Goal: Task Accomplishment & Management: Manage account settings

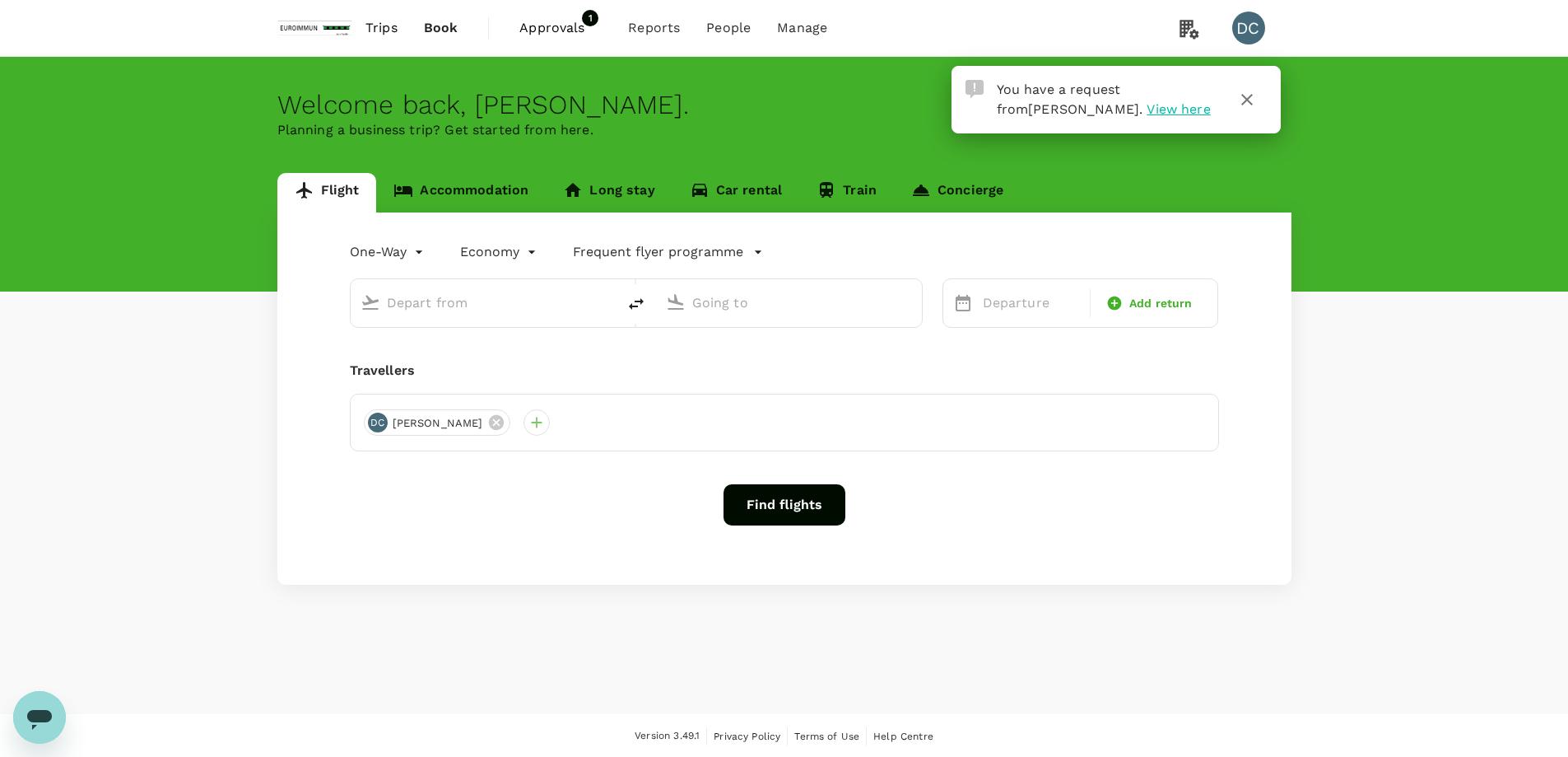
type input "roundtrip"
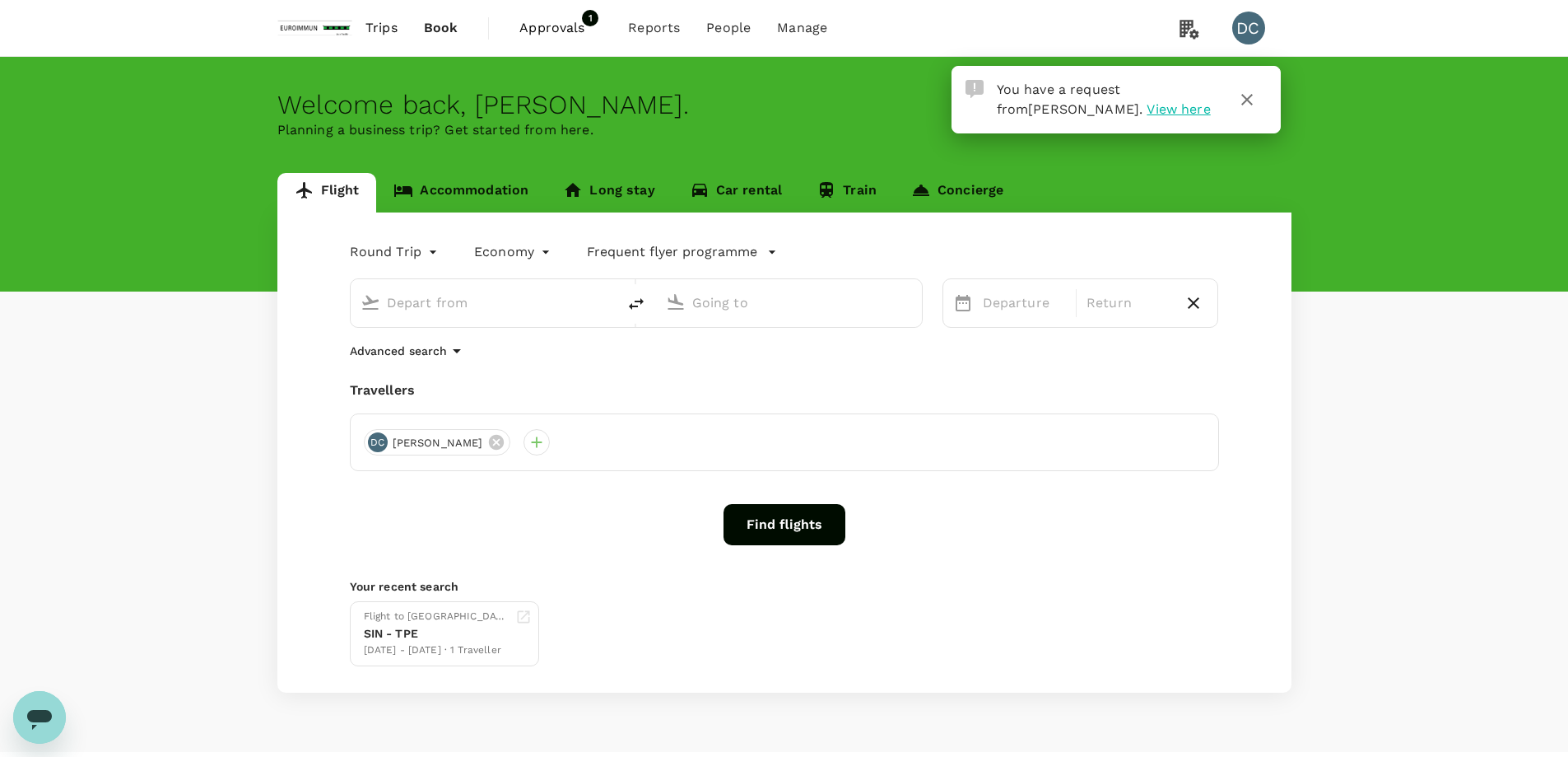
type input "Hong Kong, Hong Kong (any)"
type input "Singapore Changi (SIN)"
click at [565, 24] on span "Approvals" at bounding box center [560, 28] width 82 height 20
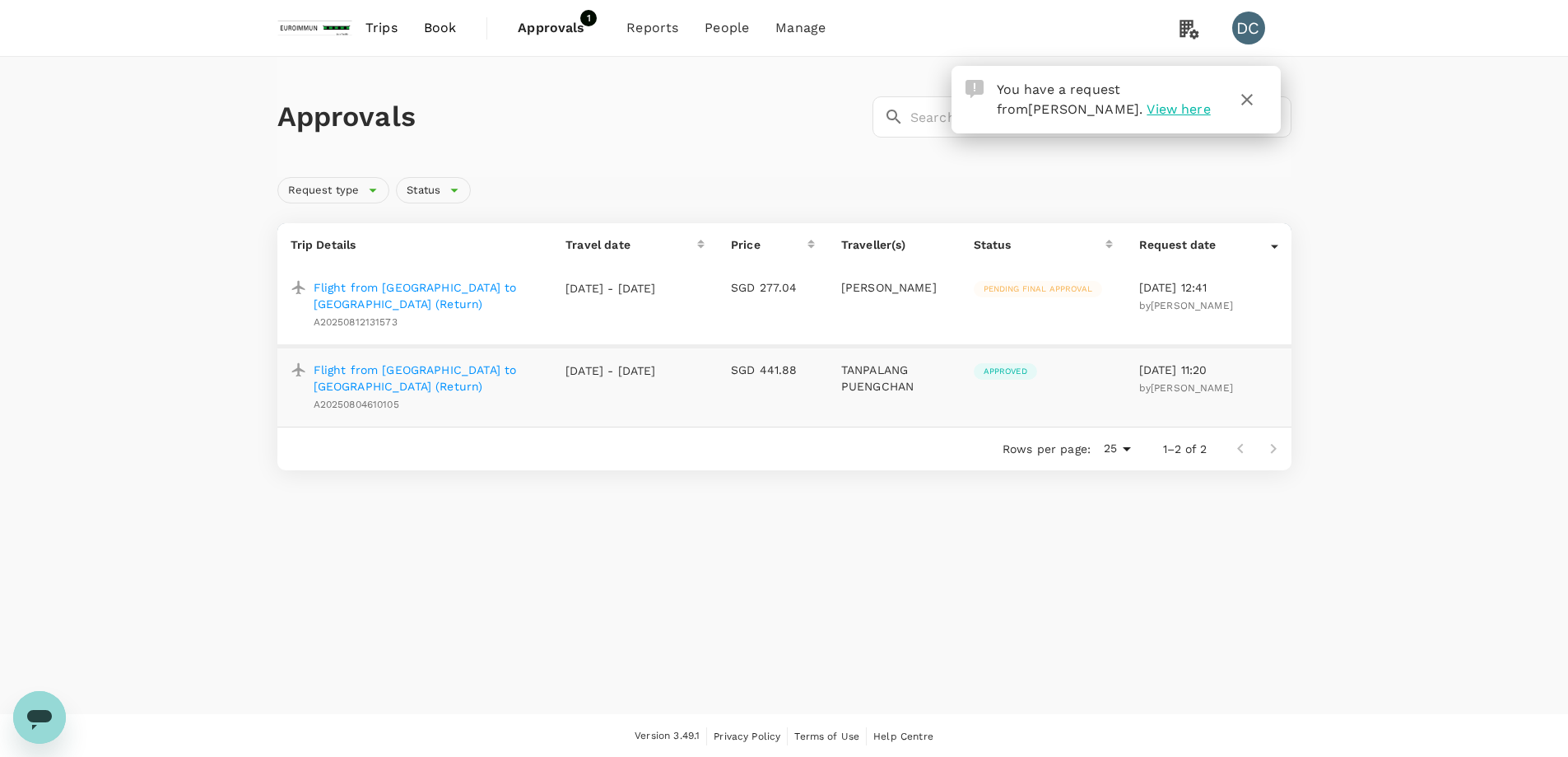
click at [455, 291] on p "Flight from Kuala Lumpur to Jakarta (Return)" at bounding box center [426, 295] width 226 height 33
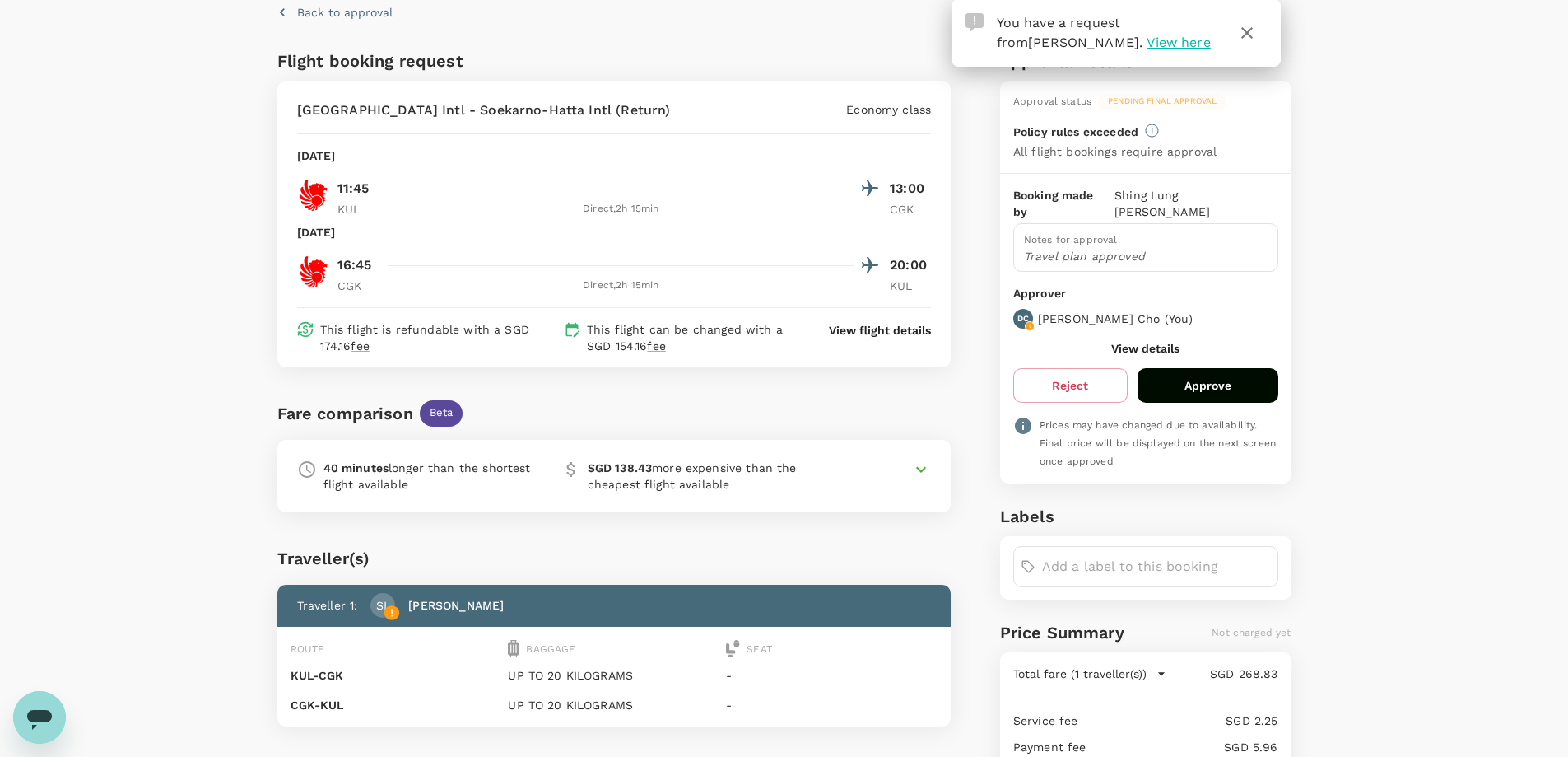
scroll to position [55, 0]
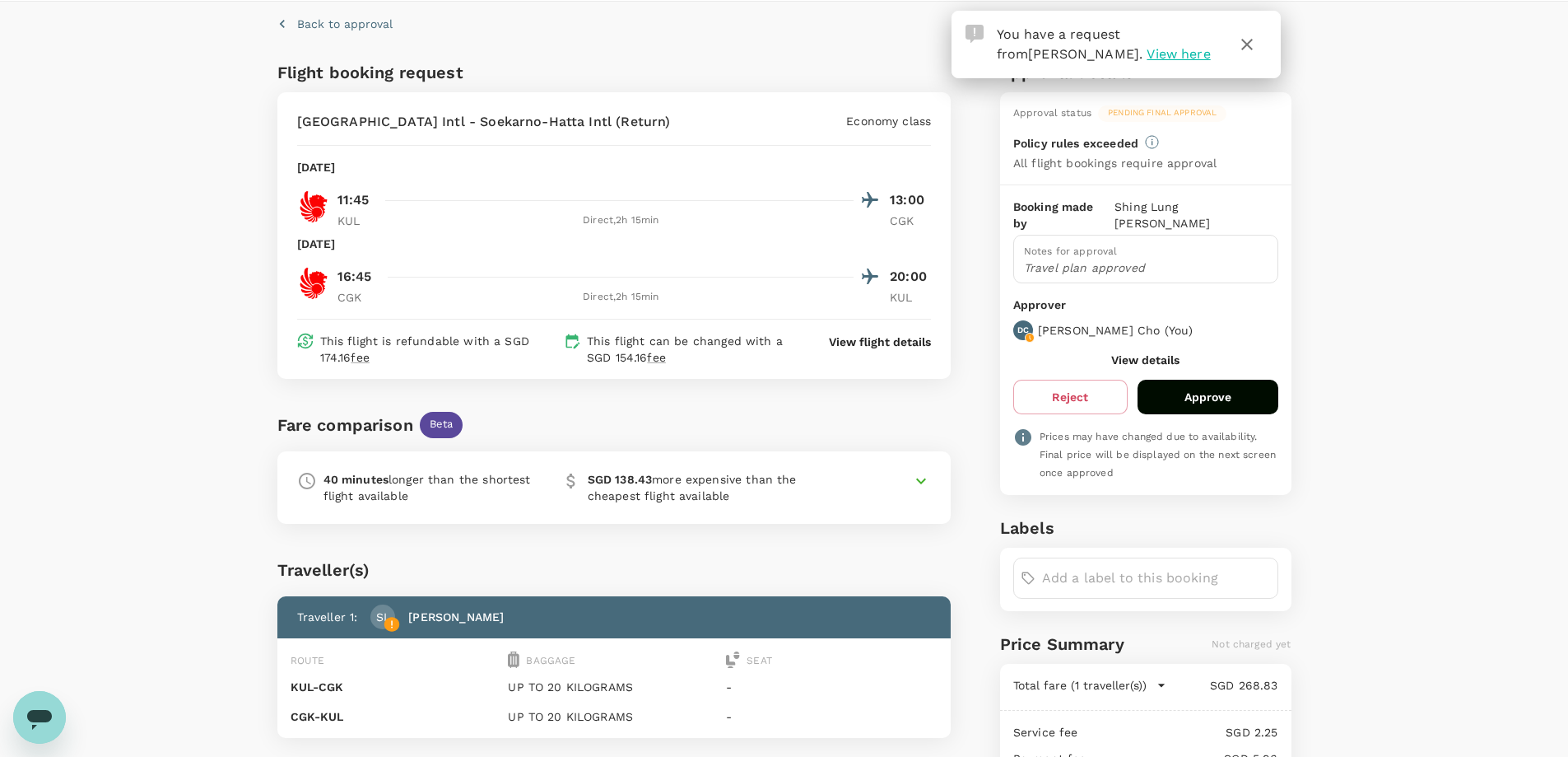
click at [1173, 379] on button "Approve" at bounding box center [1208, 397] width 141 height 35
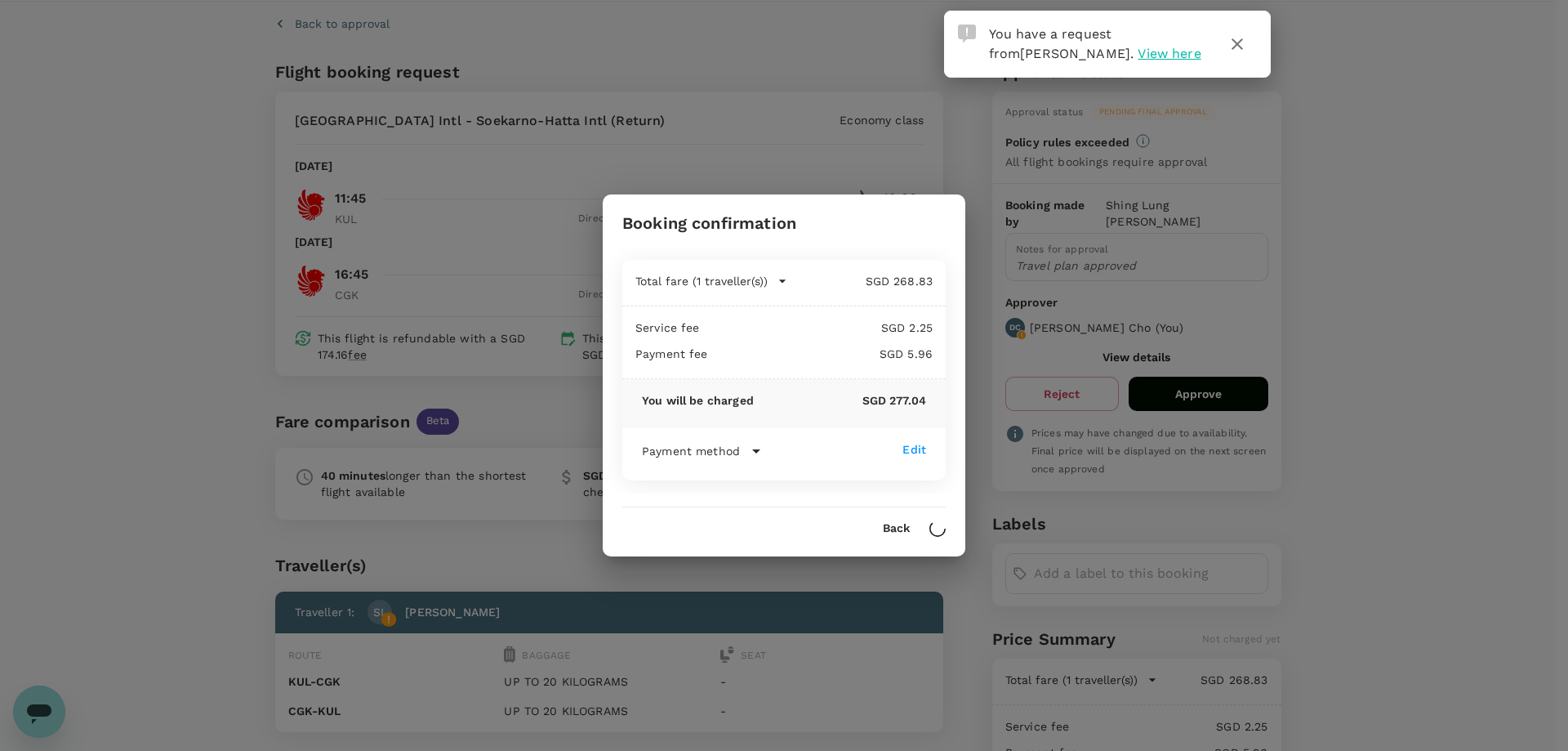
click at [756, 455] on icon at bounding box center [756, 450] width 20 height 20
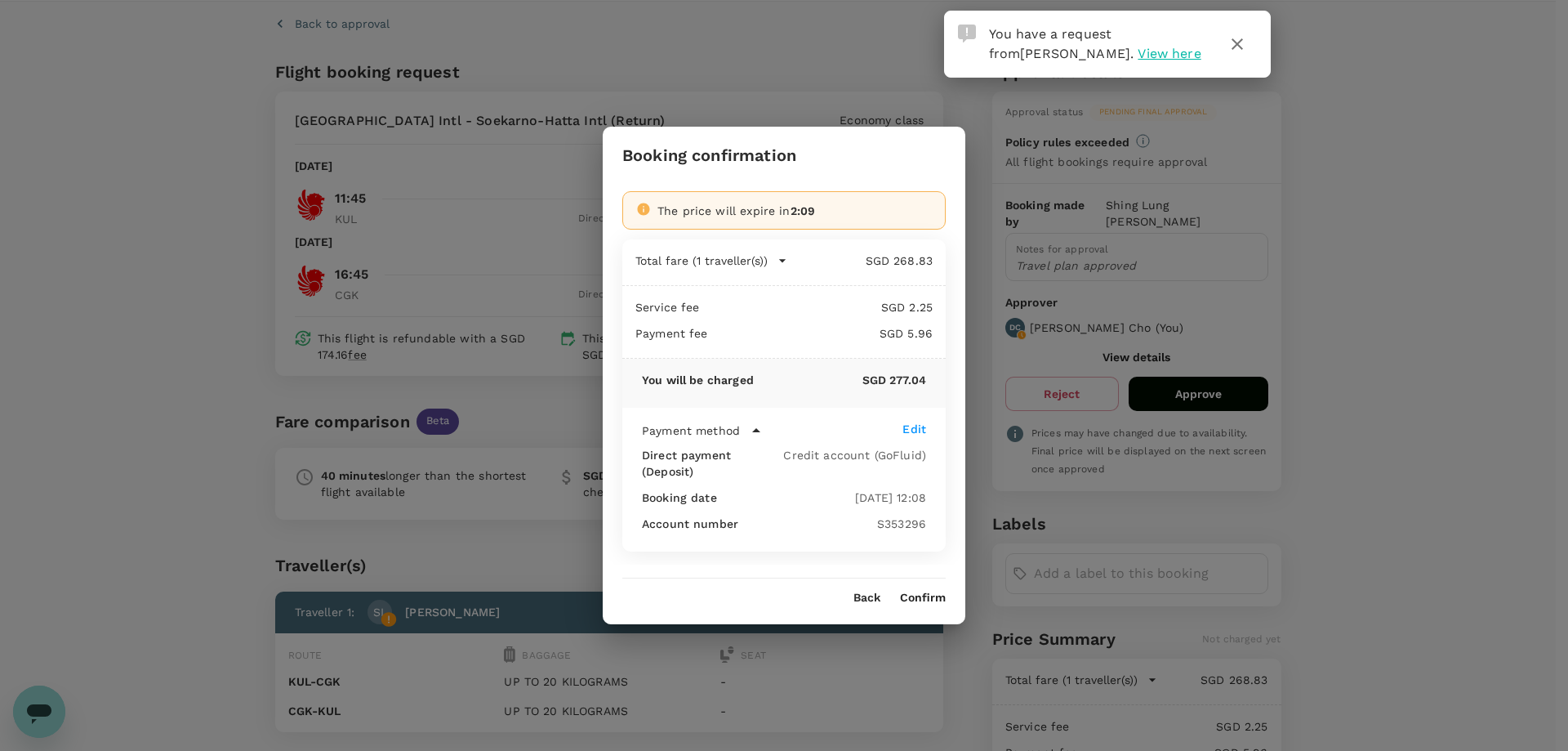
click at [930, 591] on button "Confirm" at bounding box center [922, 597] width 46 height 13
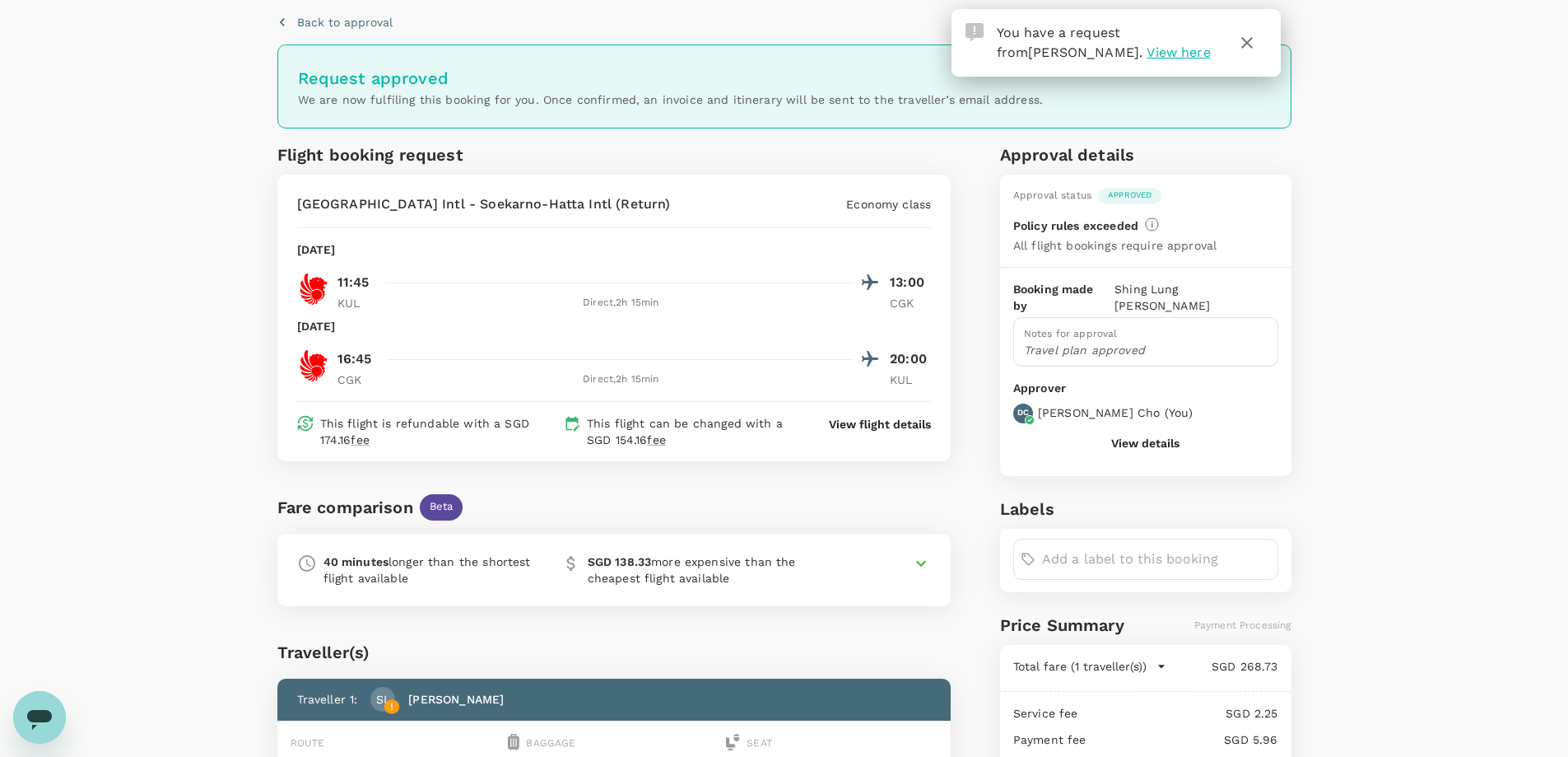
scroll to position [0, 0]
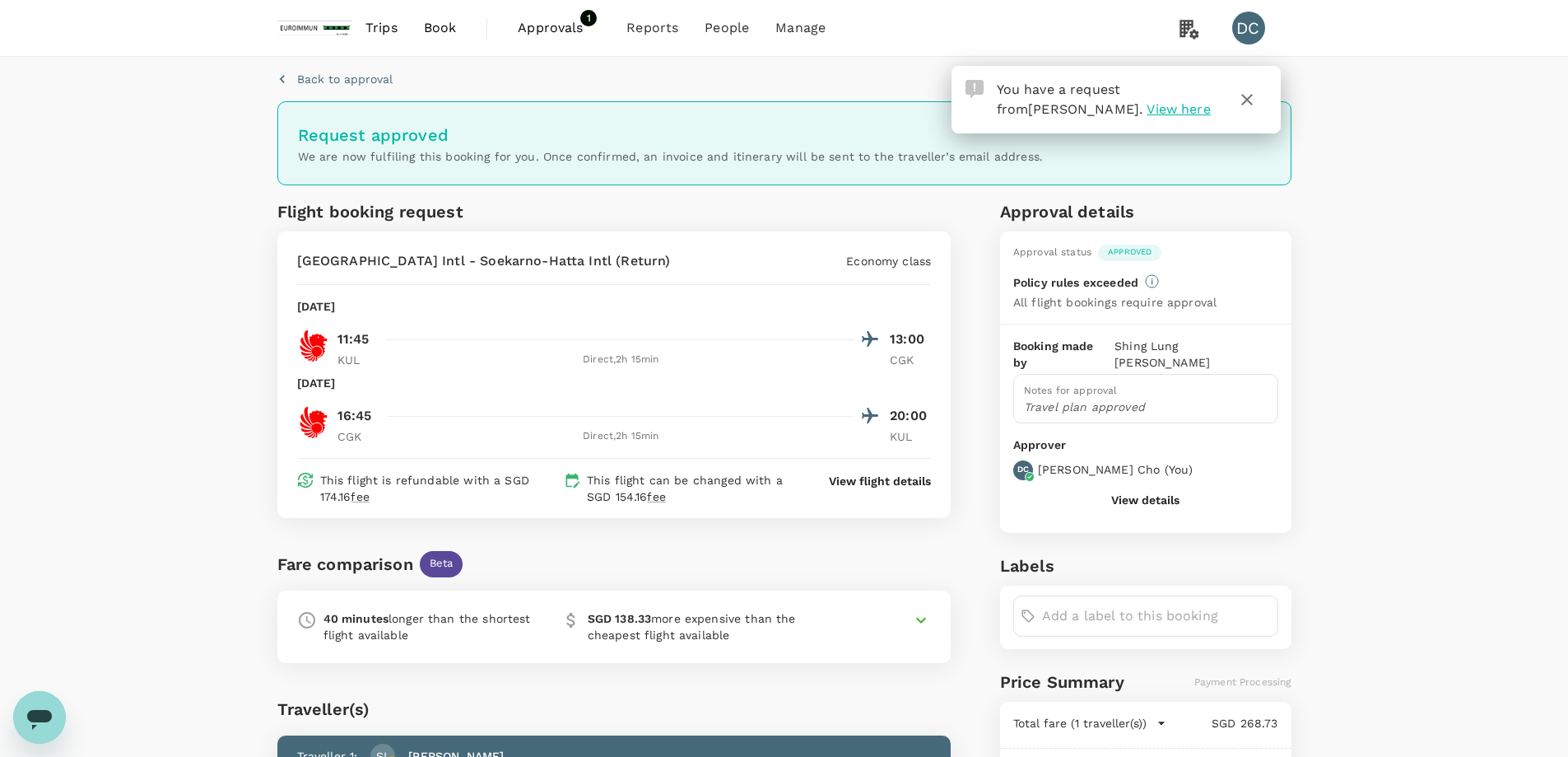
click at [1147, 107] on span "View here" at bounding box center [1178, 109] width 63 height 16
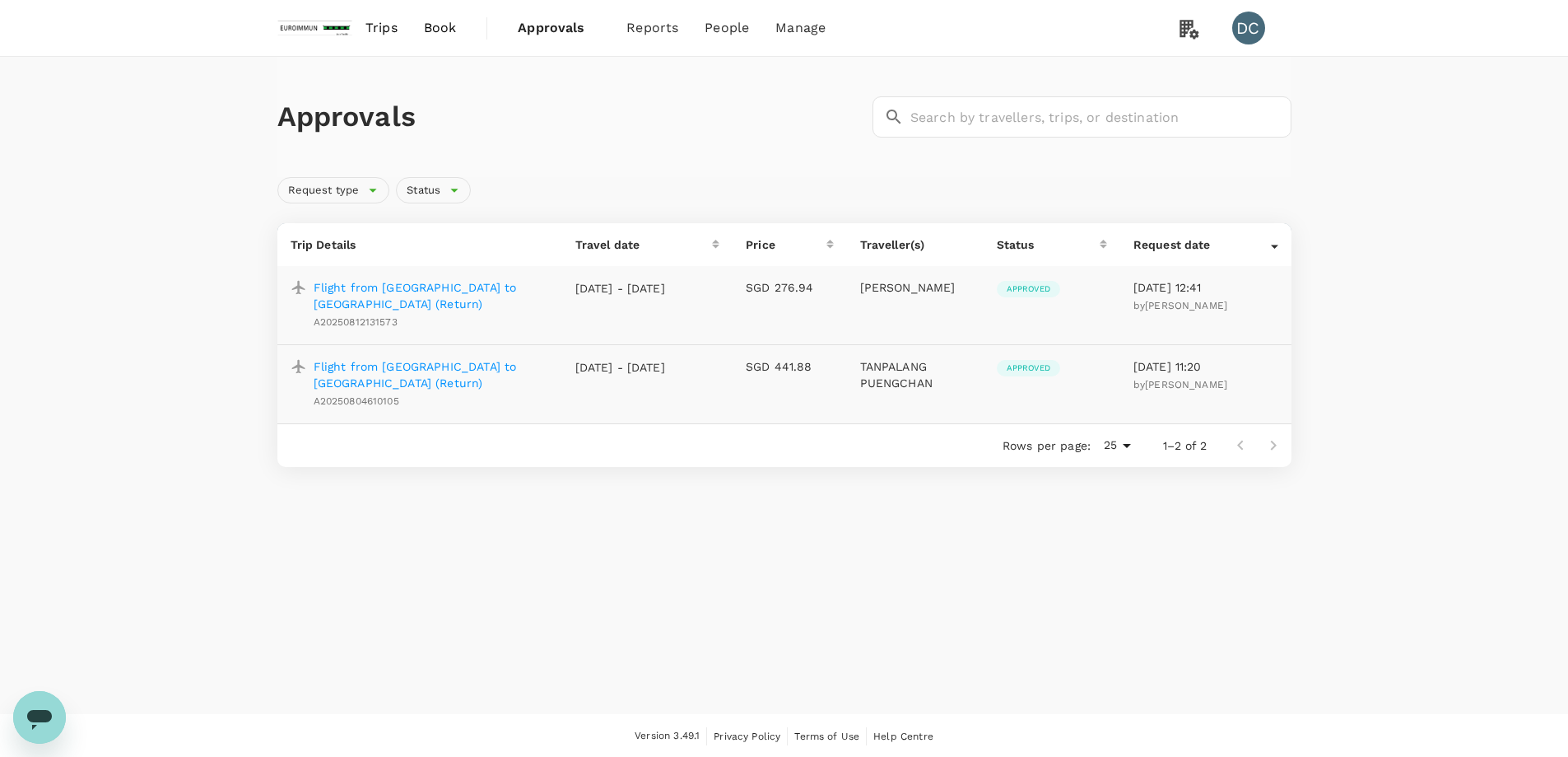
click at [469, 290] on p "Flight from Kuala Lumpur to Jakarta (Return)" at bounding box center [431, 295] width 236 height 33
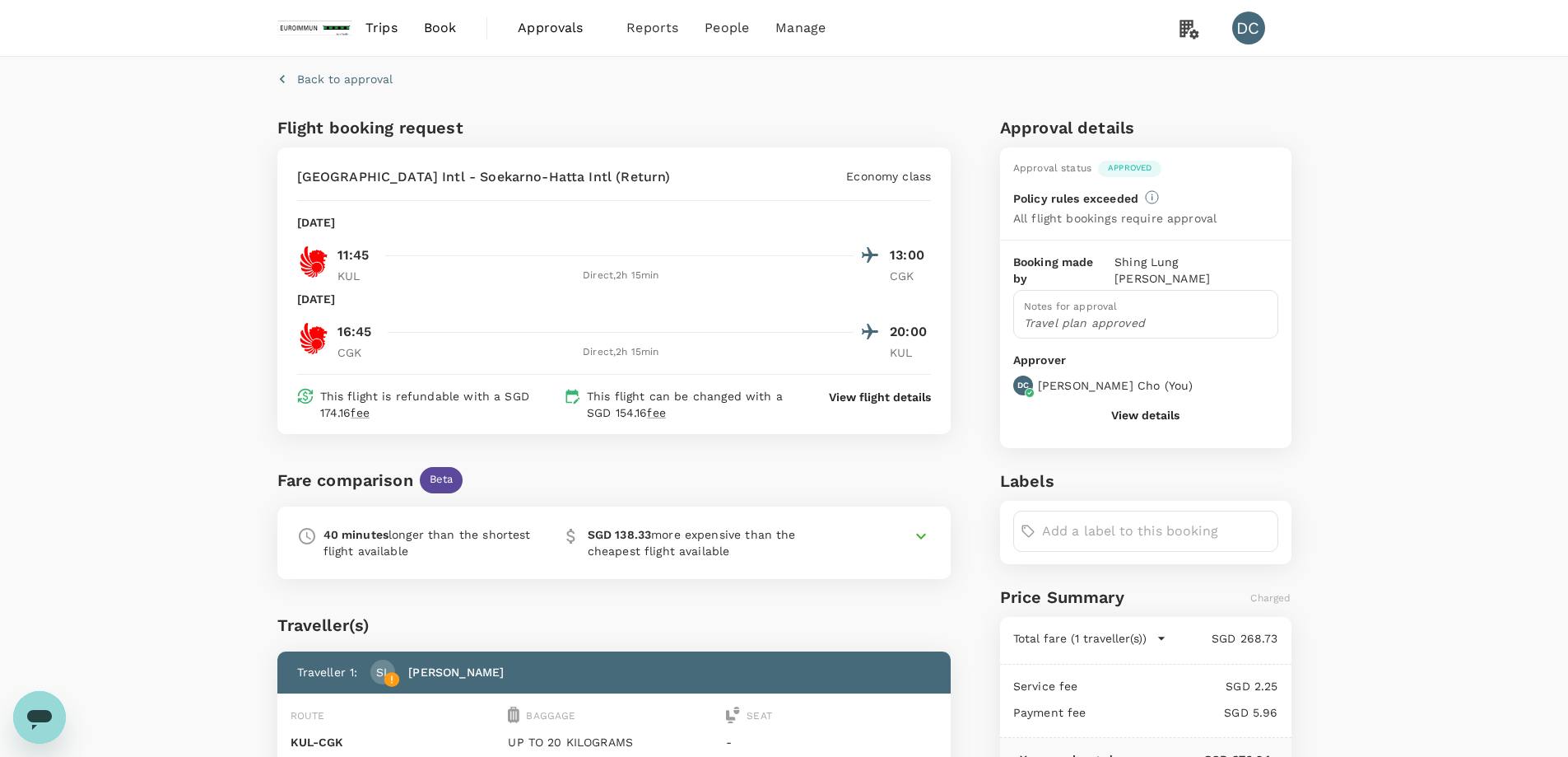
click at [920, 540] on icon at bounding box center [921, 536] width 20 height 20
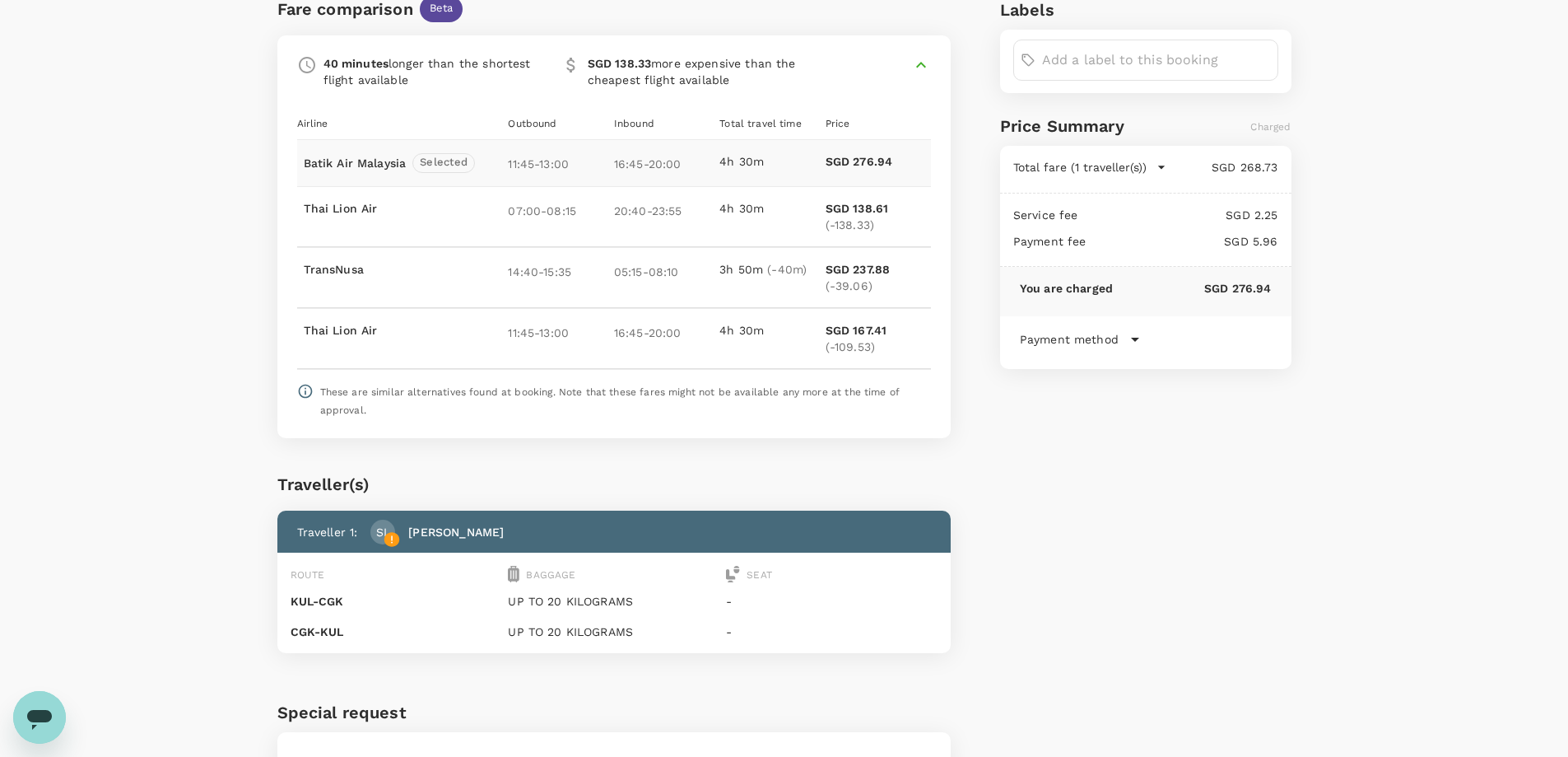
scroll to position [304, 0]
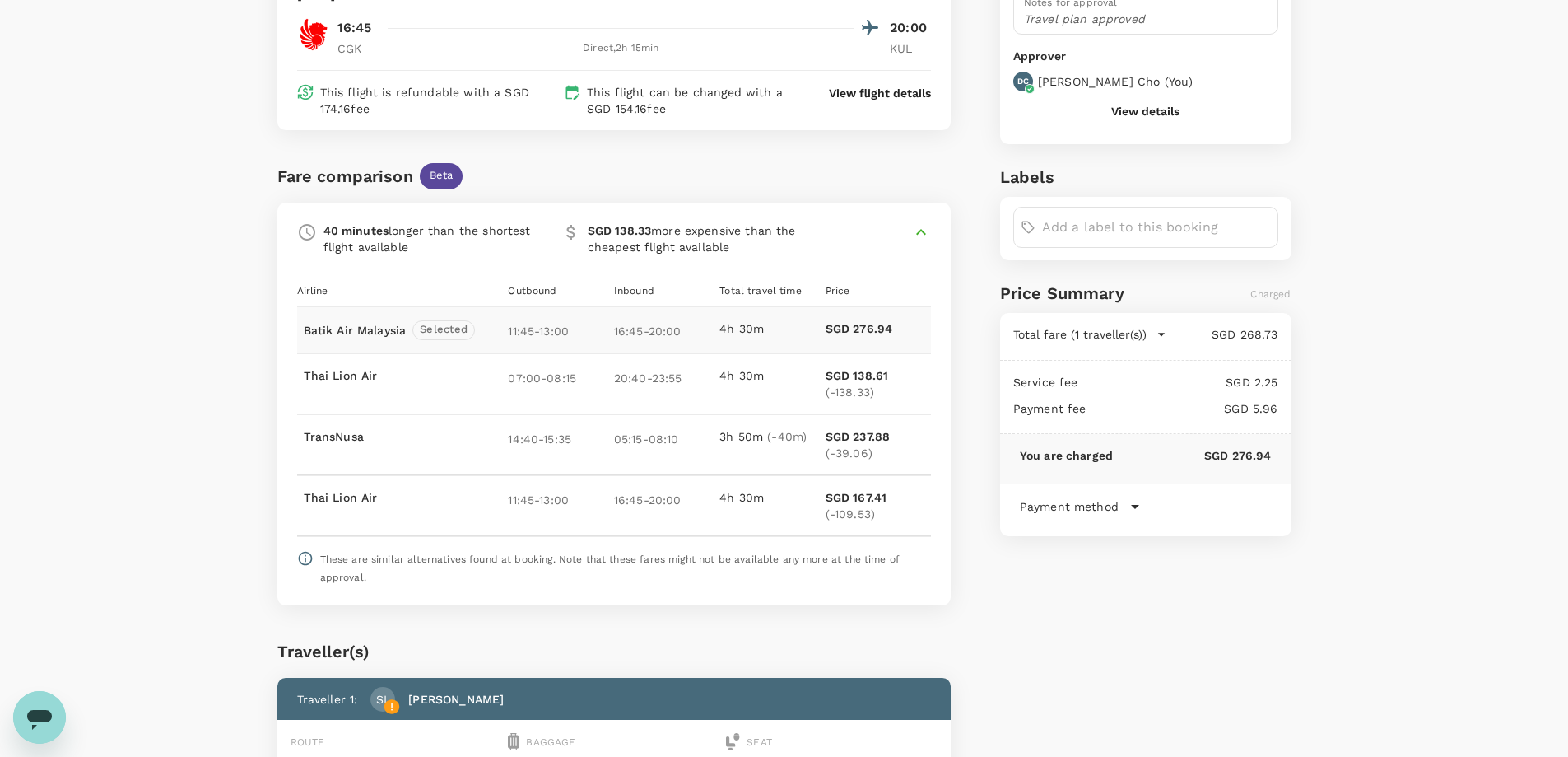
click at [1114, 498] on p "Payment method" at bounding box center [1069, 506] width 99 height 16
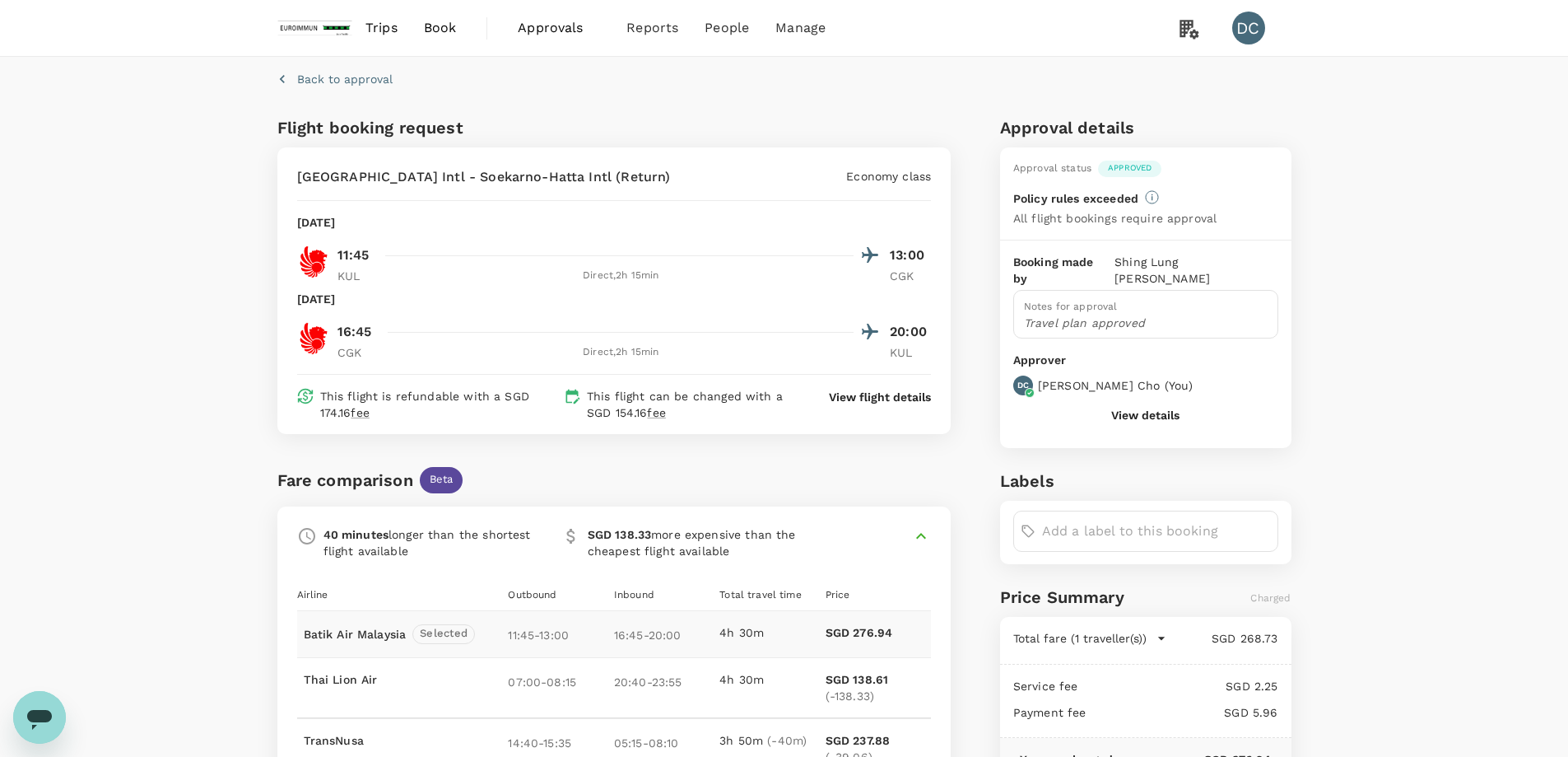
click at [1168, 409] on button "View details" at bounding box center [1145, 415] width 68 height 13
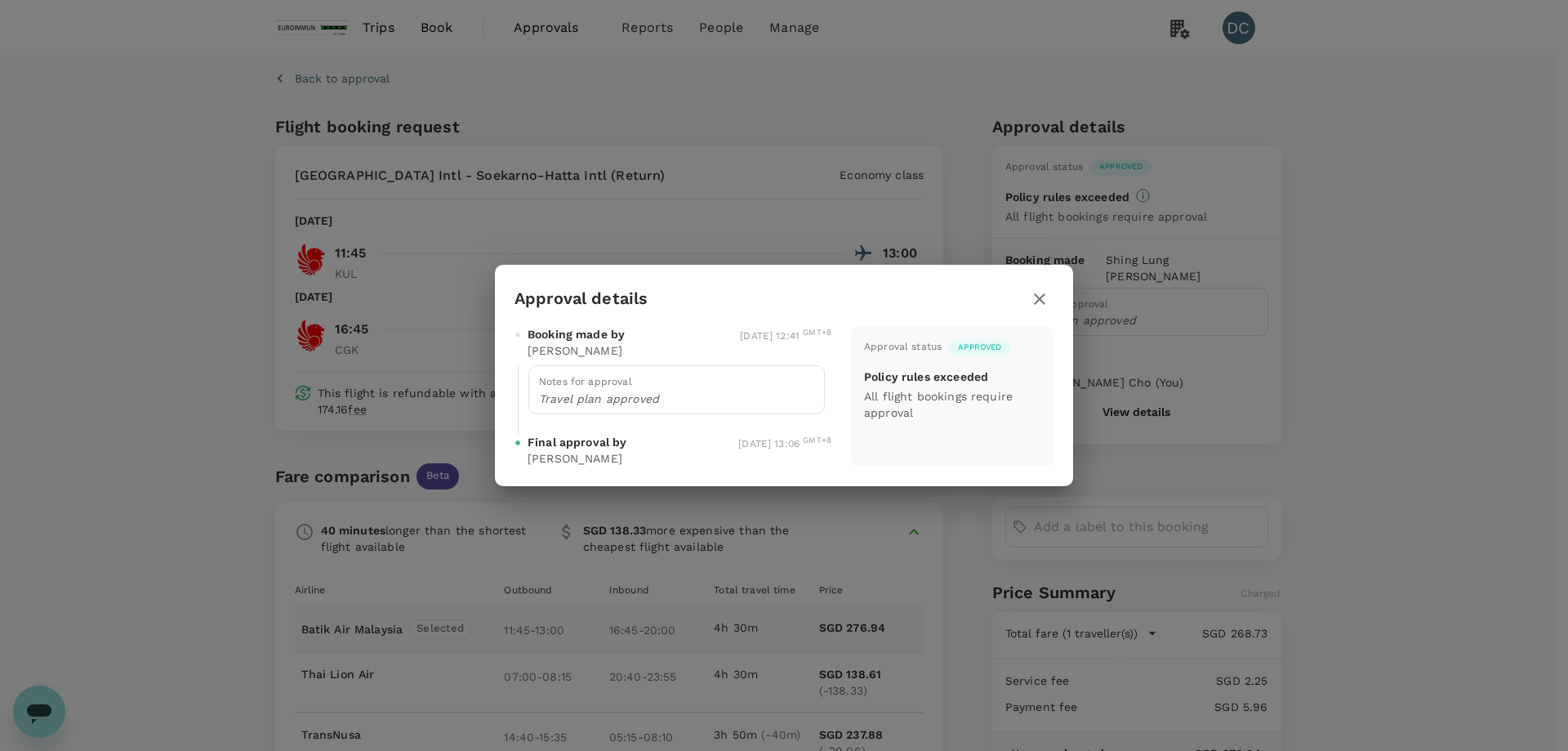
click at [1040, 302] on icon "button" at bounding box center [1039, 299] width 20 height 20
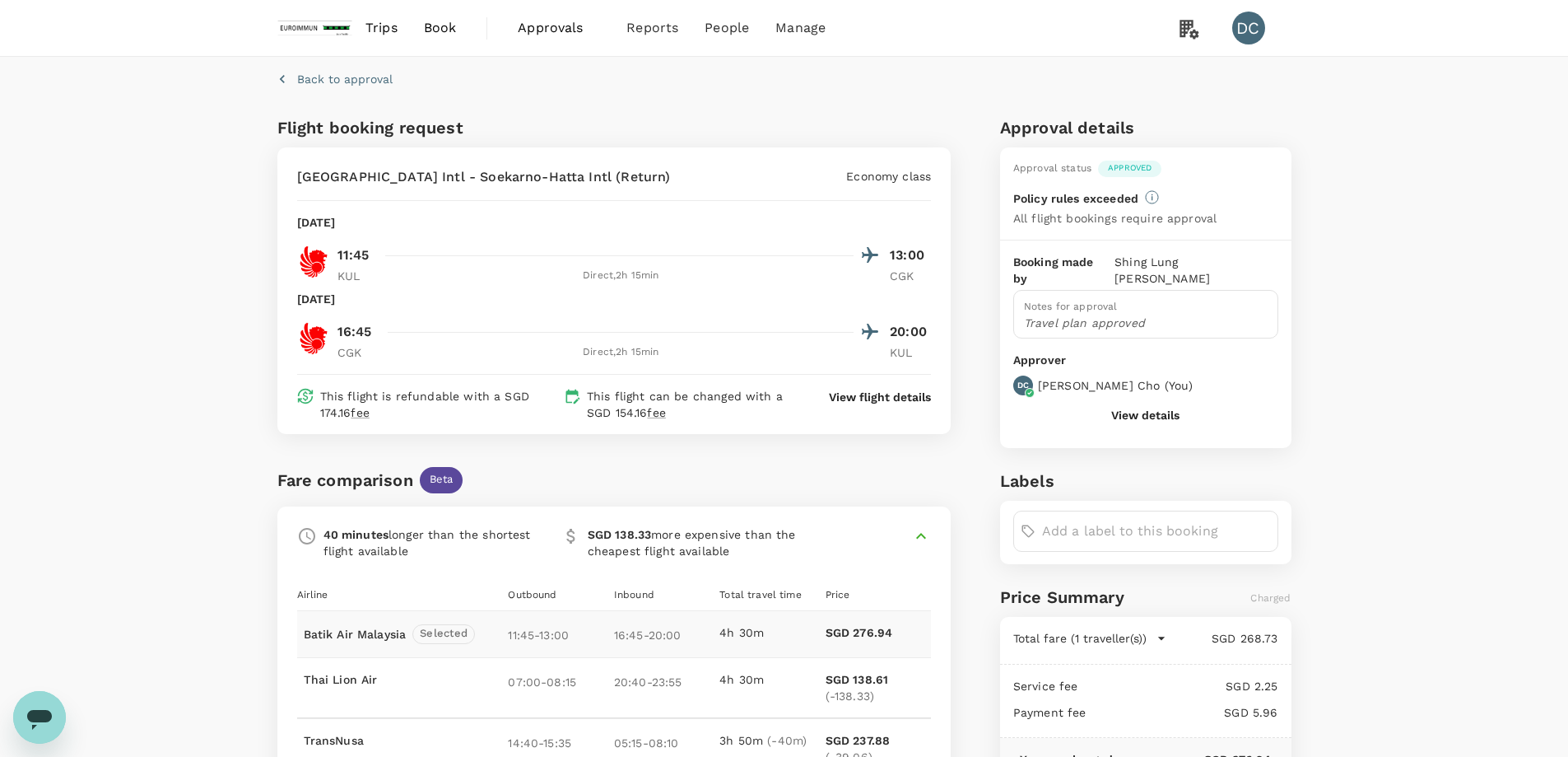
click at [436, 26] on span "Book" at bounding box center [441, 28] width 33 height 20
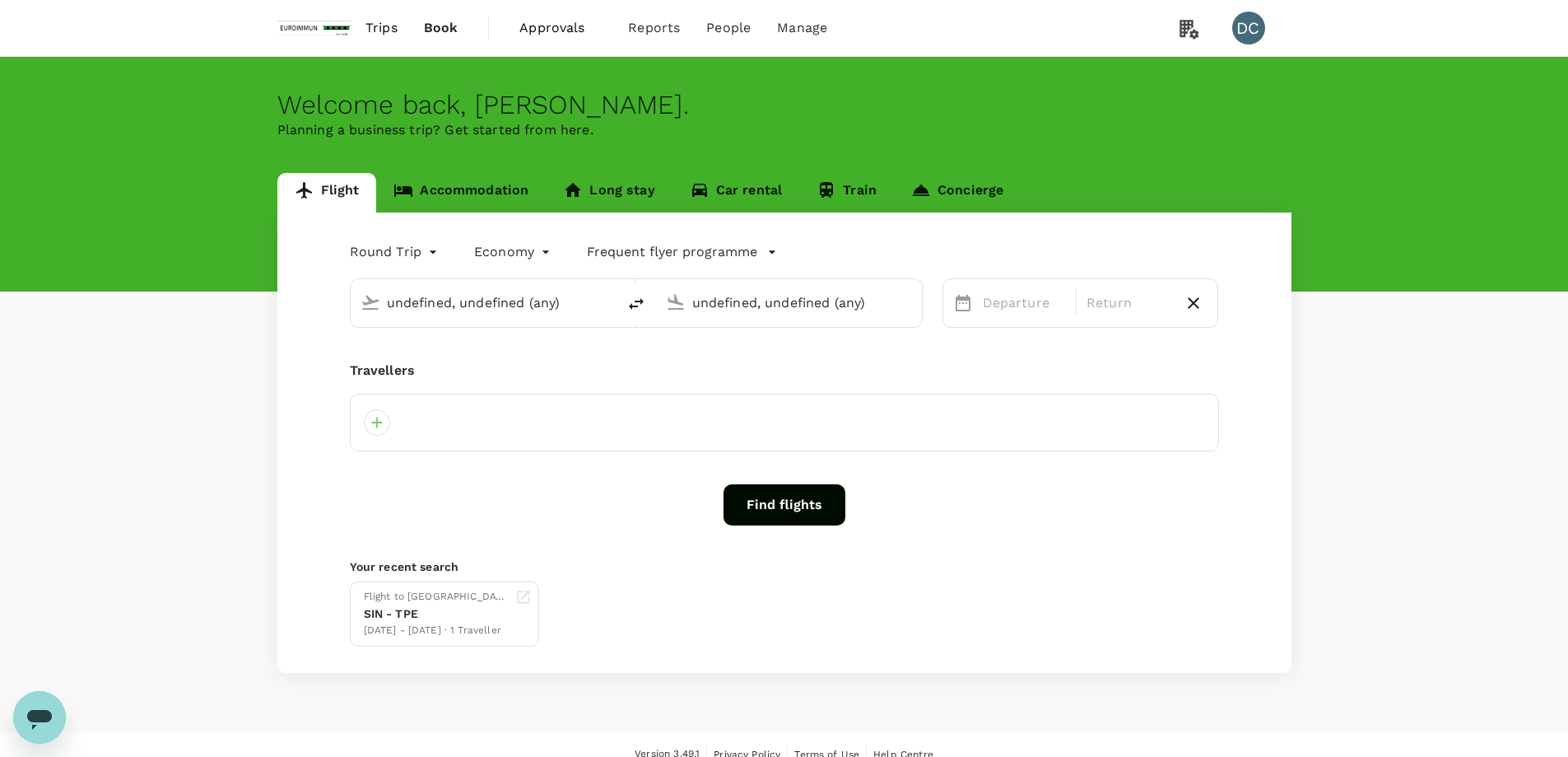
type input "[GEOGRAPHIC_DATA], [GEOGRAPHIC_DATA] (any)"
type input "Singapore Changi (SIN)"
type input "[GEOGRAPHIC_DATA], [GEOGRAPHIC_DATA] (any)"
type input "Singapore Changi (SIN)"
type input "[GEOGRAPHIC_DATA], [GEOGRAPHIC_DATA] (any)"
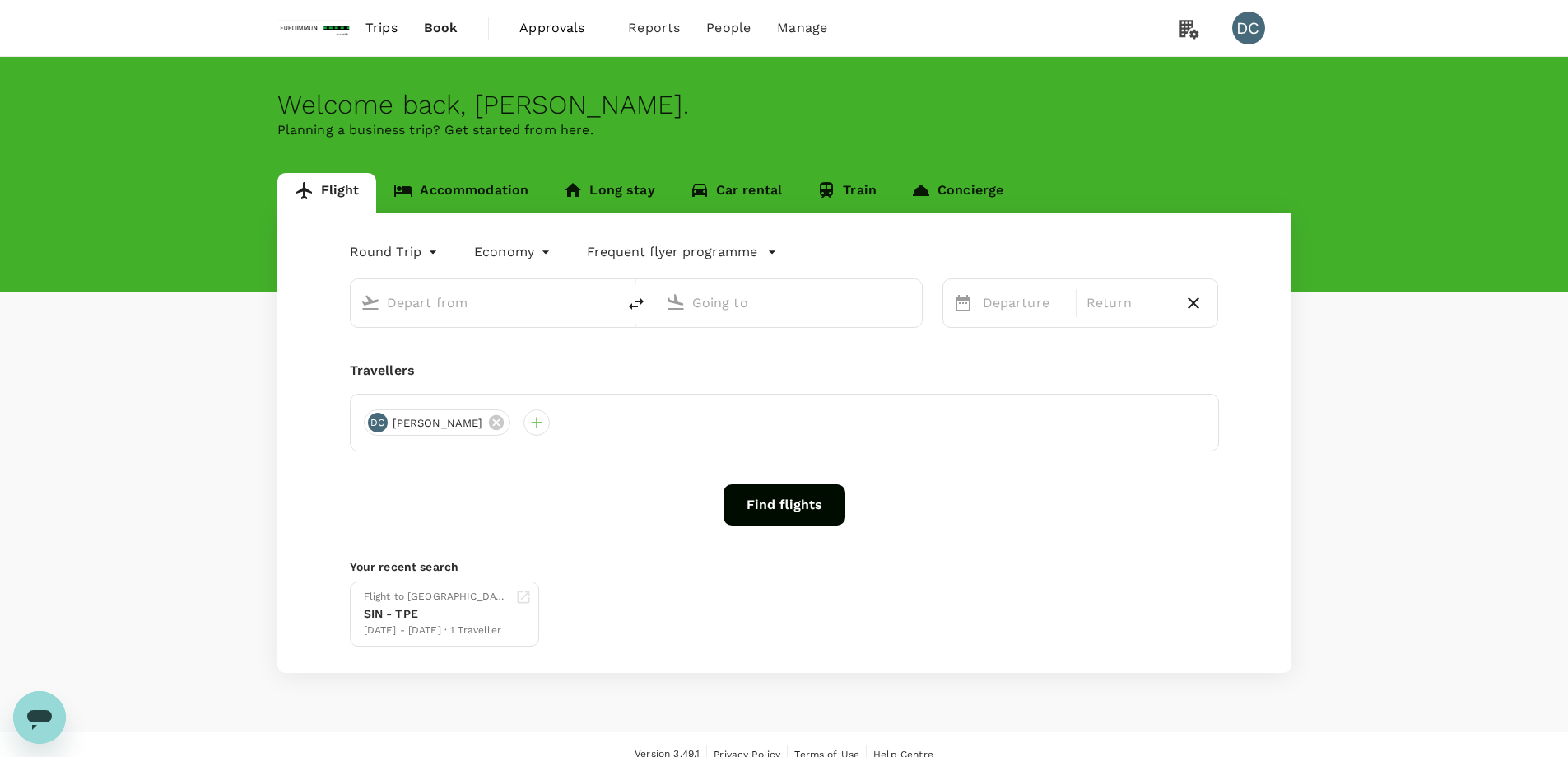
type input "Singapore Changi (SIN)"
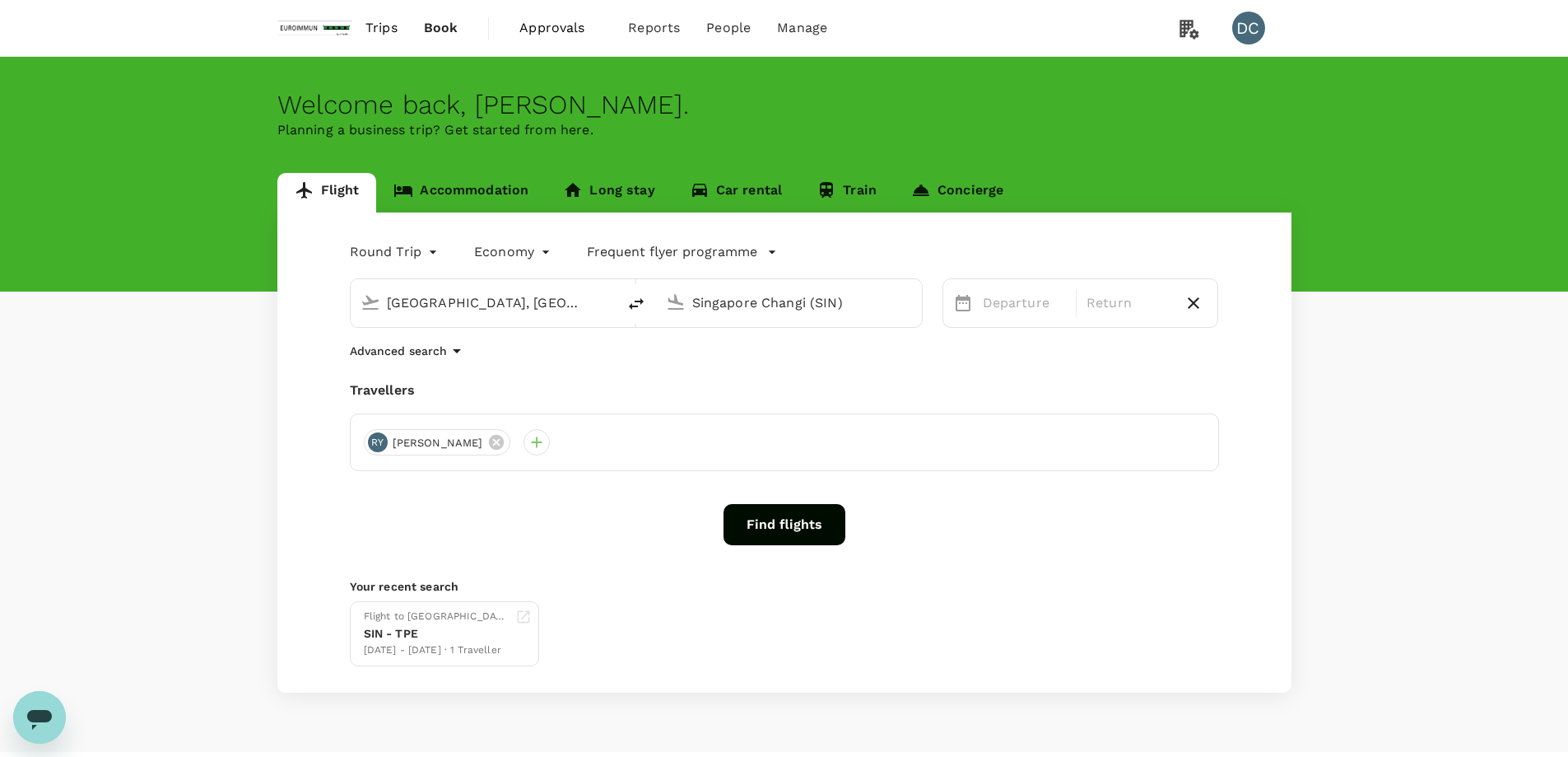
click at [377, 29] on span "Trips" at bounding box center [381, 28] width 32 height 20
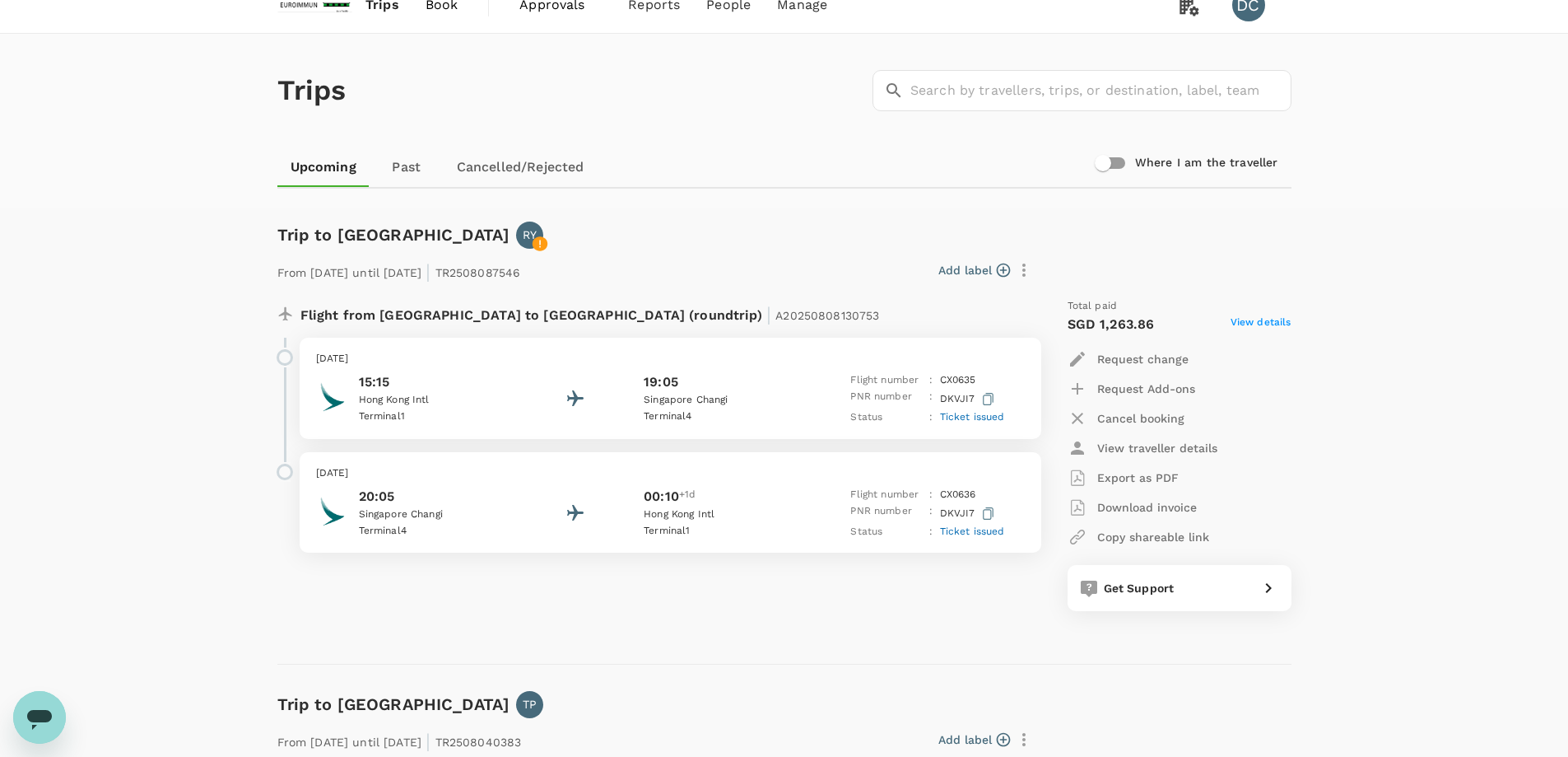
scroll to position [16, 0]
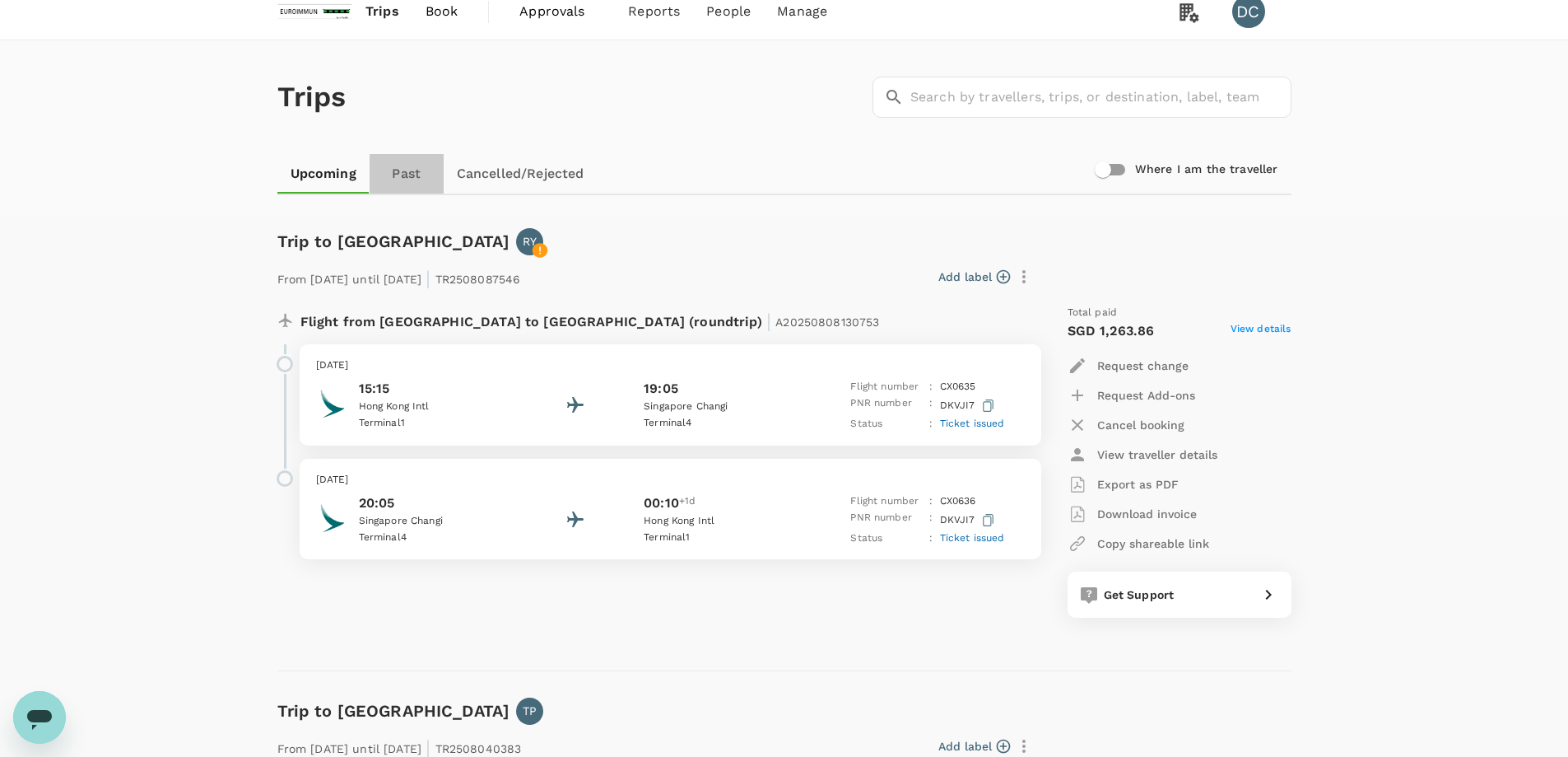
click at [393, 178] on link "Past" at bounding box center [407, 174] width 74 height 40
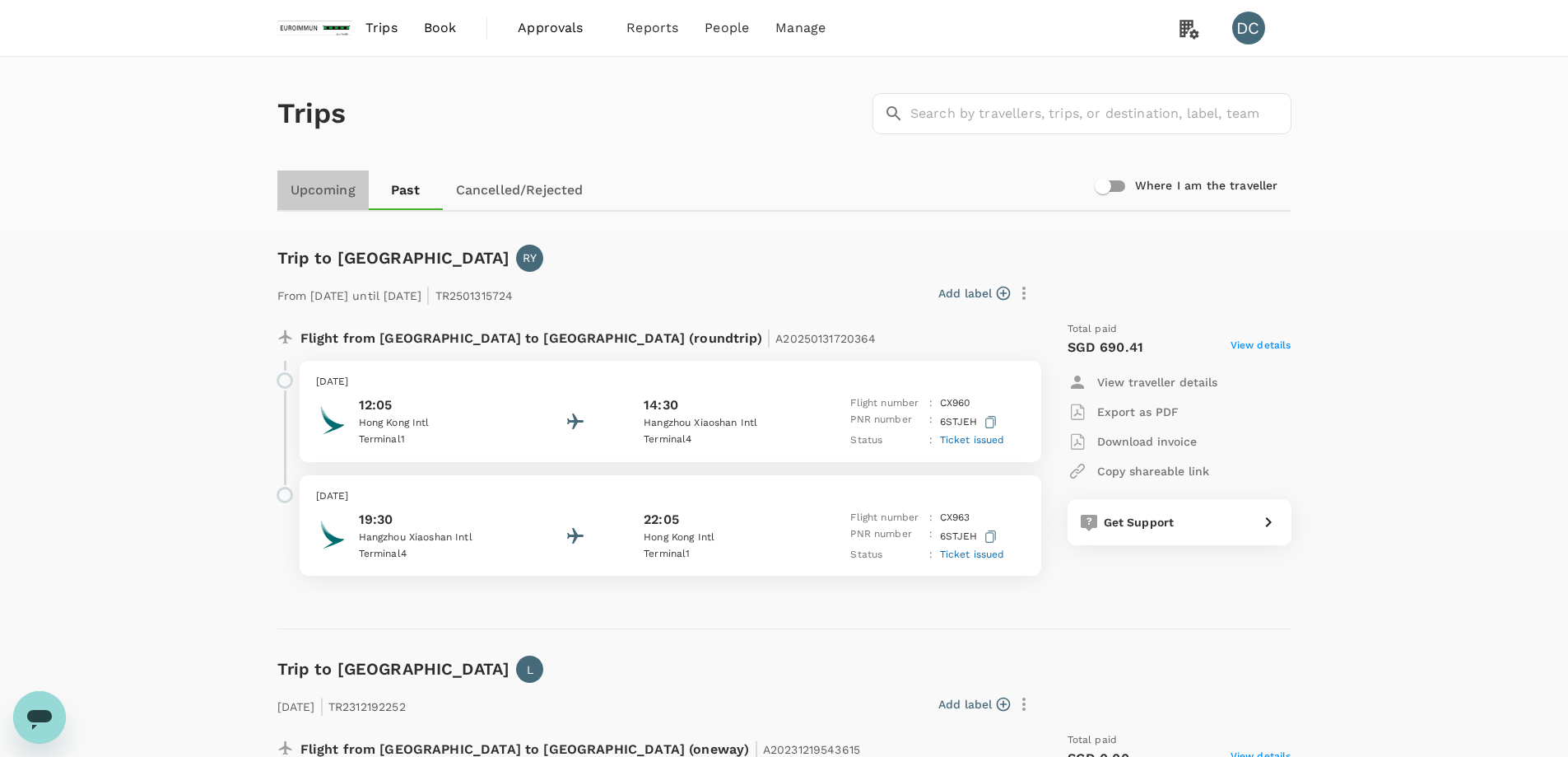
click at [310, 192] on link "Upcoming" at bounding box center [323, 191] width 92 height 40
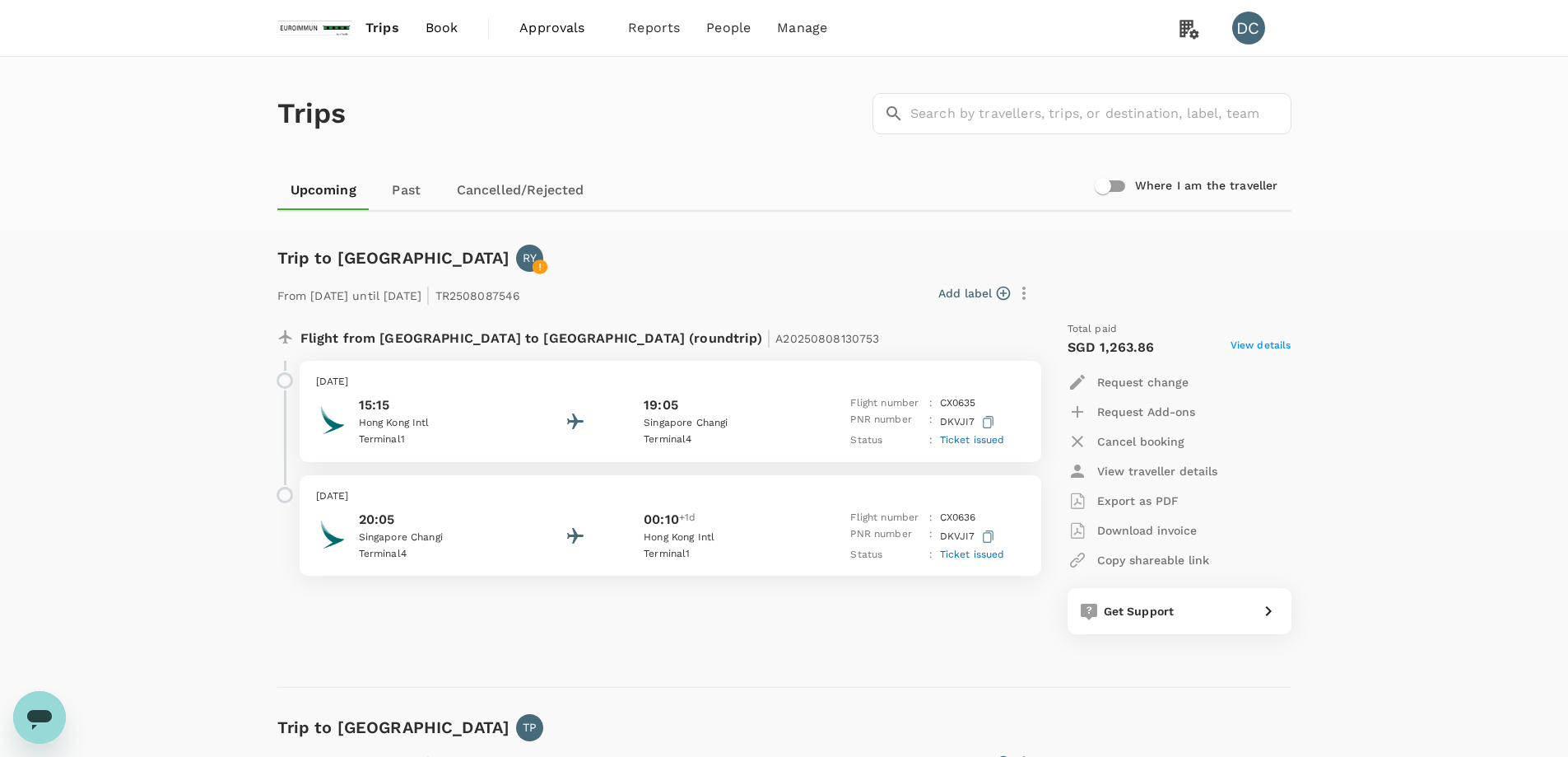
click at [564, 28] on span "Approvals" at bounding box center [560, 28] width 82 height 20
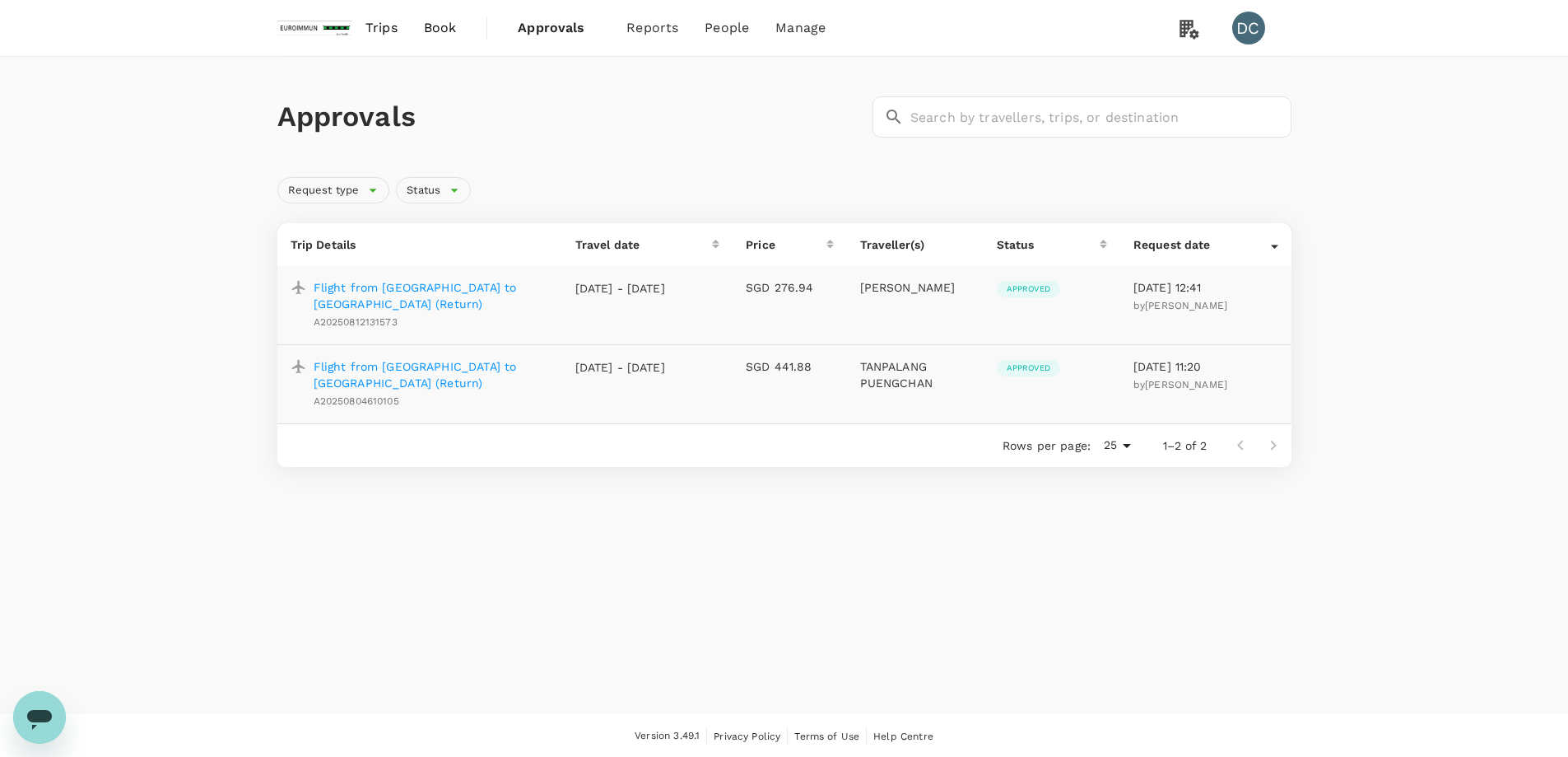
click at [1221, 294] on p "12 Aug 2025 - 12:41" at bounding box center [1205, 287] width 145 height 16
click at [739, 277] on td "SGD 276.94" at bounding box center [789, 305] width 113 height 78
click at [333, 289] on p "Flight from Kuala Lumpur to Jakarta (Return)" at bounding box center [431, 295] width 236 height 33
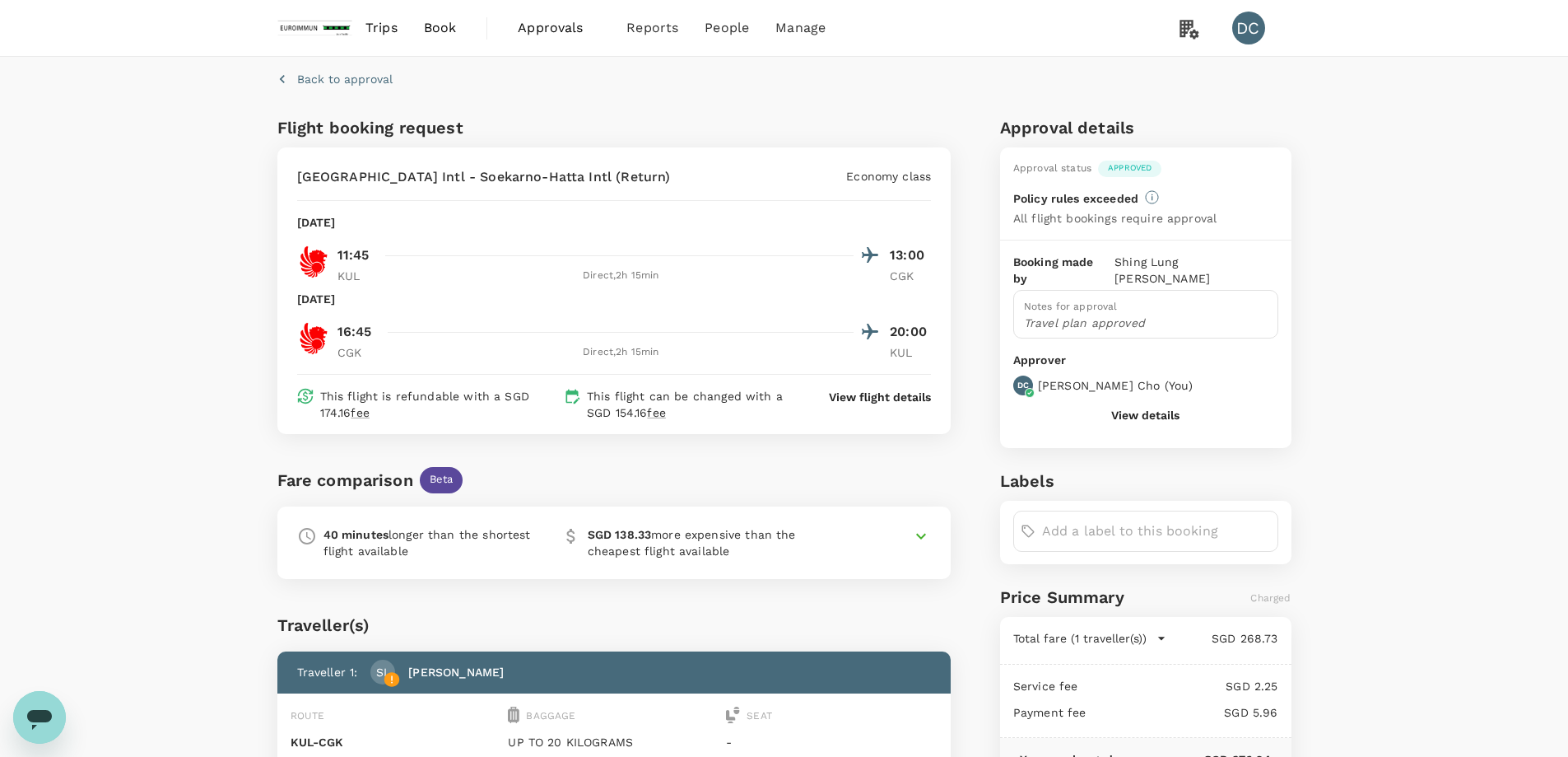
click at [845, 398] on p "View flight details" at bounding box center [880, 397] width 102 height 16
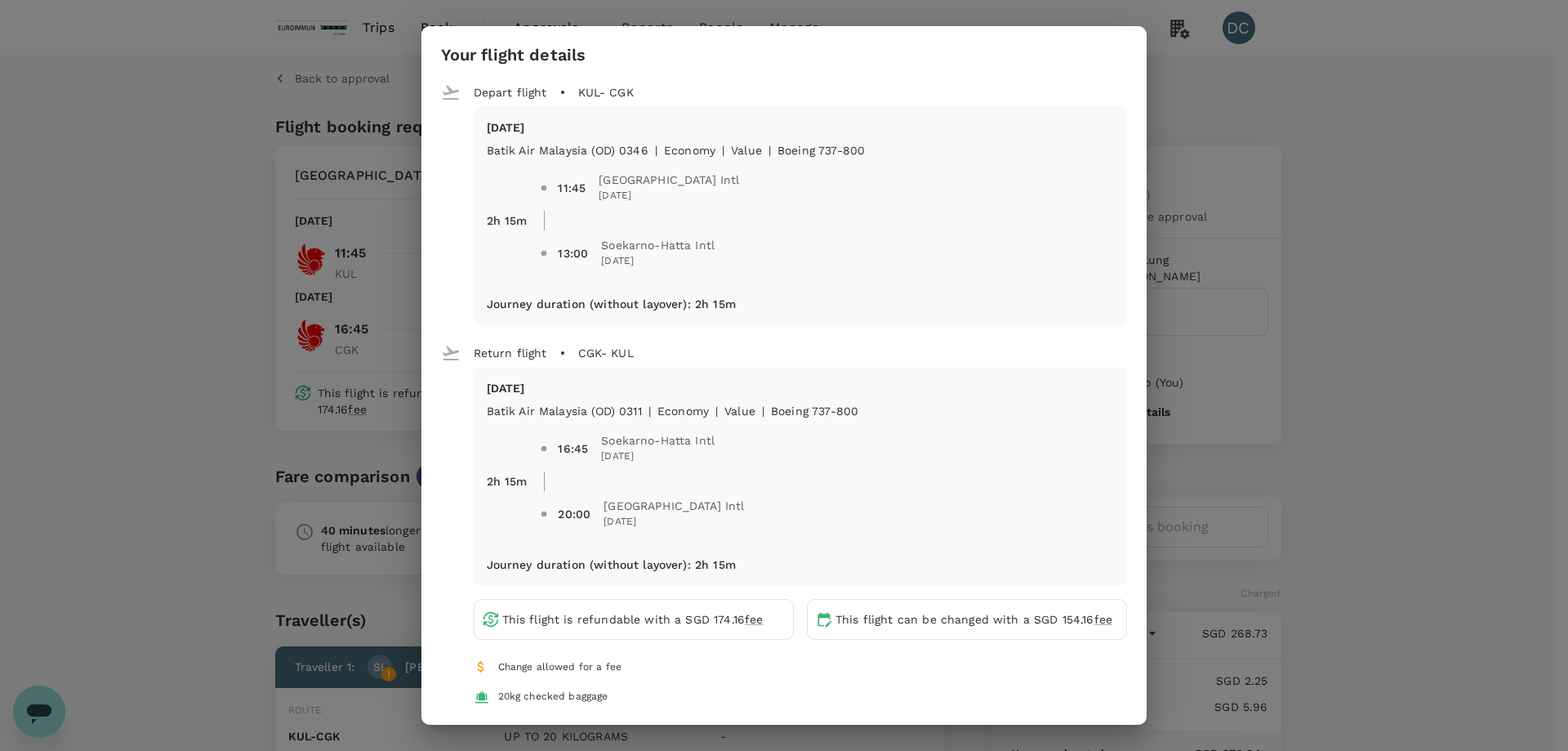
click at [1279, 97] on div "Your flight details Depart flight KUL - CGK Tue, 19 Aug Batik Air Malaysia (OD)…" at bounding box center [784, 376] width 1568 height 751
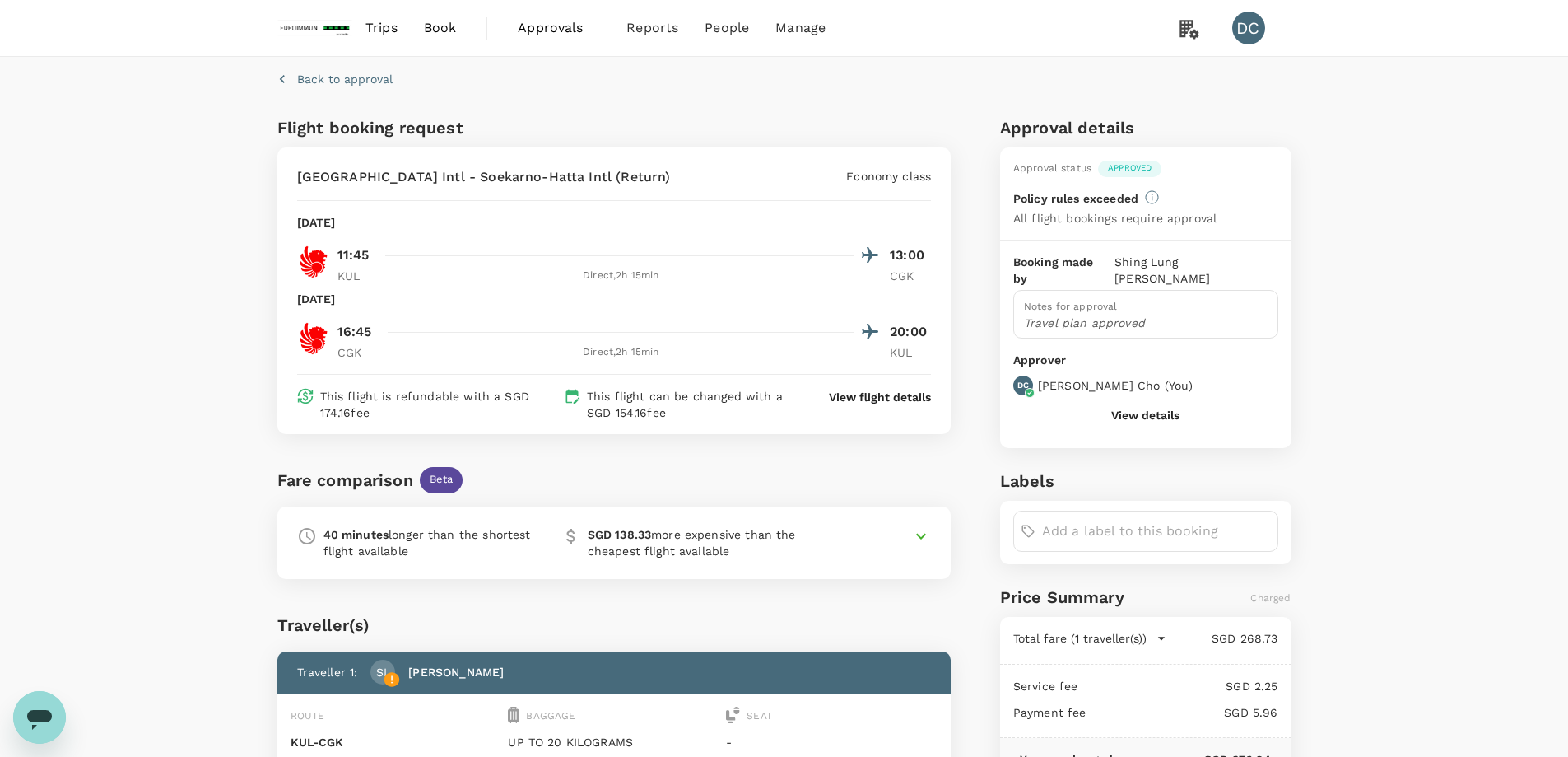
click at [1172, 409] on button "View details" at bounding box center [1145, 415] width 68 height 13
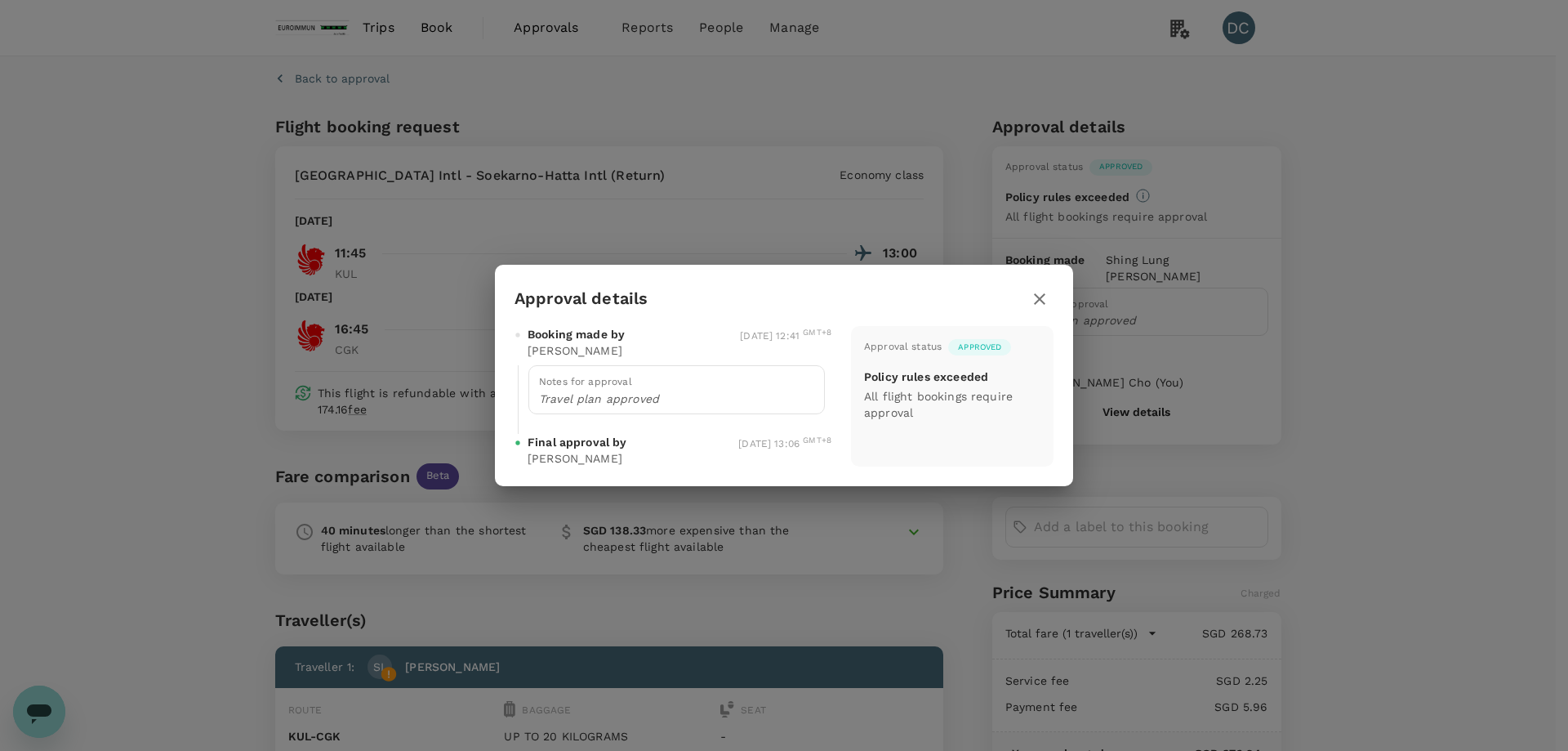
click at [1040, 297] on icon "button" at bounding box center [1039, 298] width 11 height 11
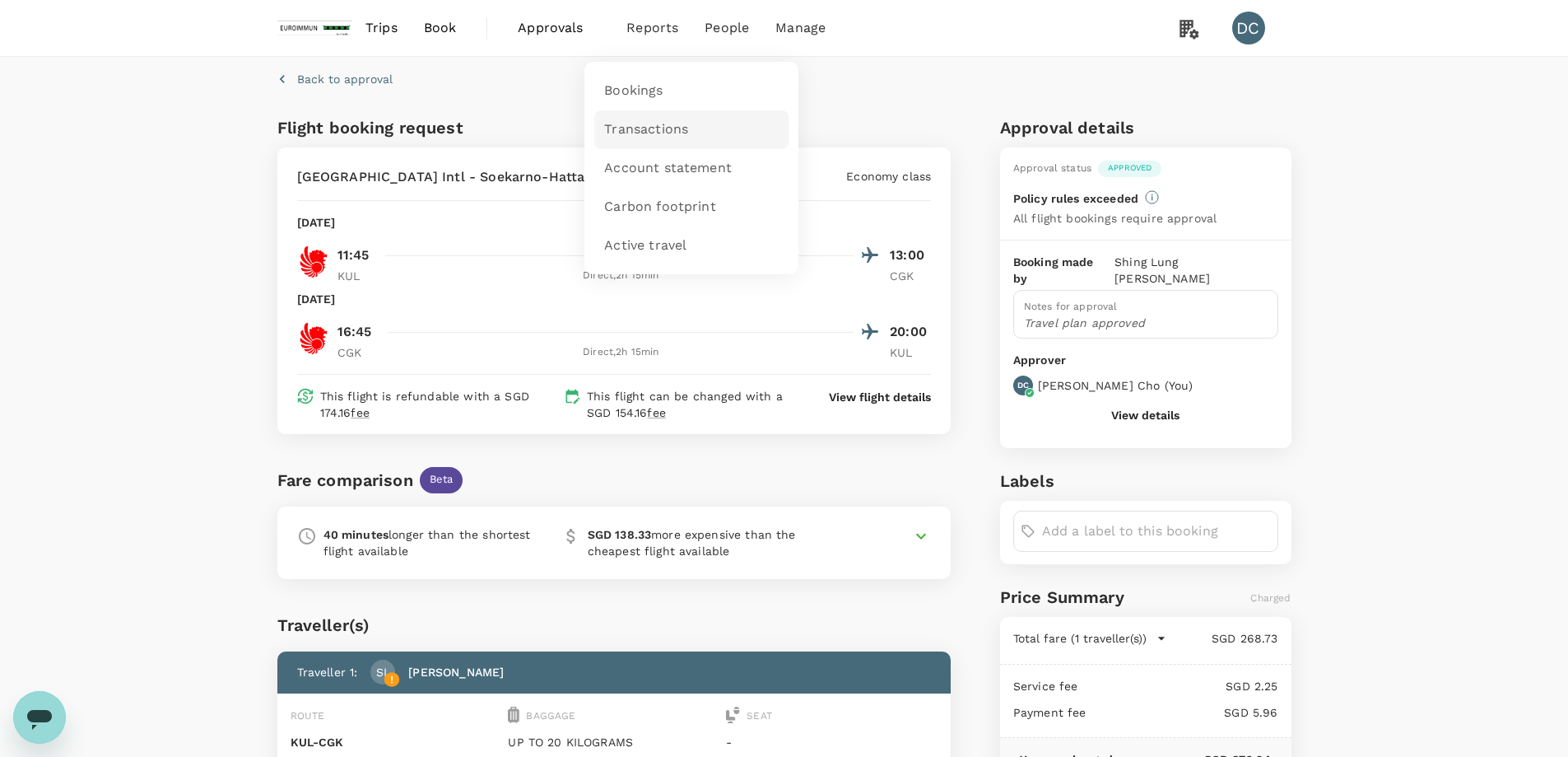
click at [634, 125] on span "Transactions" at bounding box center [646, 130] width 84 height 19
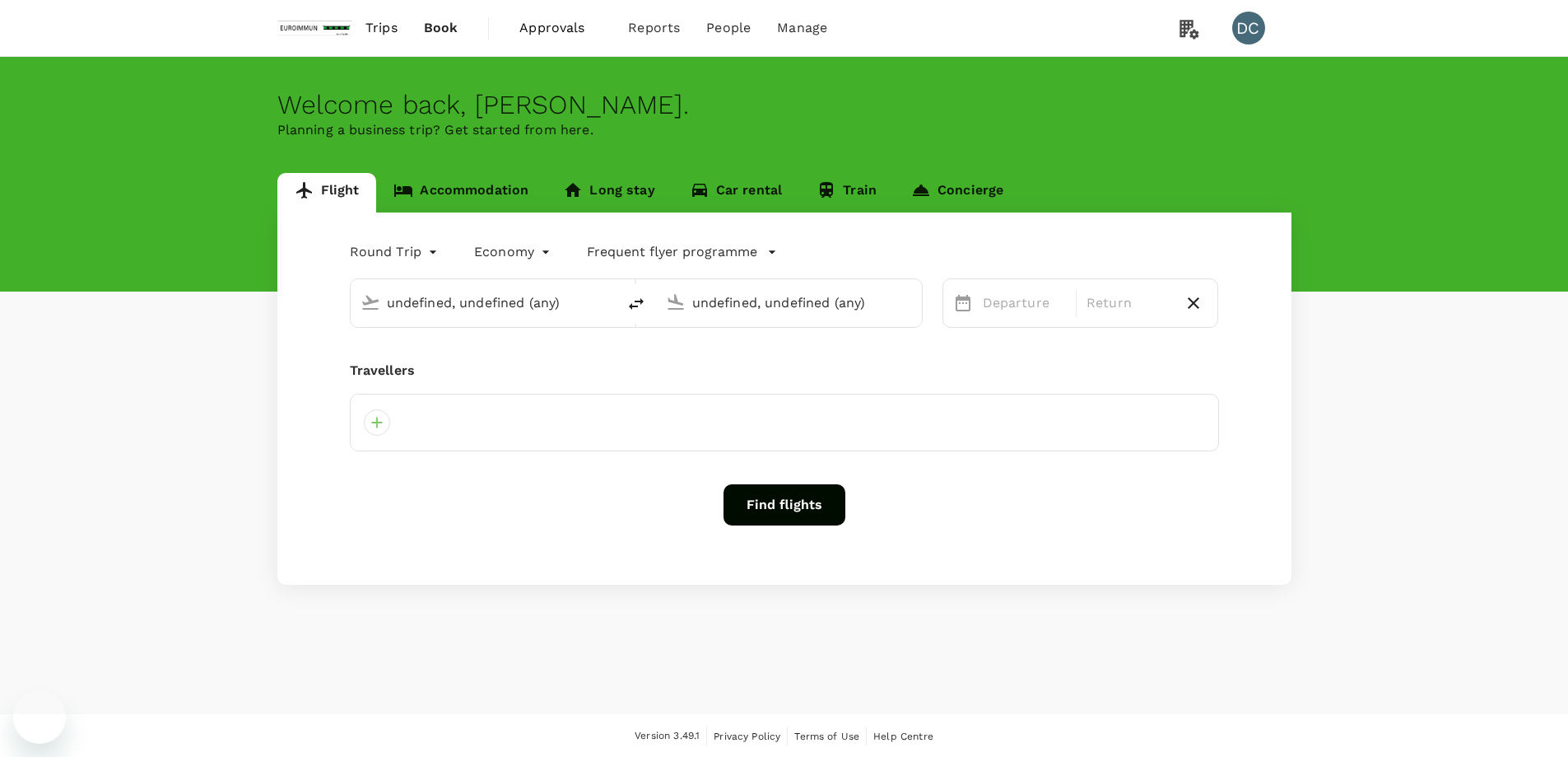
type input "[GEOGRAPHIC_DATA], [GEOGRAPHIC_DATA] (any)"
type input "Singapore Changi (SIN)"
type input "Hong Kong, Hong Kong (any)"
type input "Singapore Changi (SIN)"
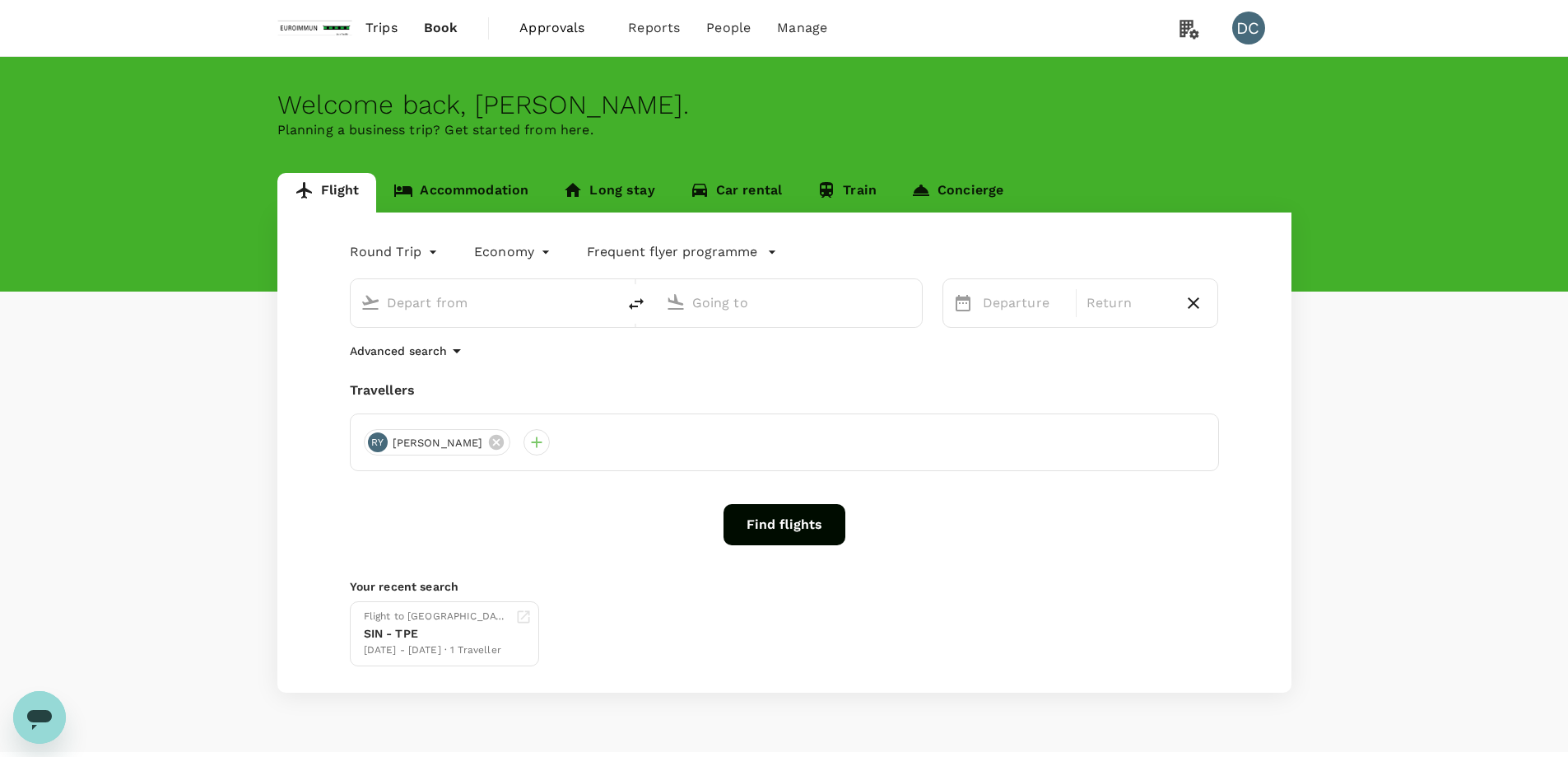
type input "Hong Kong, Hong Kong (any)"
type input "Singapore Changi (SIN)"
click at [378, 33] on span "Trips" at bounding box center [381, 28] width 32 height 20
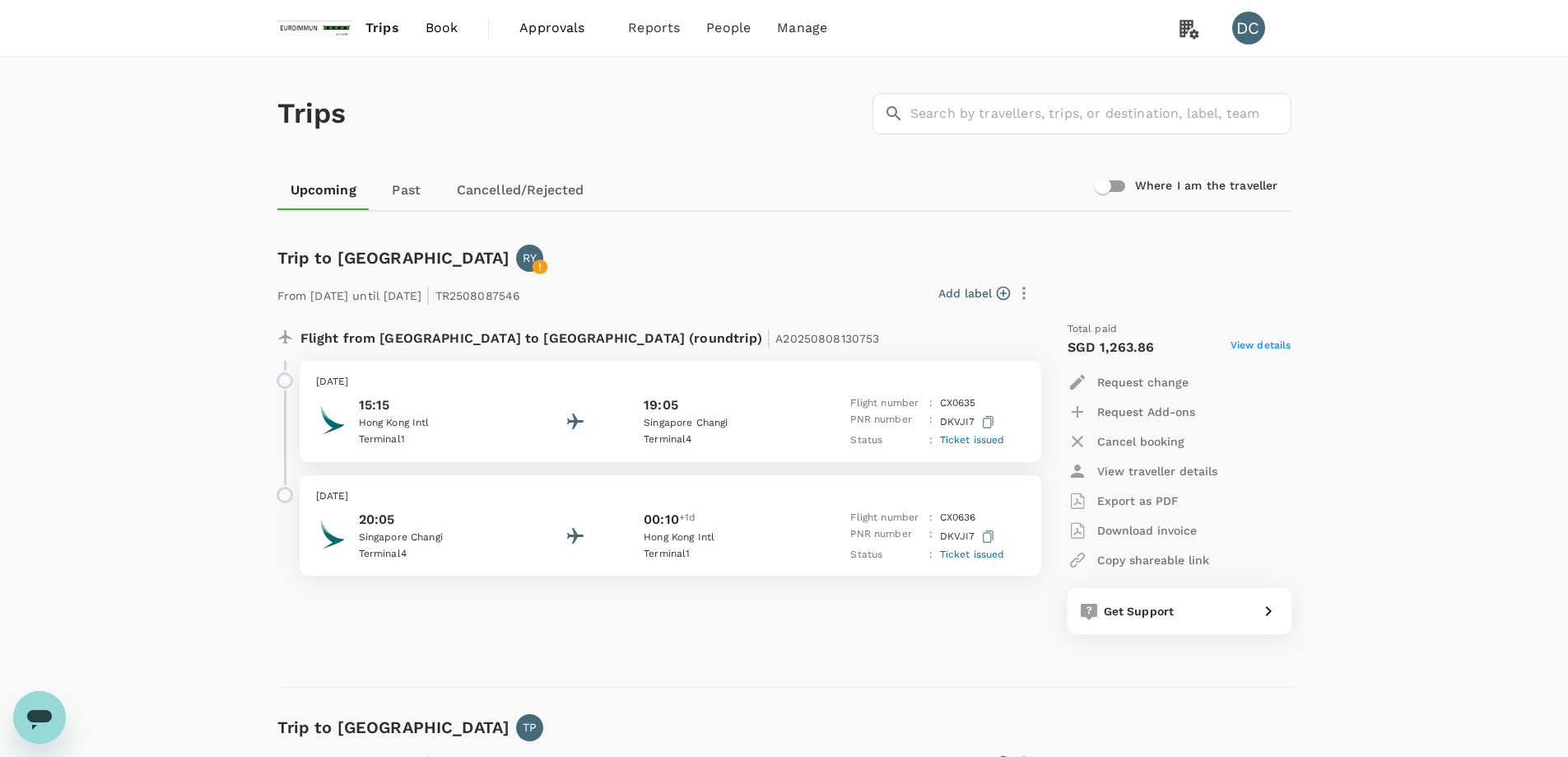
click at [1252, 346] on span "View details" at bounding box center [1261, 347] width 61 height 20
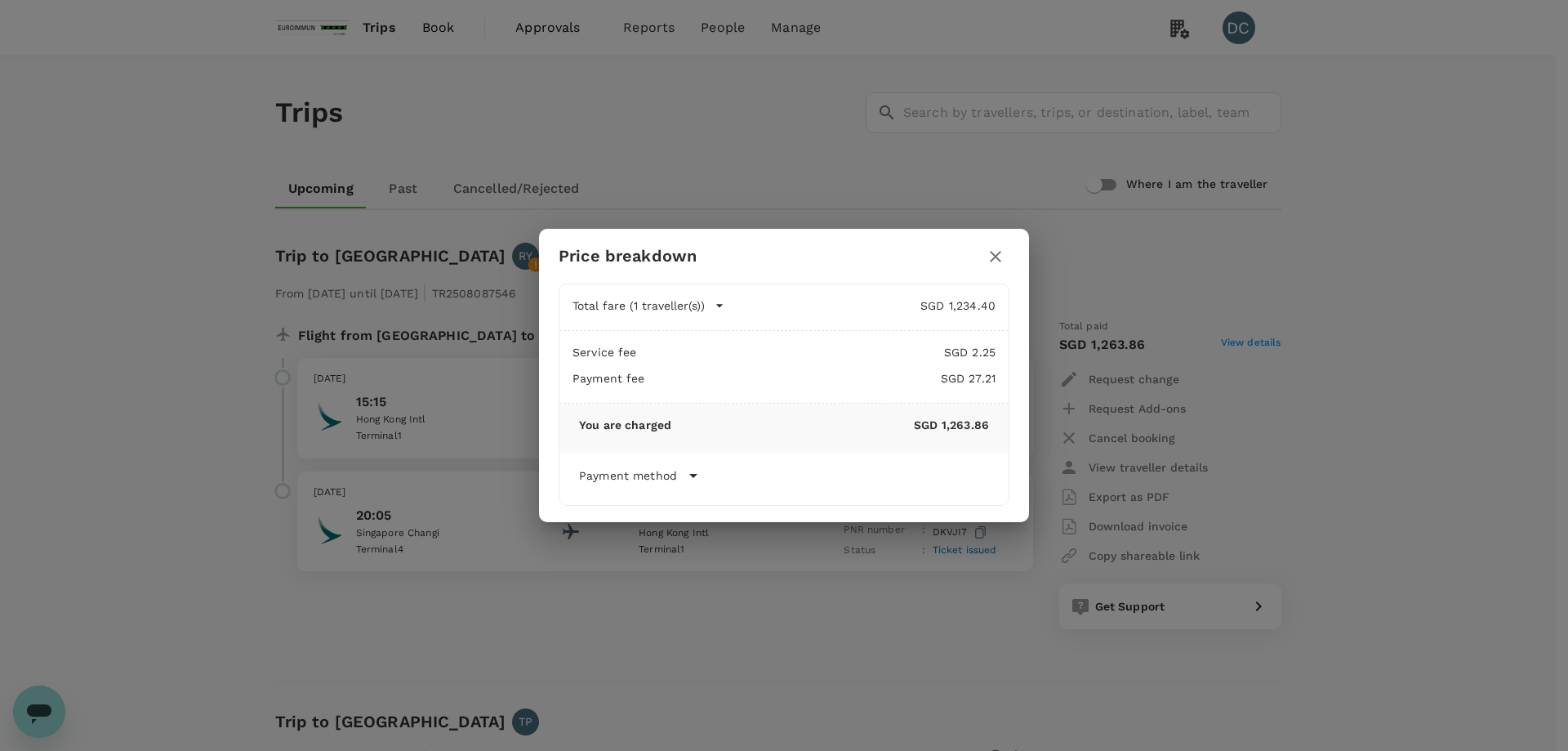
click at [992, 256] on icon "button" at bounding box center [995, 256] width 20 height 20
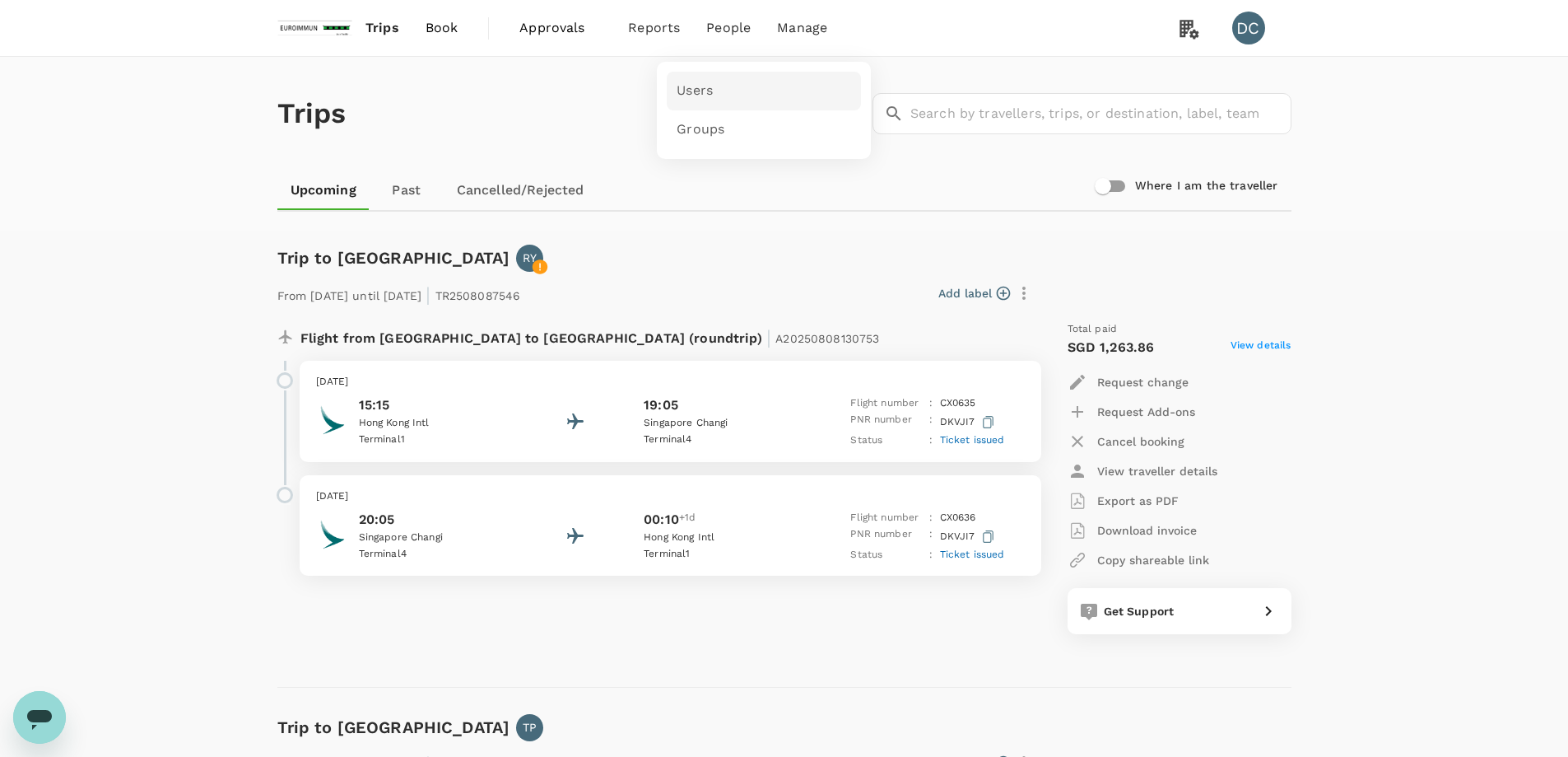
click at [700, 100] on link "Users" at bounding box center [764, 91] width 194 height 39
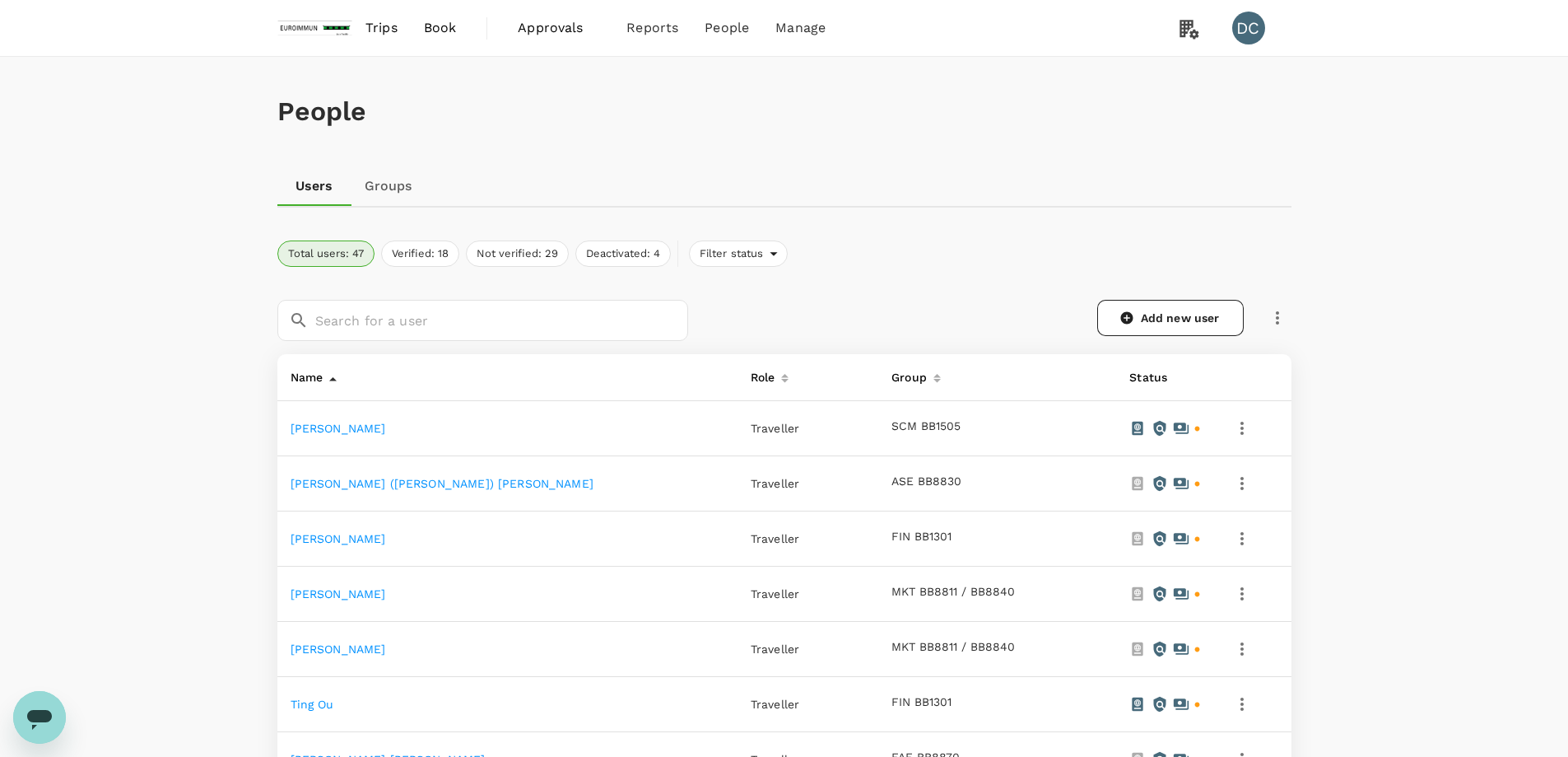
click at [390, 31] on span "Trips" at bounding box center [381, 28] width 32 height 20
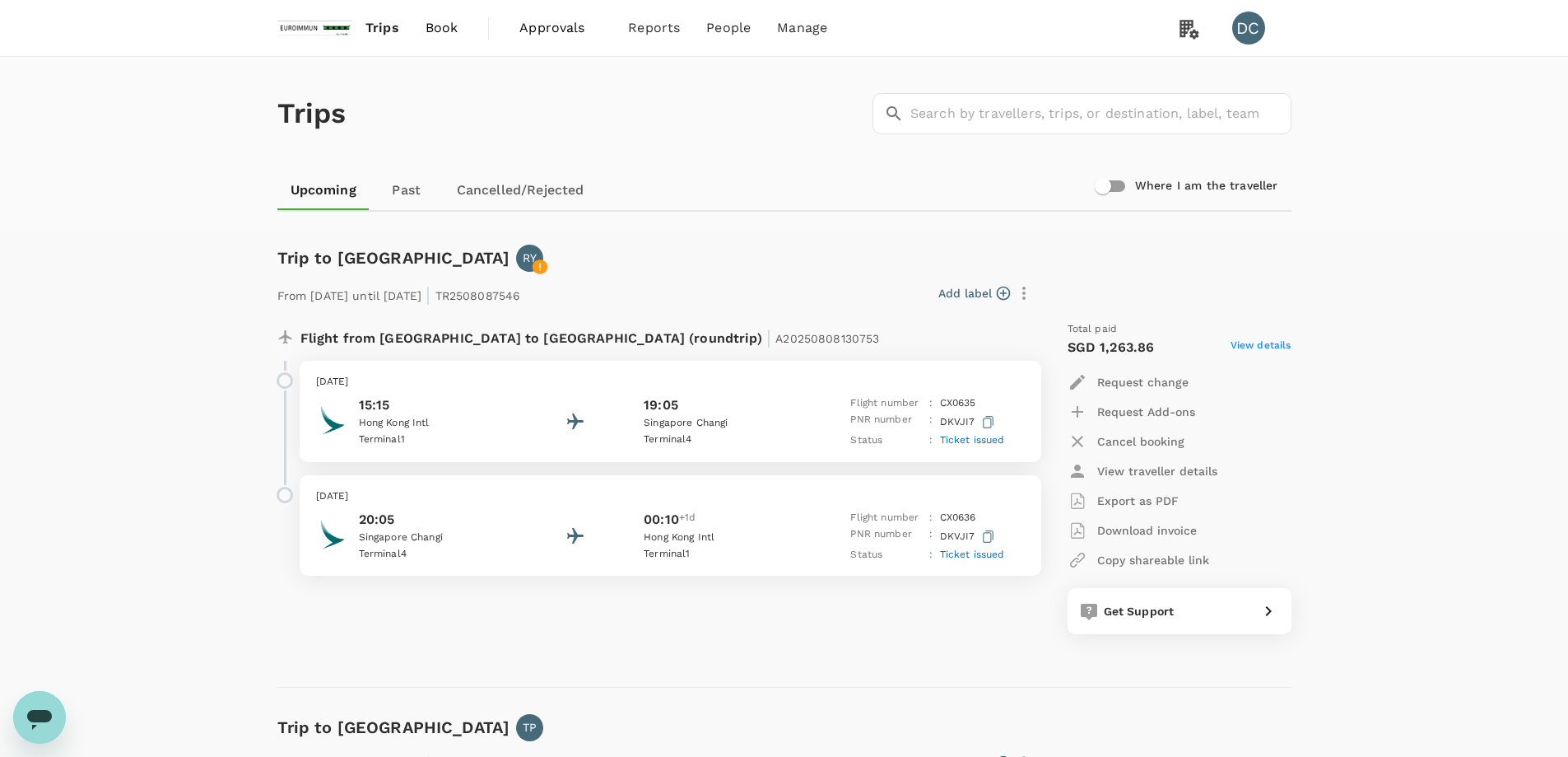
click at [447, 31] on span "Book" at bounding box center [442, 28] width 33 height 20
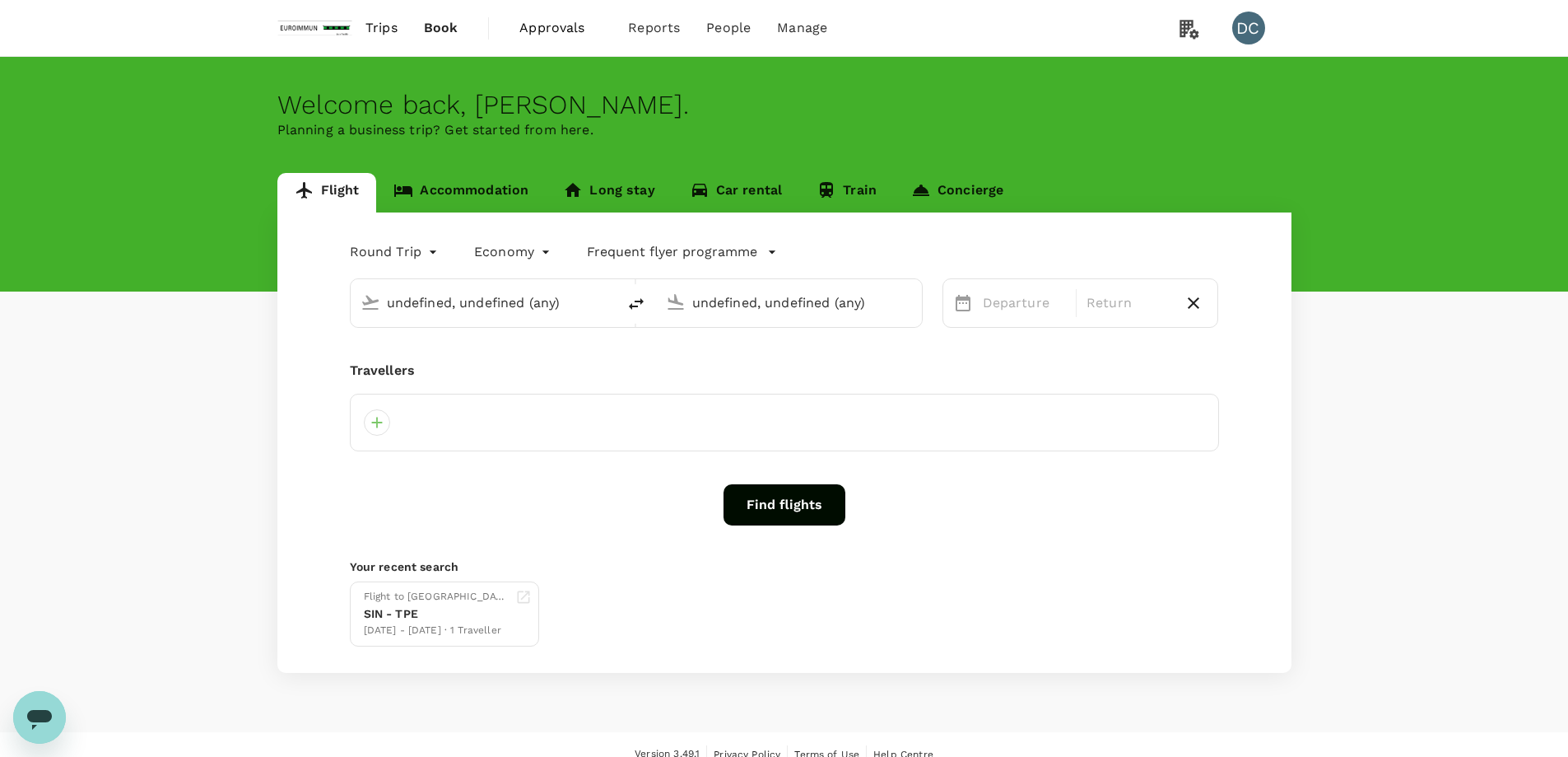
type input "Hong Kong, Hong Kong (any)"
type input "Singapore Changi (SIN)"
type input "Hong Kong, Hong Kong (any)"
type input "Singapore Changi (SIN)"
type input "Hong Kong, Hong Kong (any)"
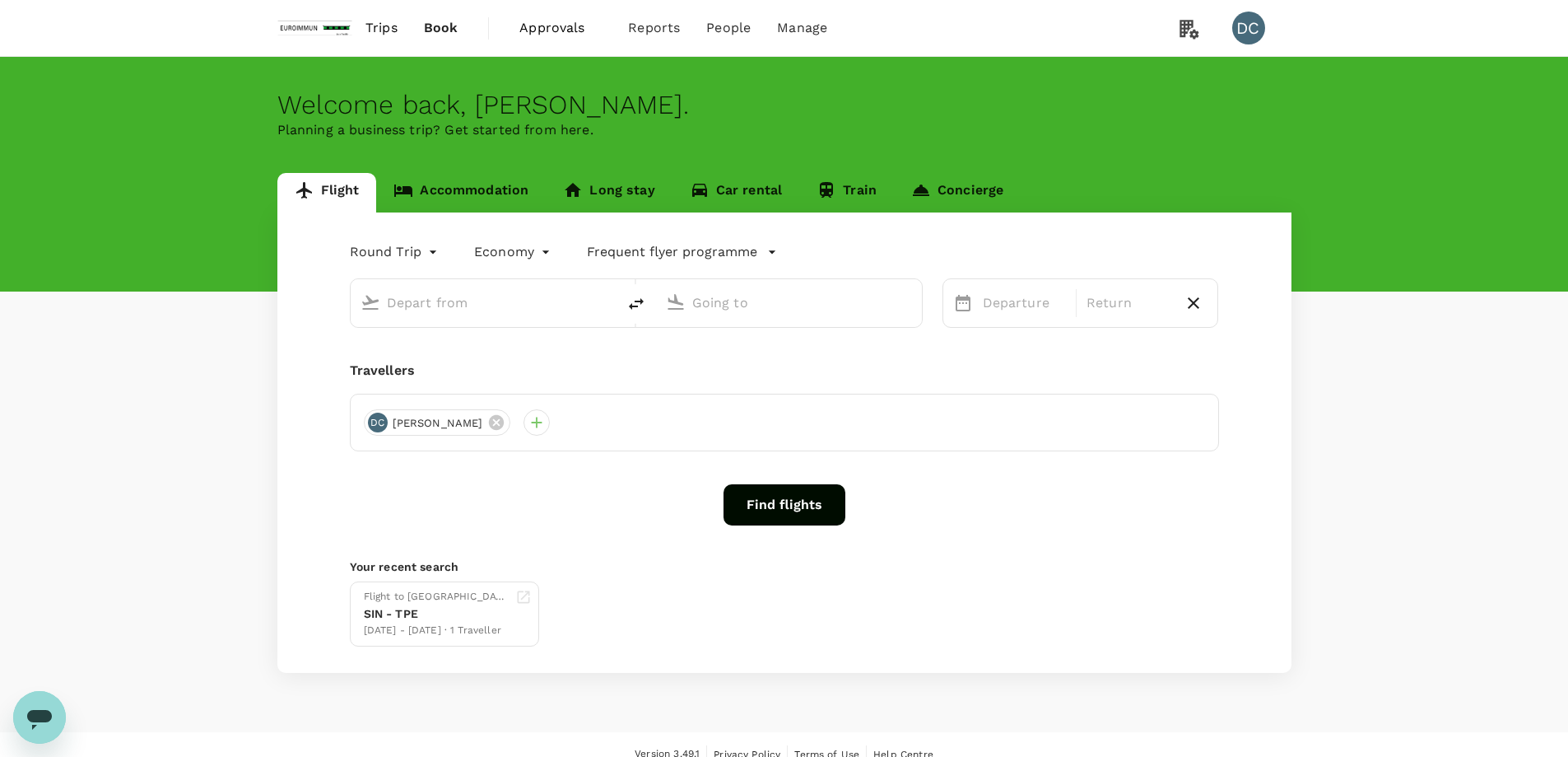
type input "Singapore Changi (SIN)"
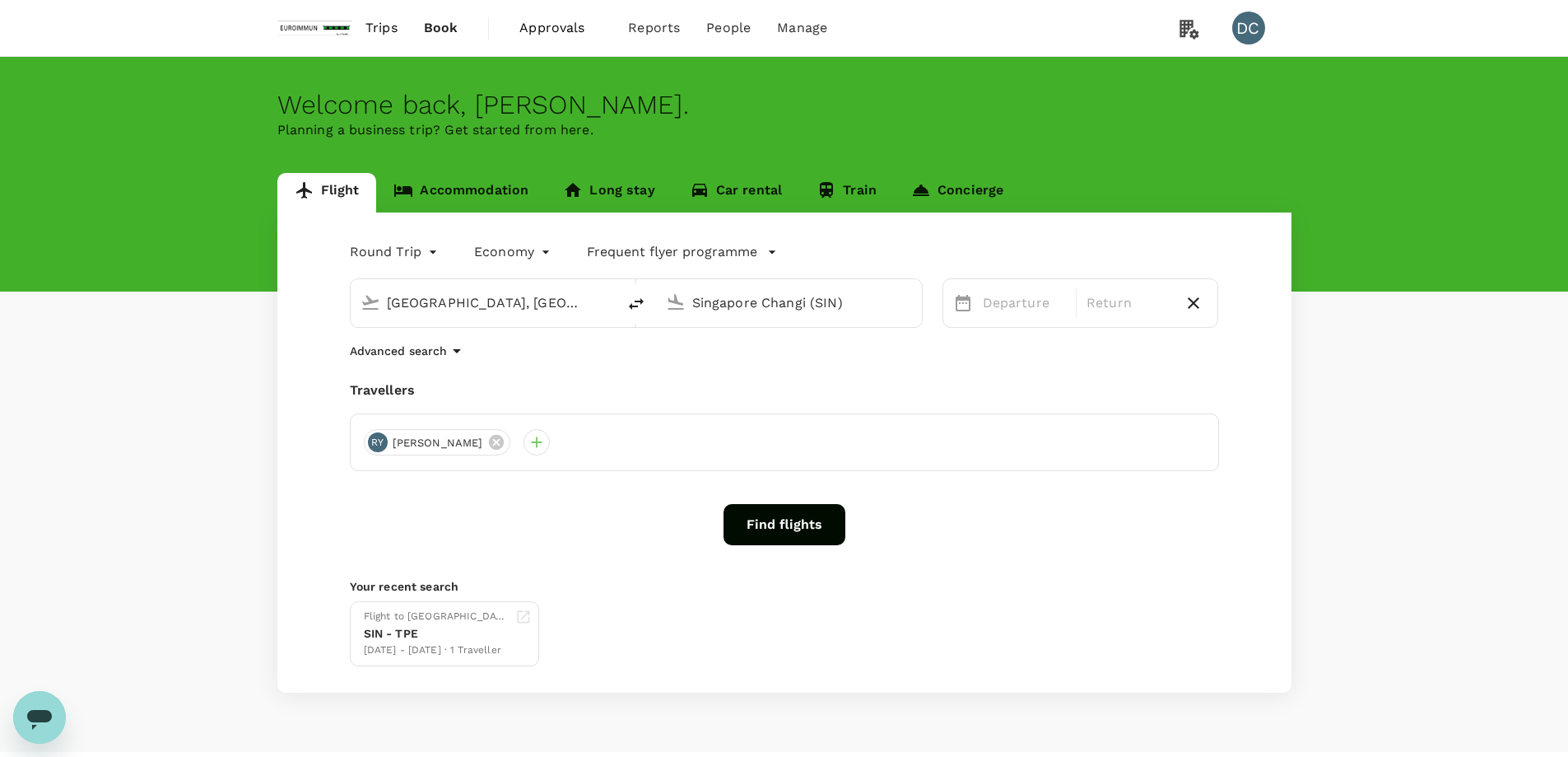
click at [377, 27] on span "Trips" at bounding box center [381, 28] width 32 height 20
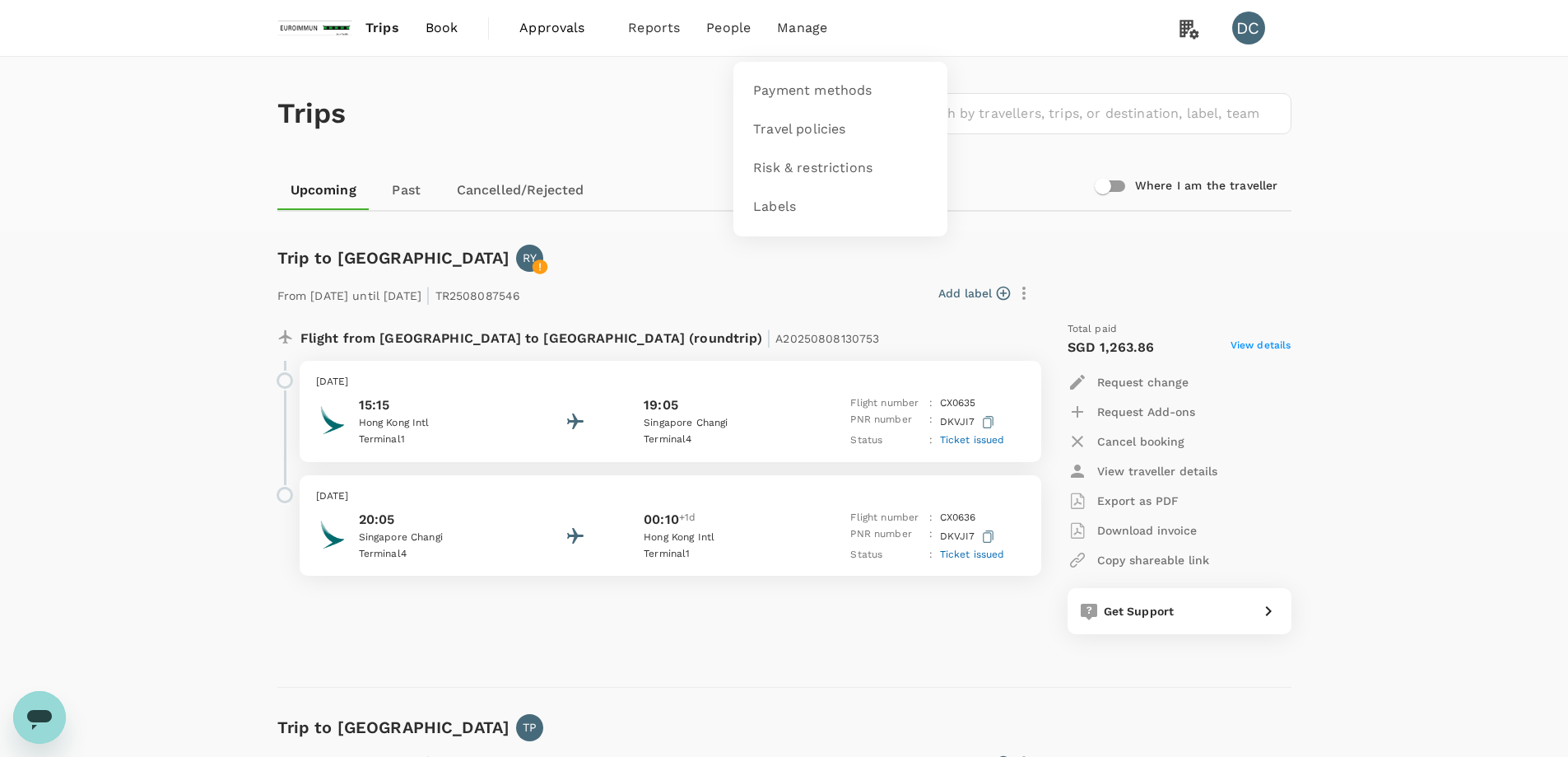
click at [814, 33] on span "Manage" at bounding box center [803, 28] width 50 height 20
click at [765, 212] on span "Labels" at bounding box center [774, 207] width 42 height 19
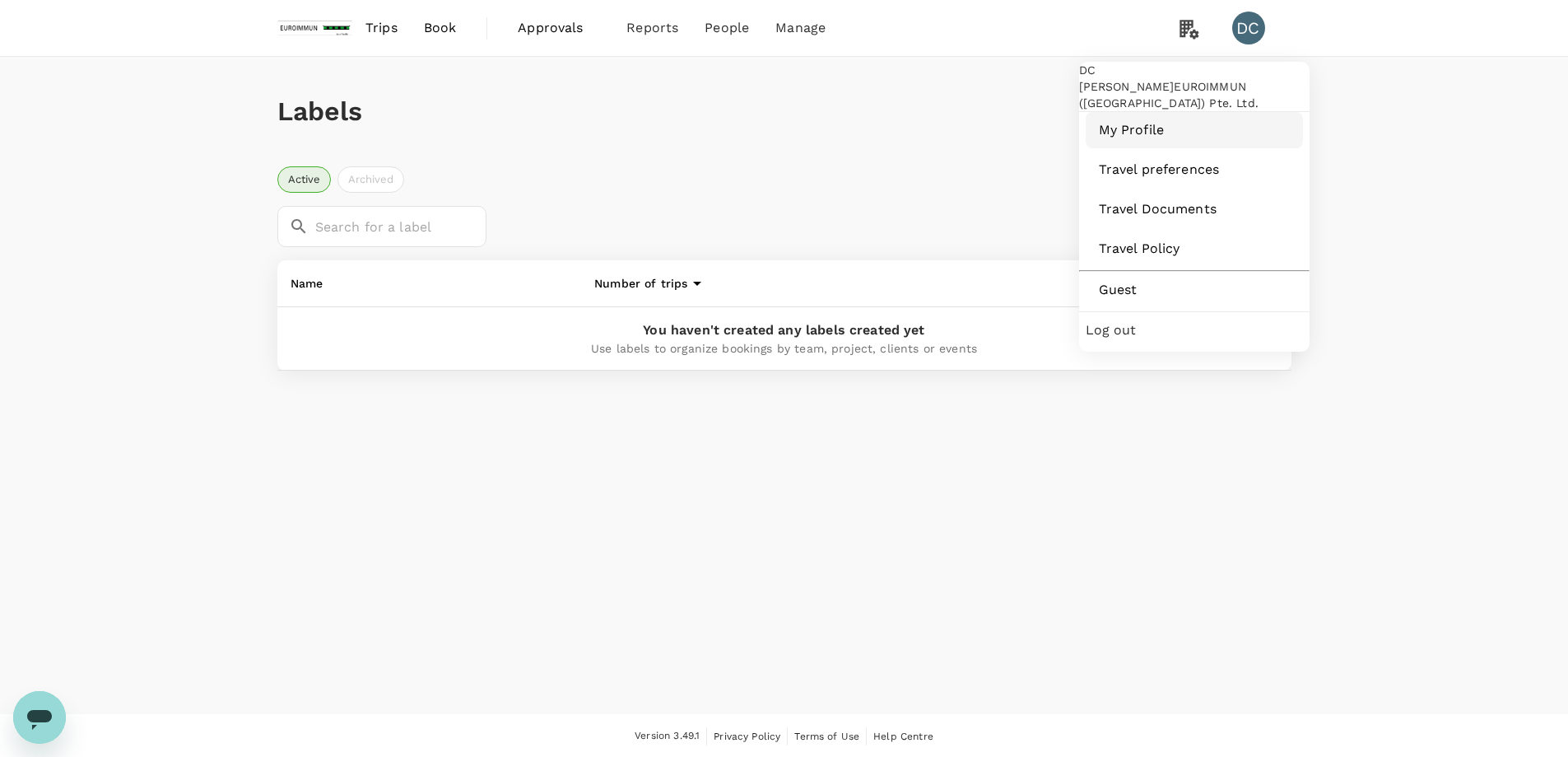
click at [1135, 140] on span "My Profile" at bounding box center [1194, 130] width 191 height 20
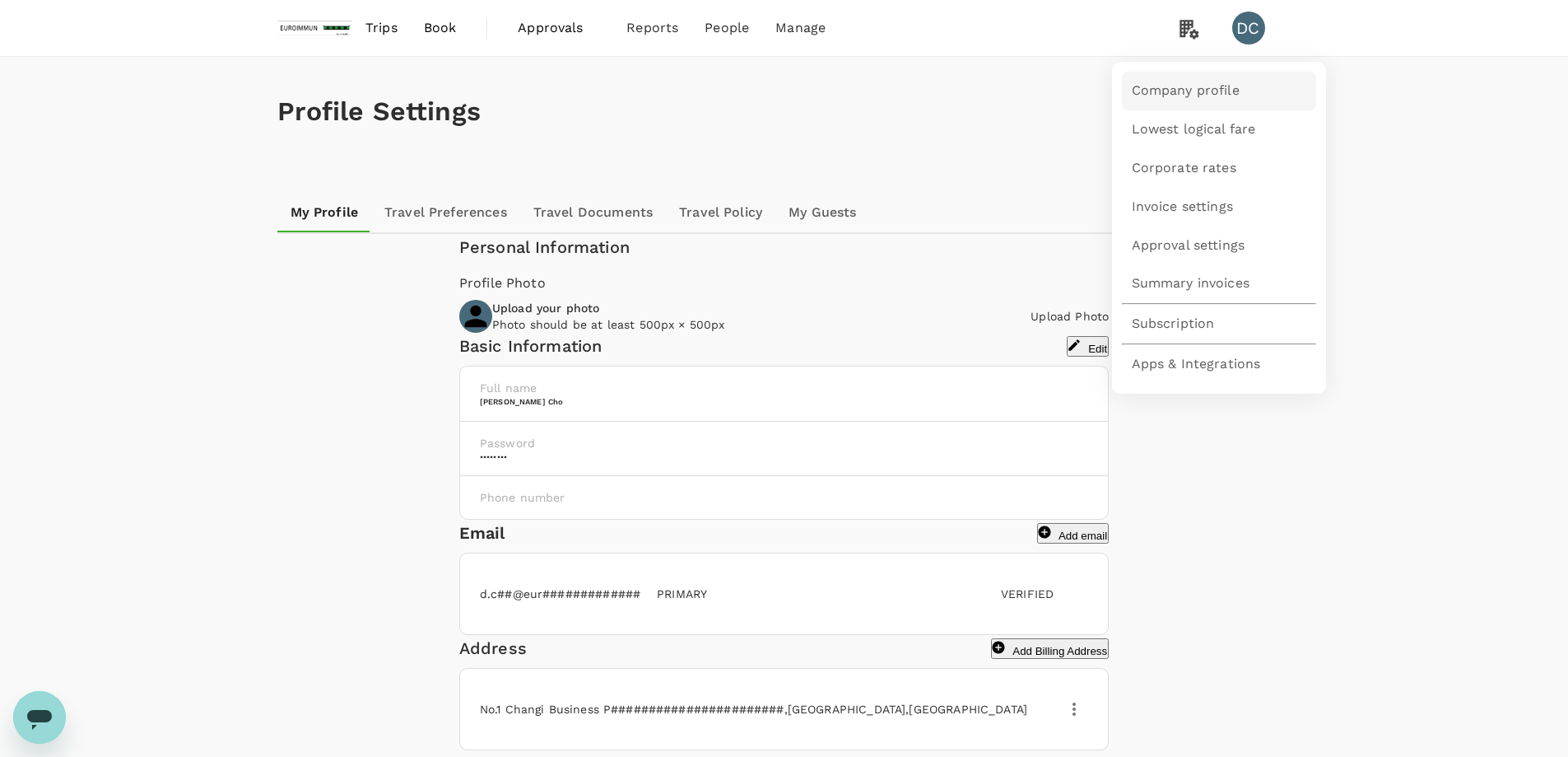
click at [1182, 92] on span "Company profile" at bounding box center [1185, 91] width 108 height 19
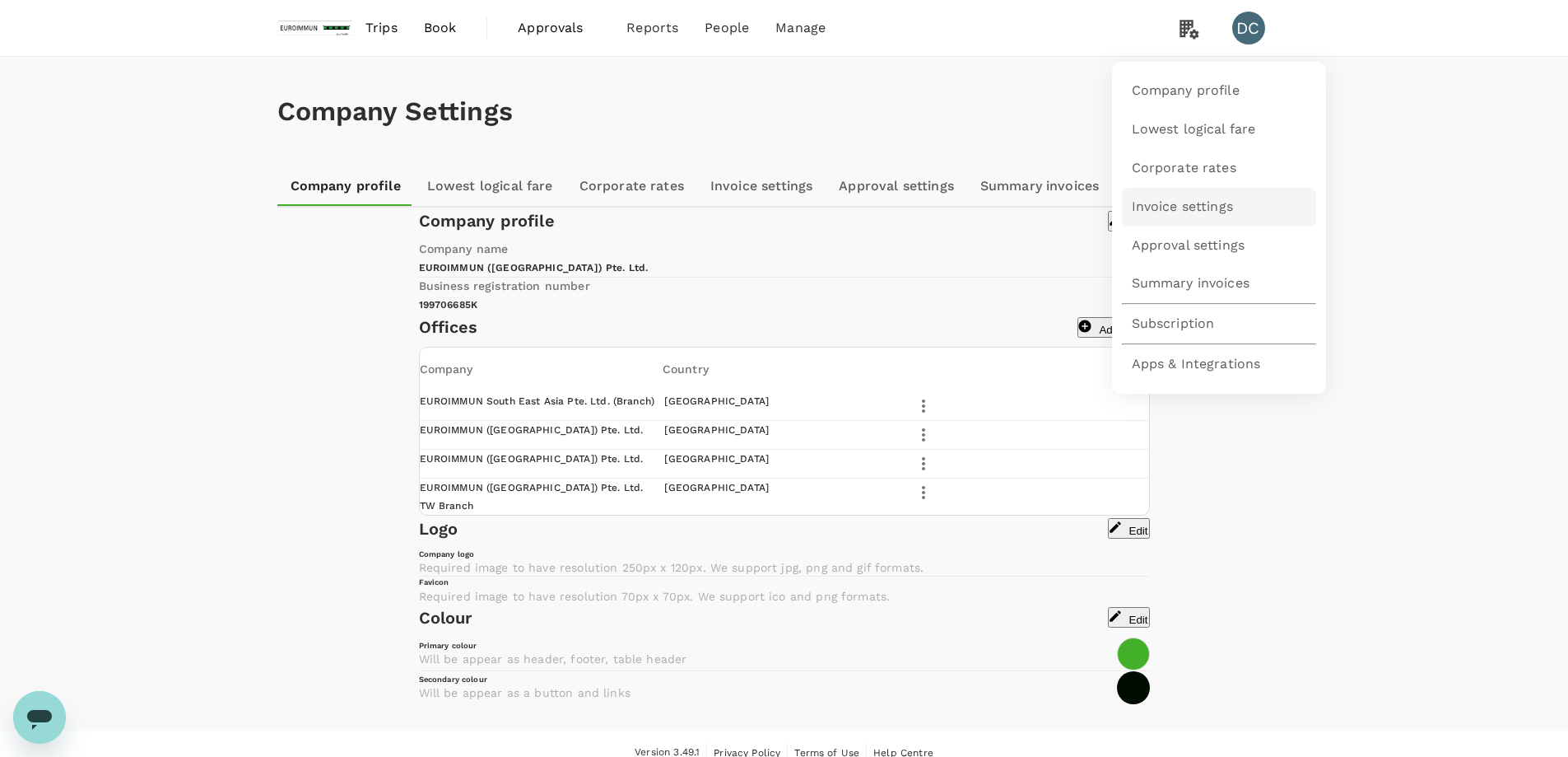
click at [1205, 205] on span "Invoice settings" at bounding box center [1182, 207] width 101 height 19
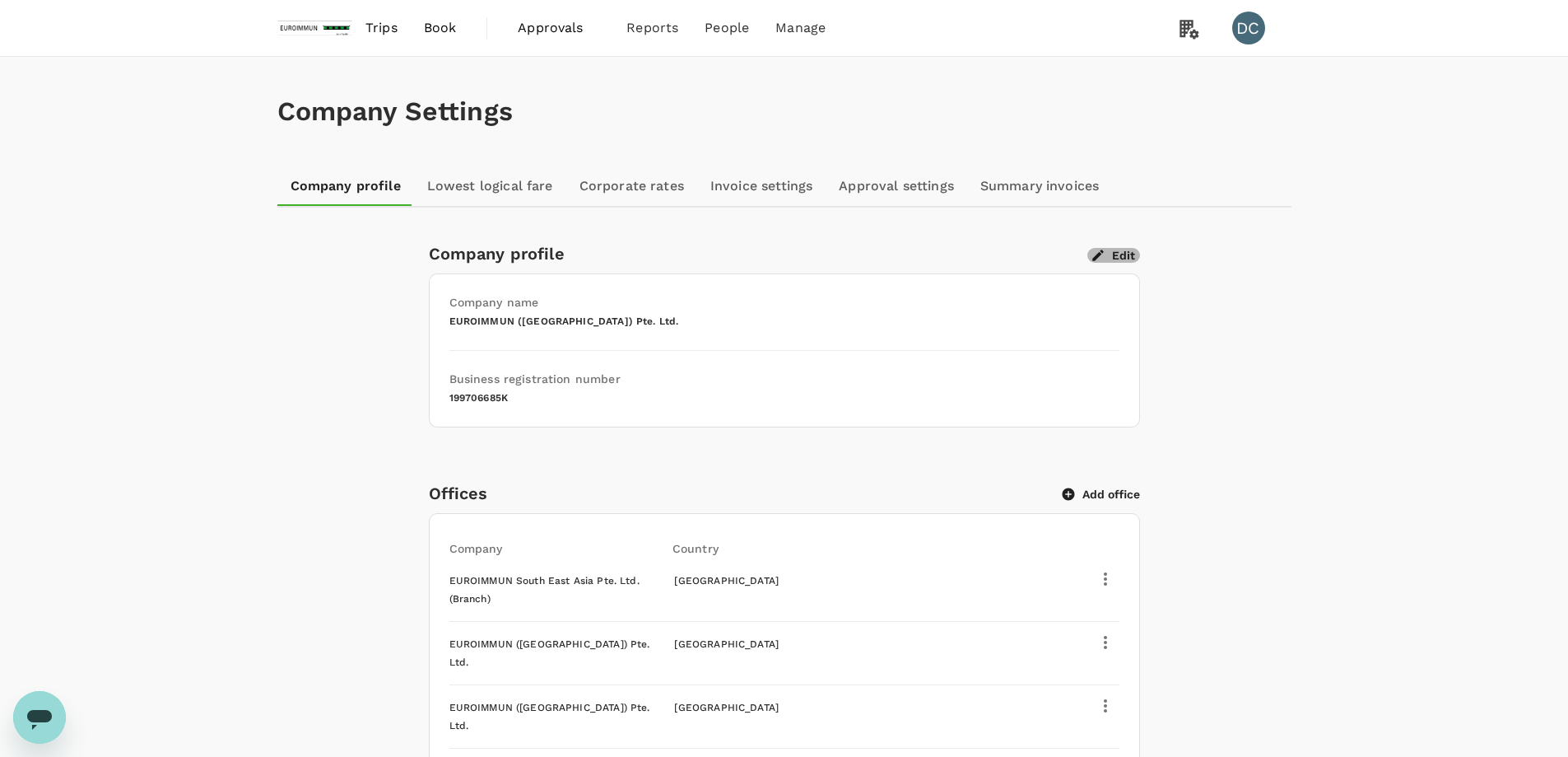
click at [1128, 258] on button "Edit" at bounding box center [1113, 255] width 53 height 15
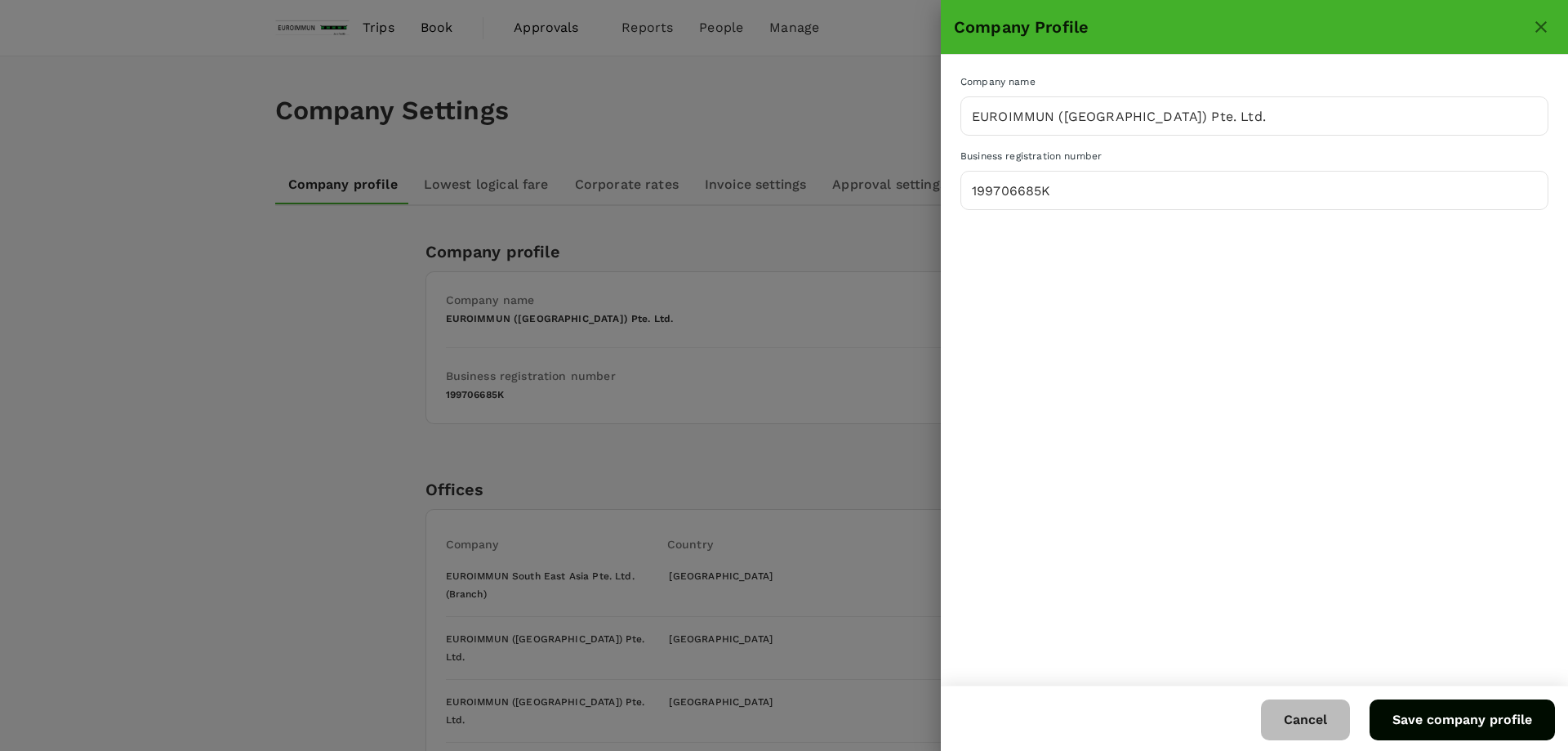
click at [1327, 721] on button "Cancel" at bounding box center [1305, 720] width 89 height 41
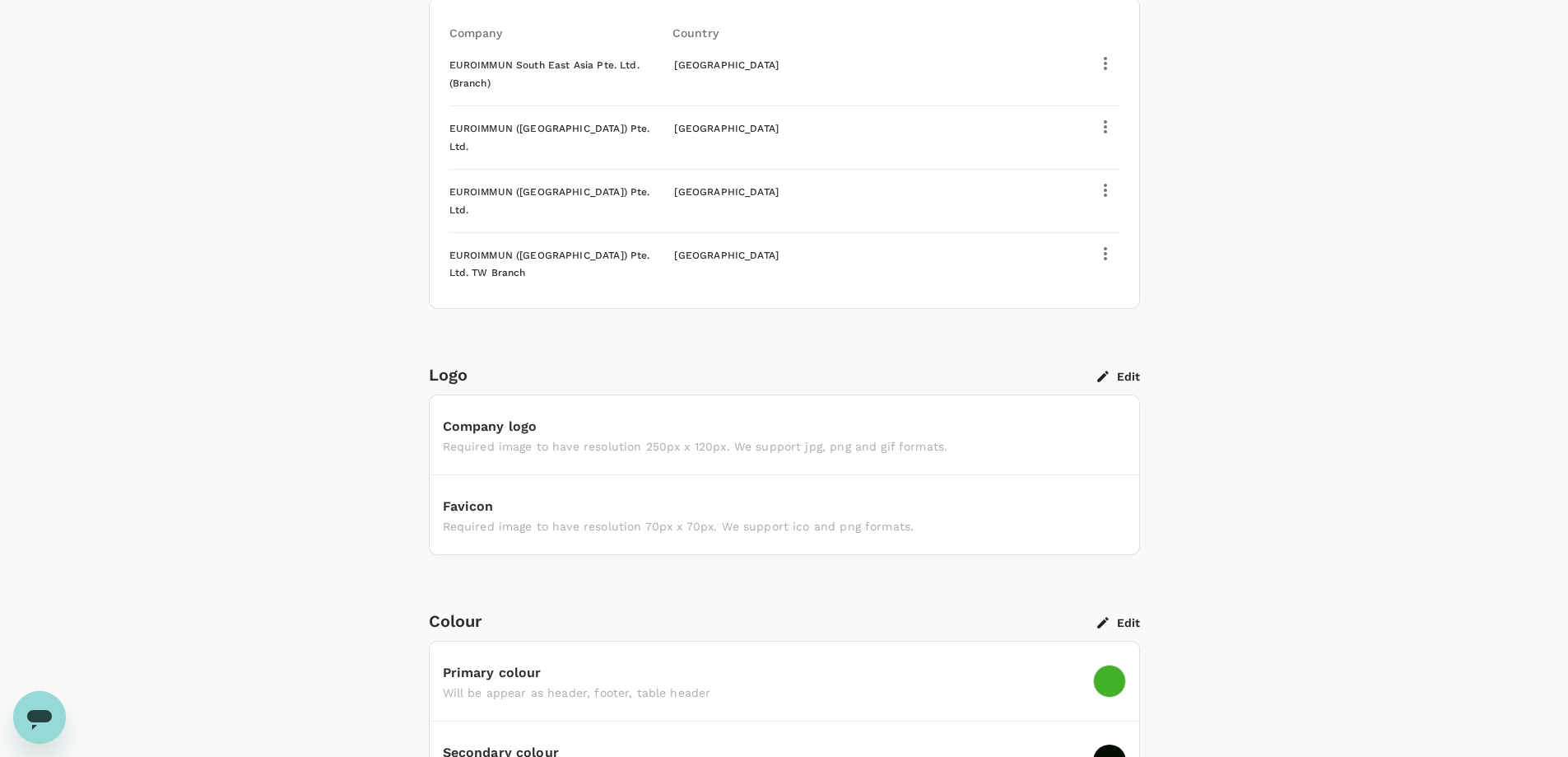
scroll to position [647, 0]
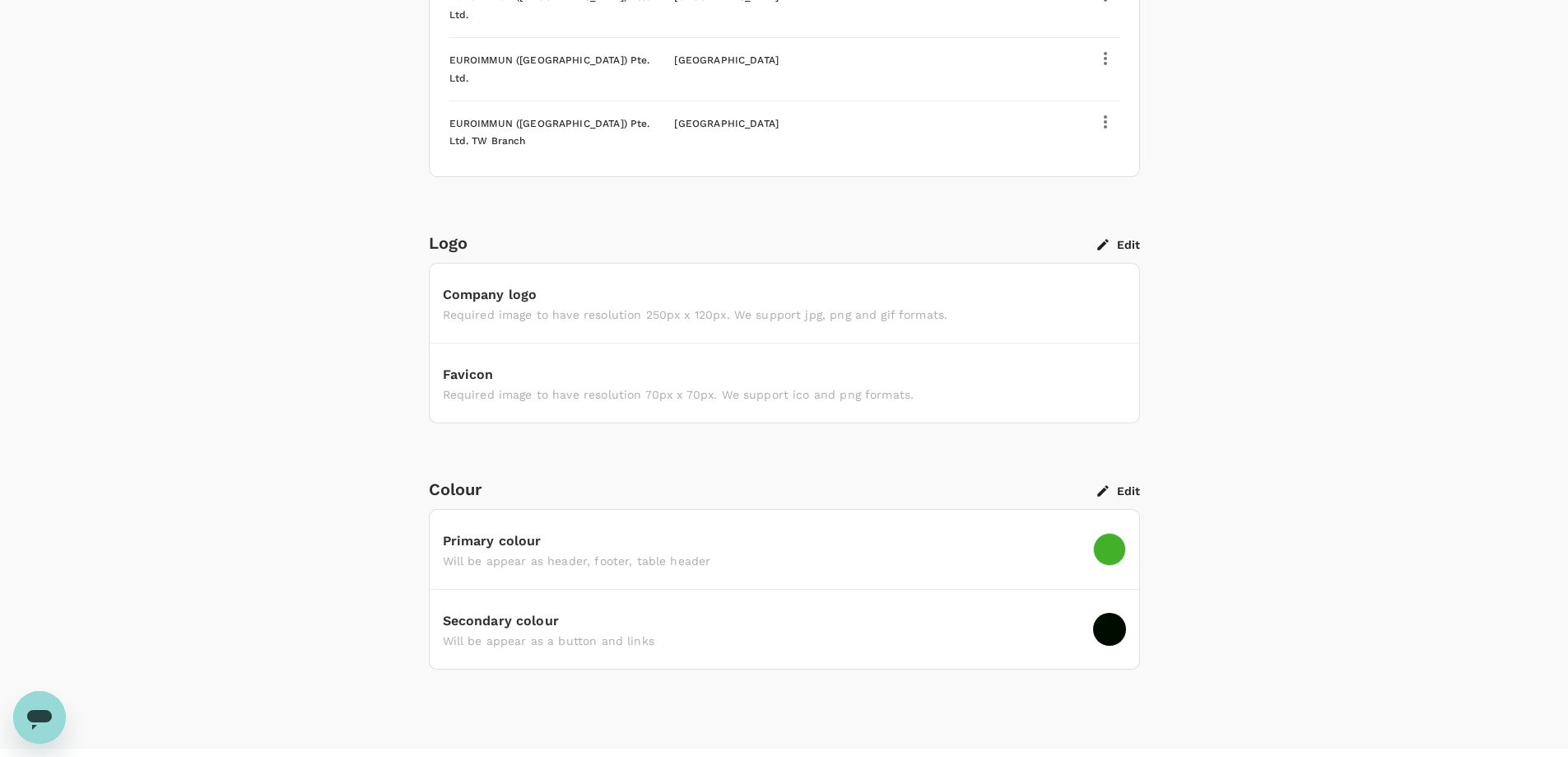
click at [1119, 237] on button "Edit" at bounding box center [1118, 244] width 42 height 15
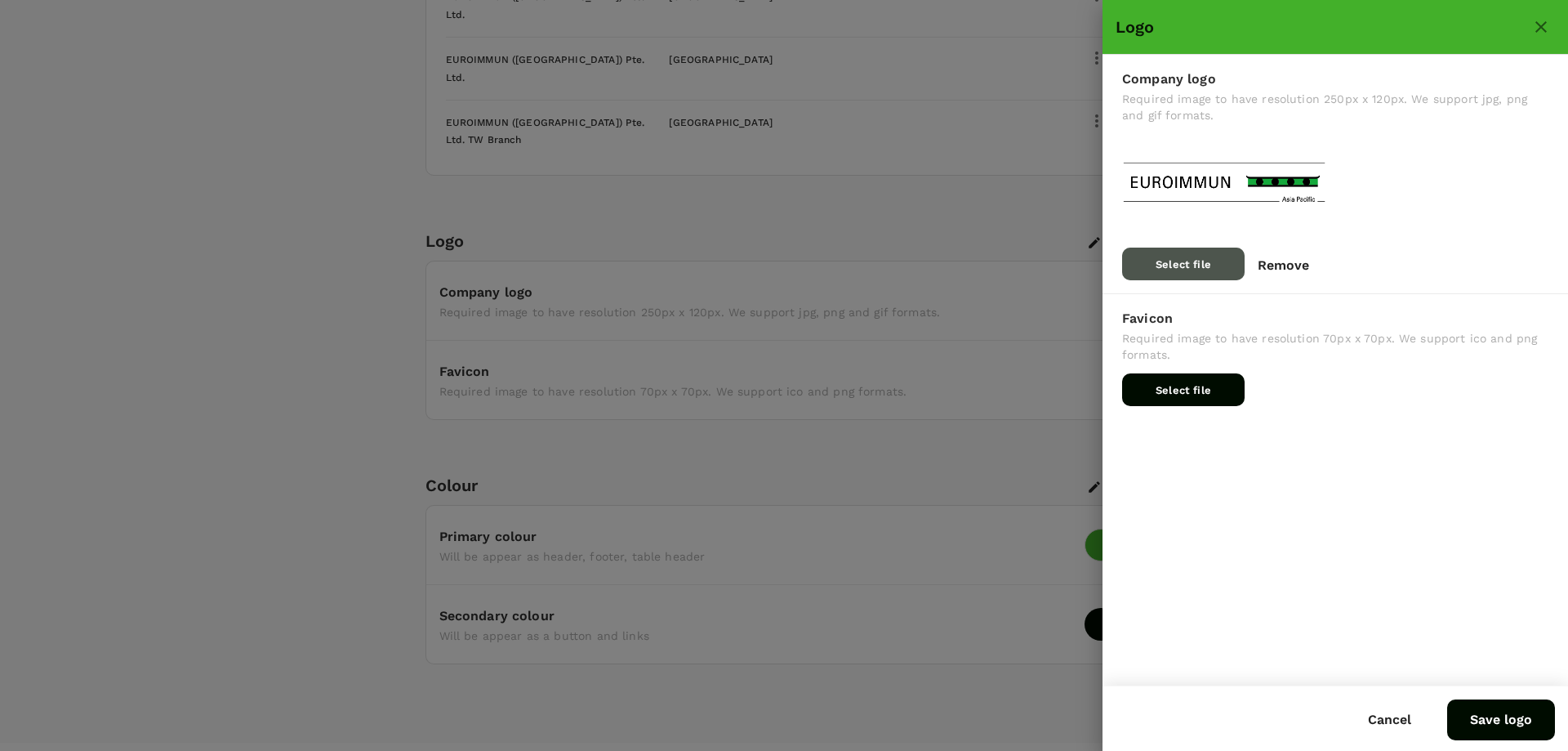
click at [1163, 259] on p "Select file" at bounding box center [1182, 265] width 56 height 16
click at [0, 0] on input "Select file" at bounding box center [0, 0] width 0 height 0
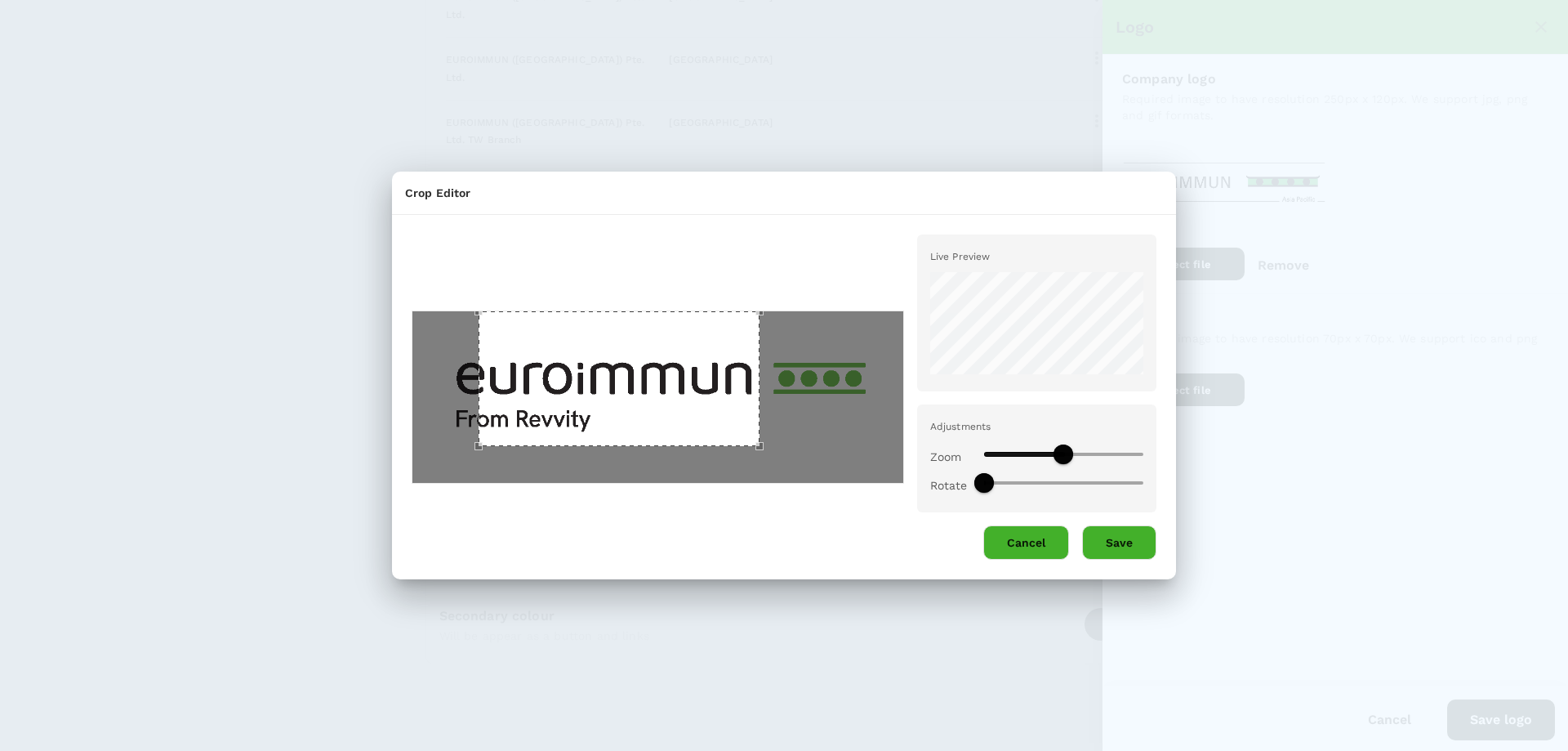
click at [393, 334] on div "Live Preview Adjustments Zoom Rotate Cancel Save" at bounding box center [783, 391] width 784 height 339
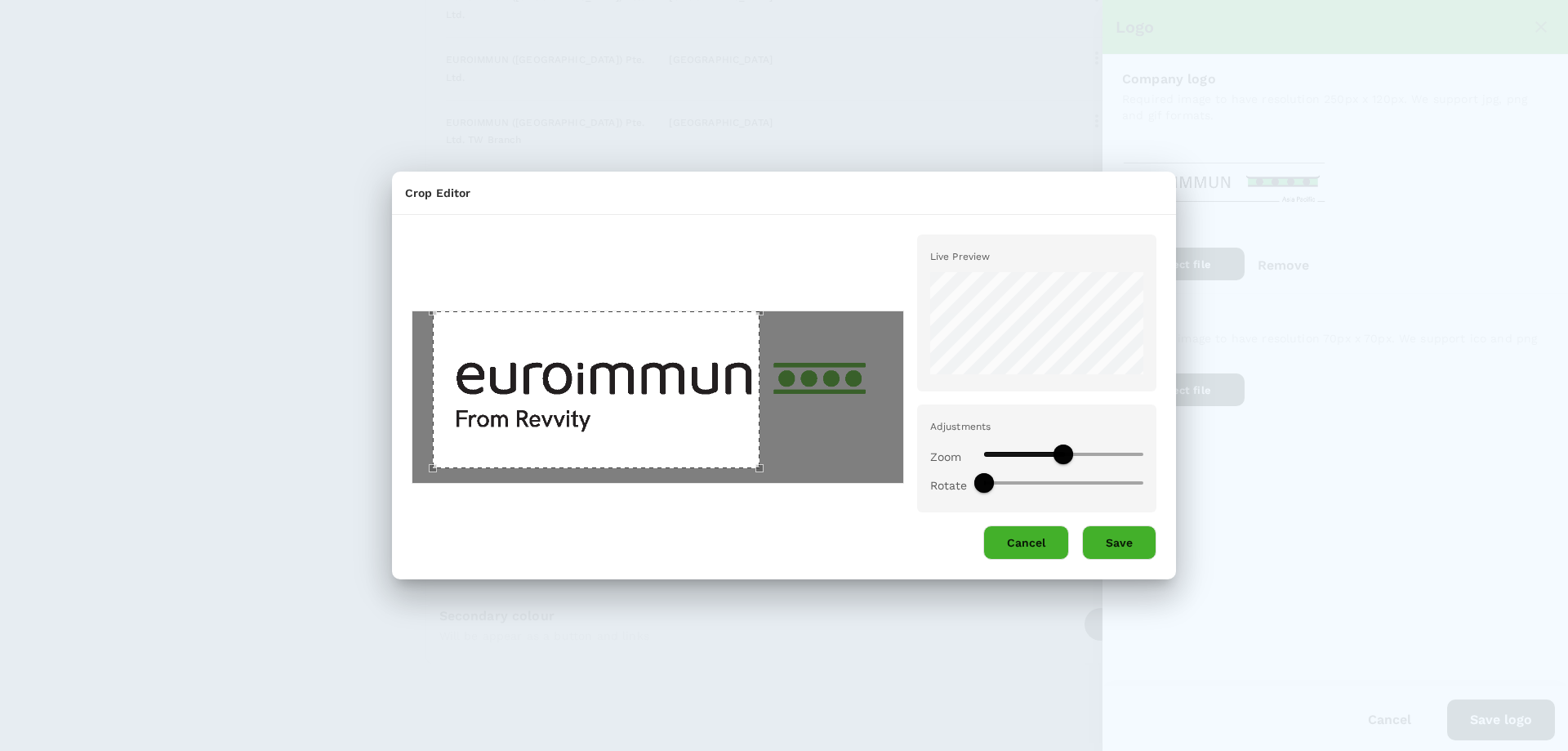
click at [435, 438] on div "Use the arrow keys to move the crop selection area" at bounding box center [596, 389] width 327 height 157
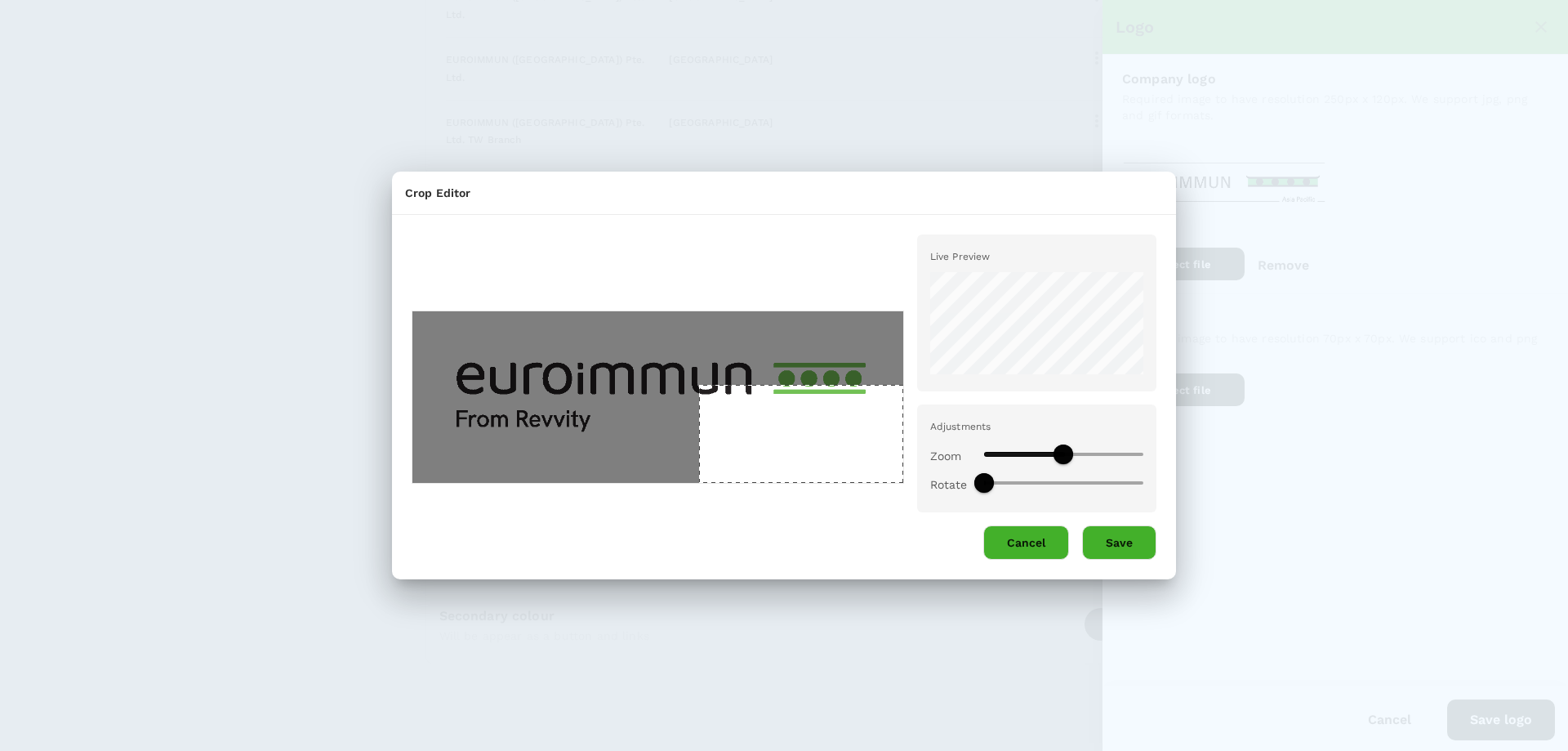
click at [835, 471] on div at bounding box center [657, 397] width 492 height 174
click at [703, 386] on div "Use the arrow keys to move the crop selection area" at bounding box center [801, 434] width 204 height 98
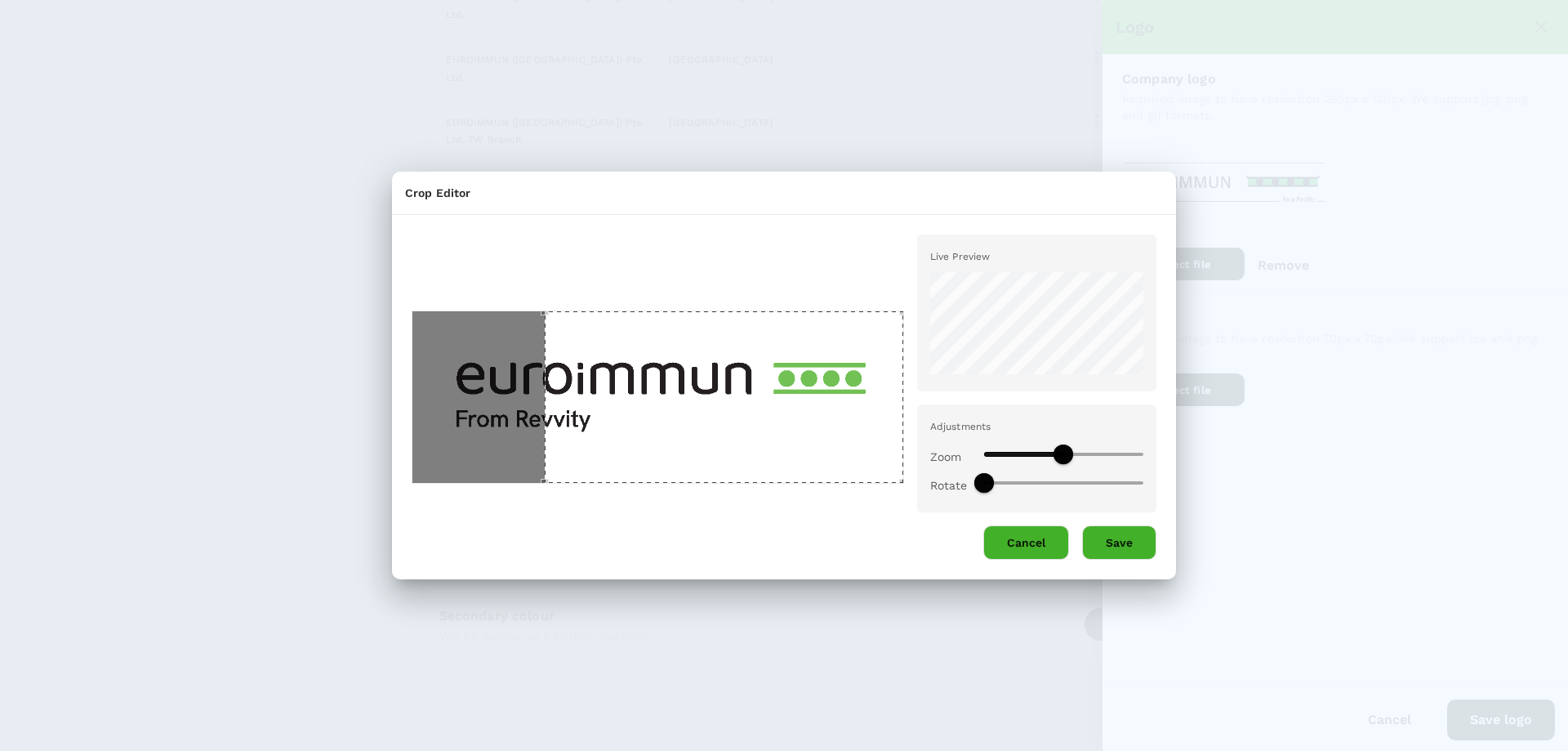
click at [447, 363] on div at bounding box center [657, 397] width 492 height 174
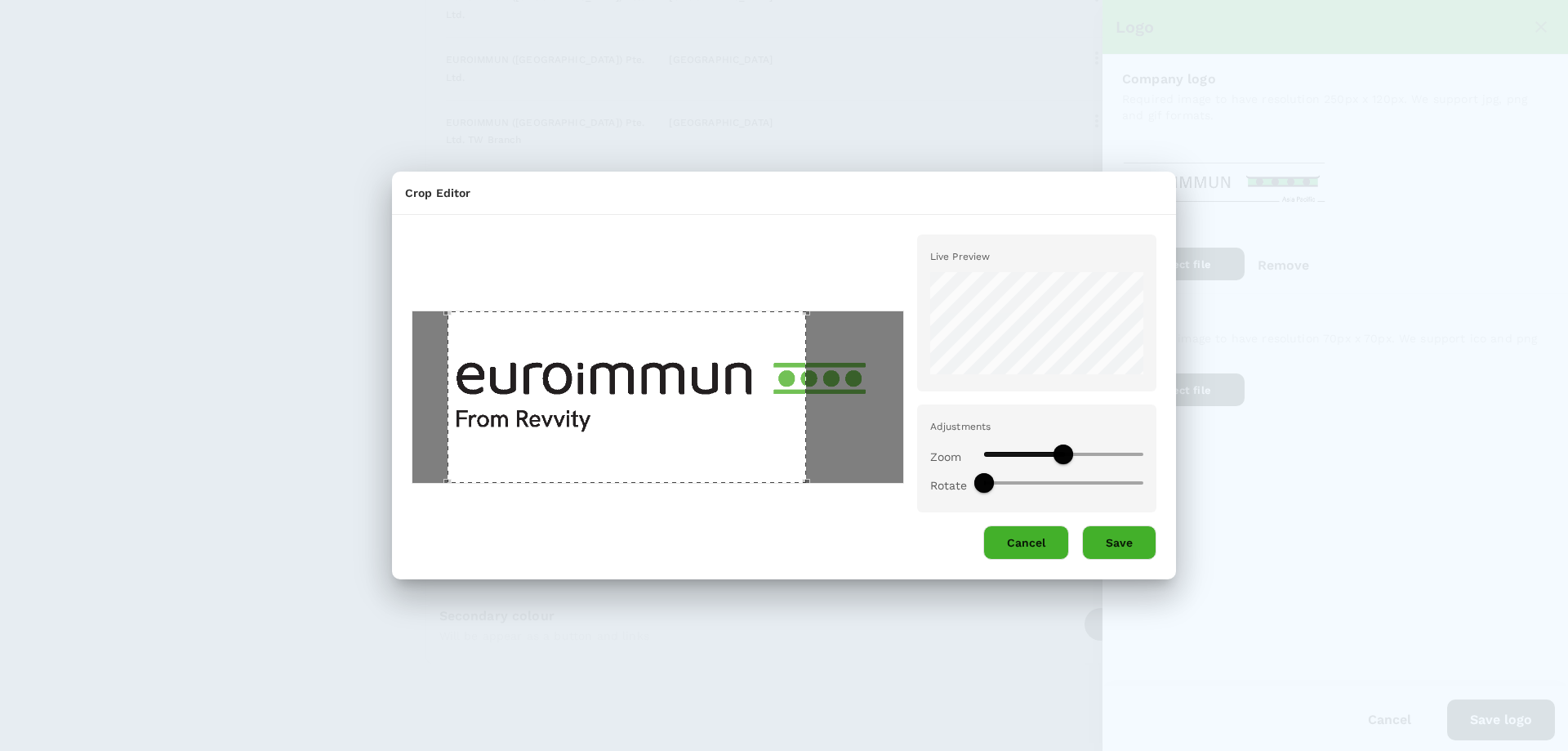
click at [540, 411] on div "Use the arrow keys to move the crop selection area" at bounding box center [626, 397] width 358 height 173
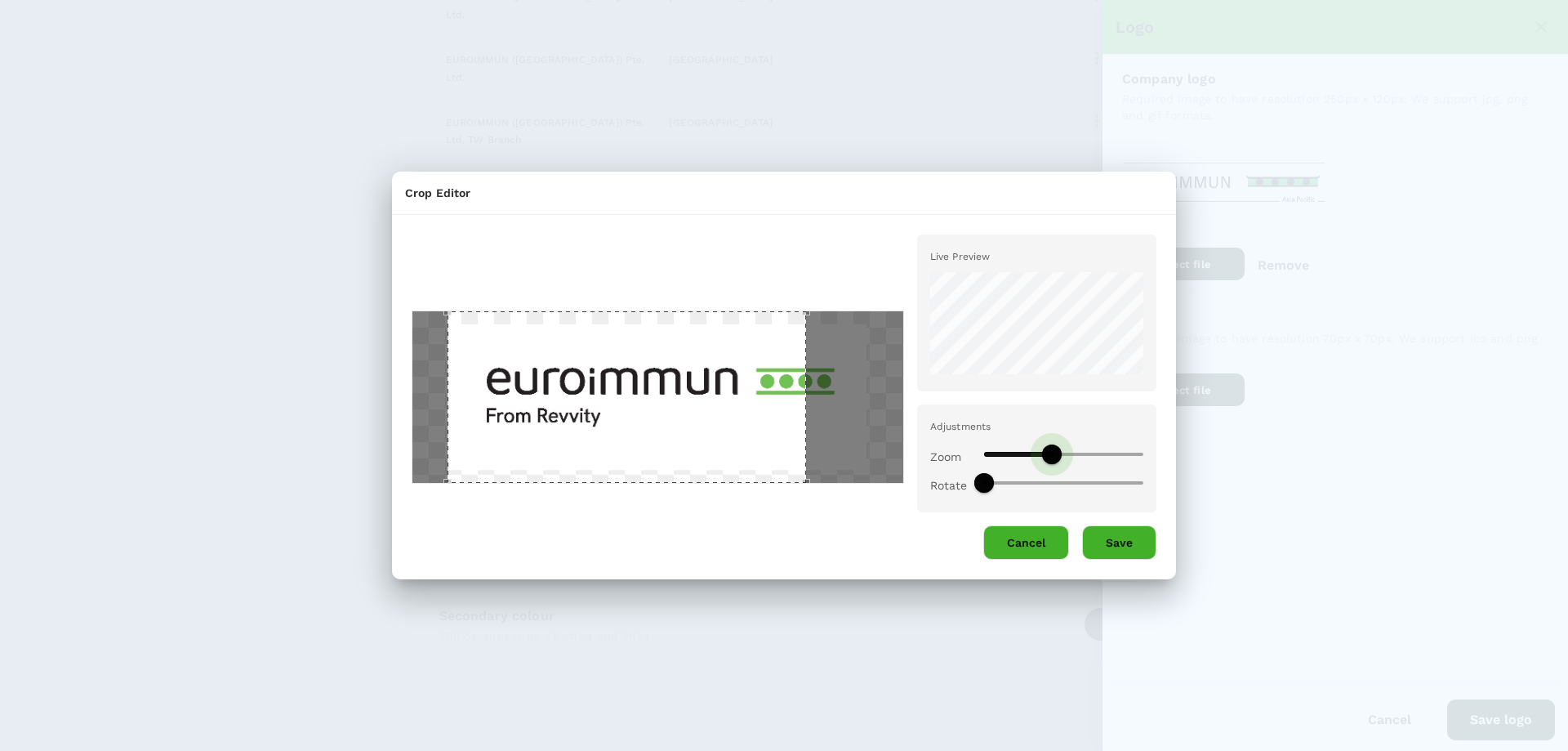
click at [1053, 451] on span at bounding box center [1051, 454] width 20 height 20
drag, startPoint x: 1056, startPoint y: 455, endPoint x: 1041, endPoint y: 457, distance: 15.1
click at [1041, 457] on span at bounding box center [1039, 454] width 20 height 20
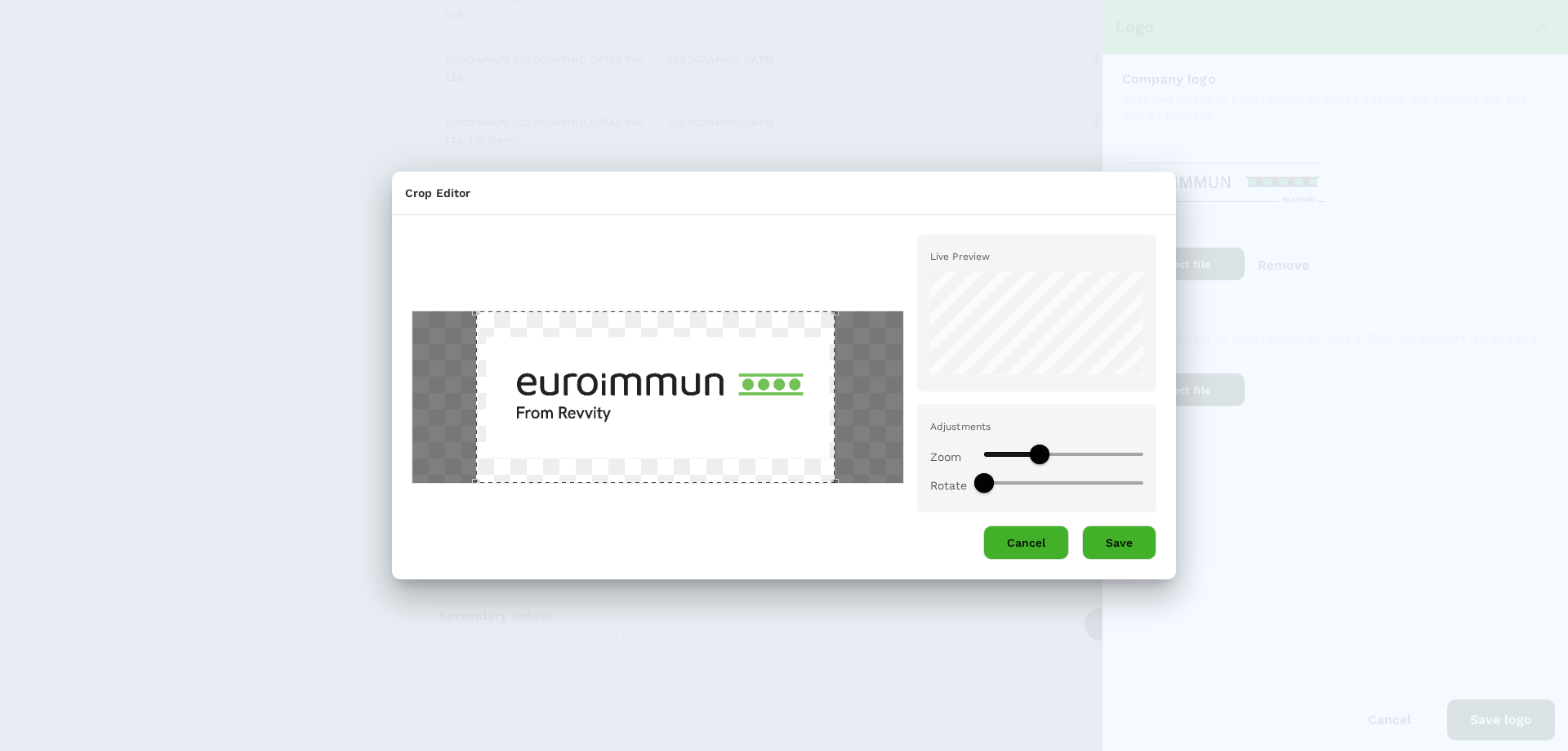
click at [813, 406] on div "Use the arrow keys to move the crop selection area" at bounding box center [654, 397] width 358 height 173
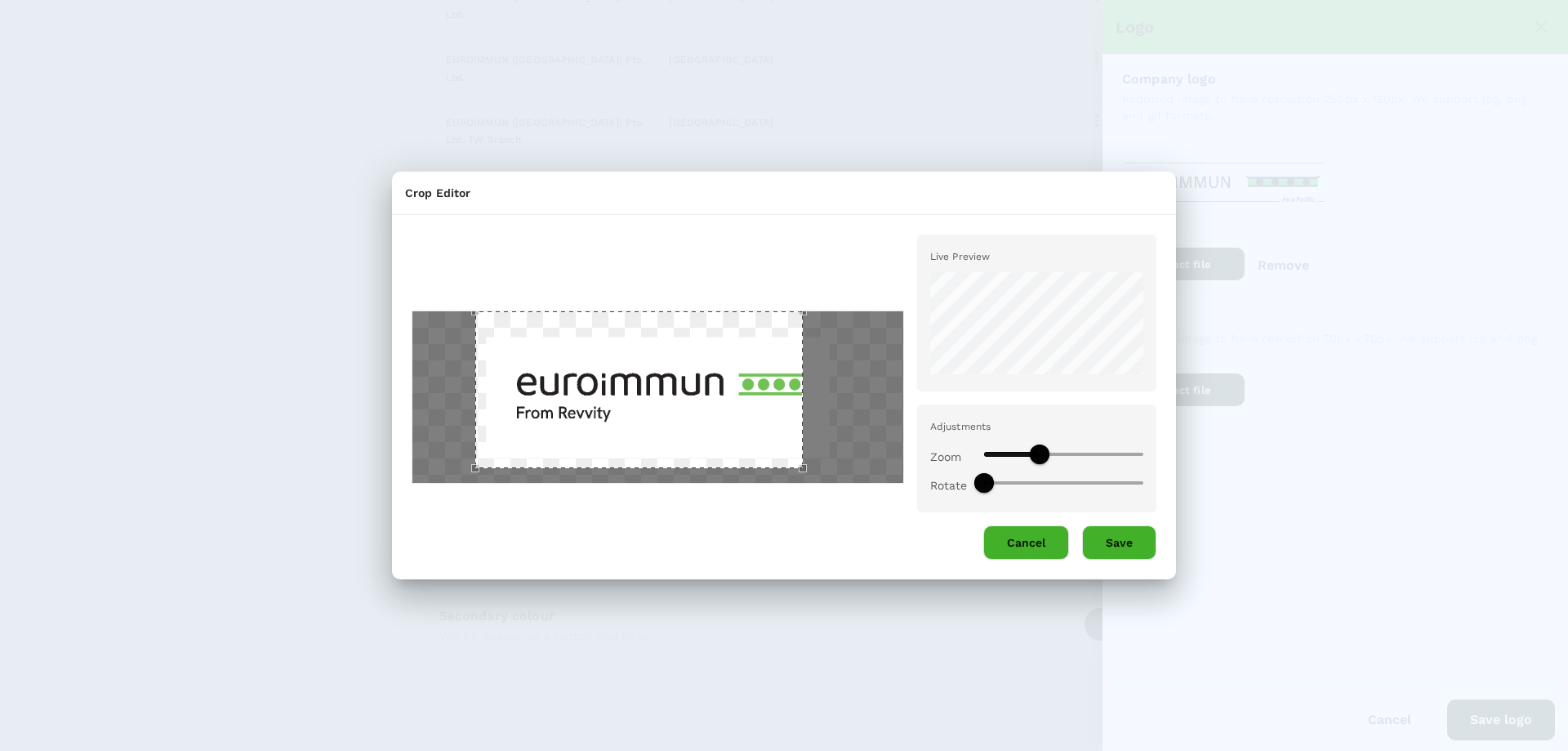
click at [805, 435] on div at bounding box center [657, 397] width 492 height 174
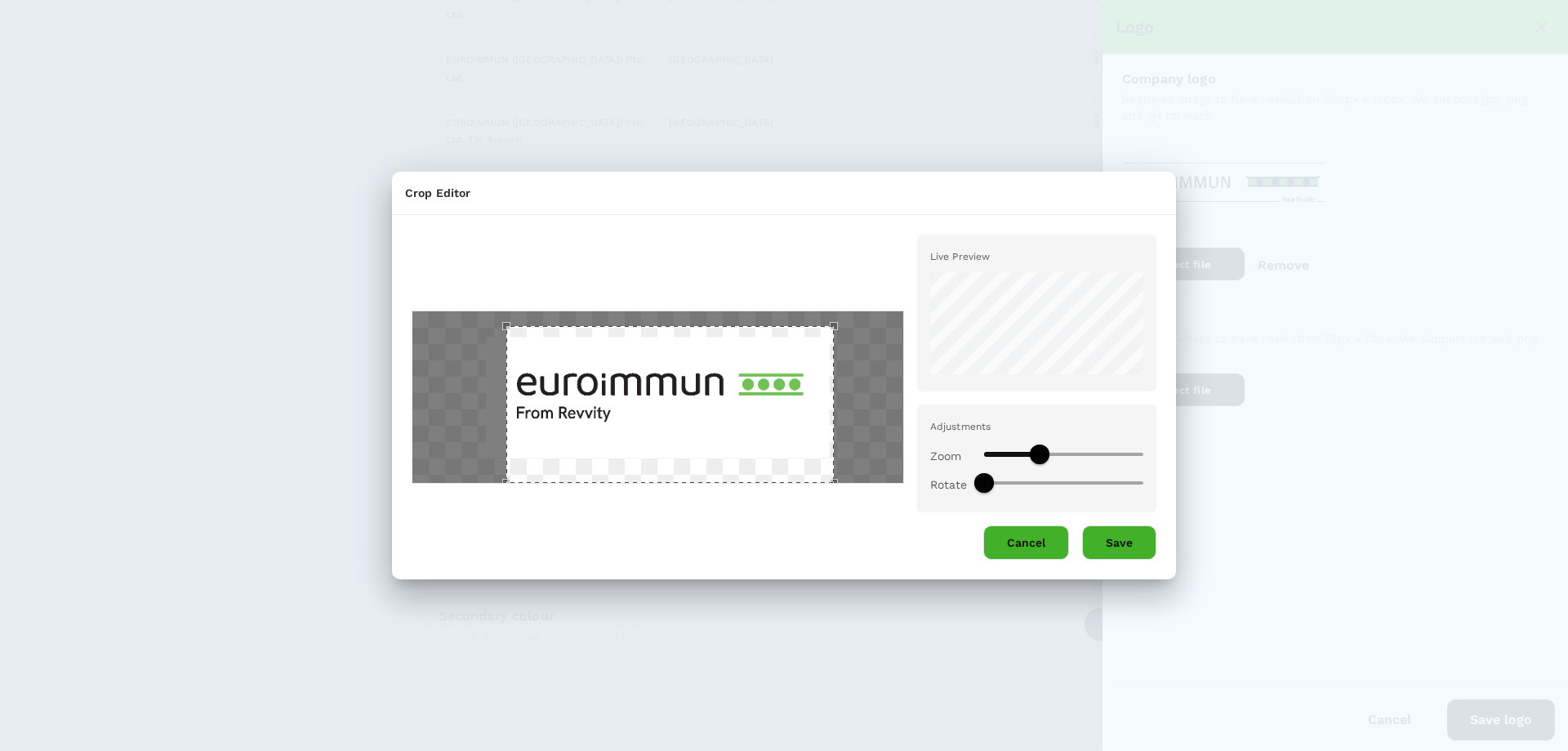
click at [775, 430] on div "Use the arrow keys to move the crop selection area" at bounding box center [670, 404] width 327 height 157
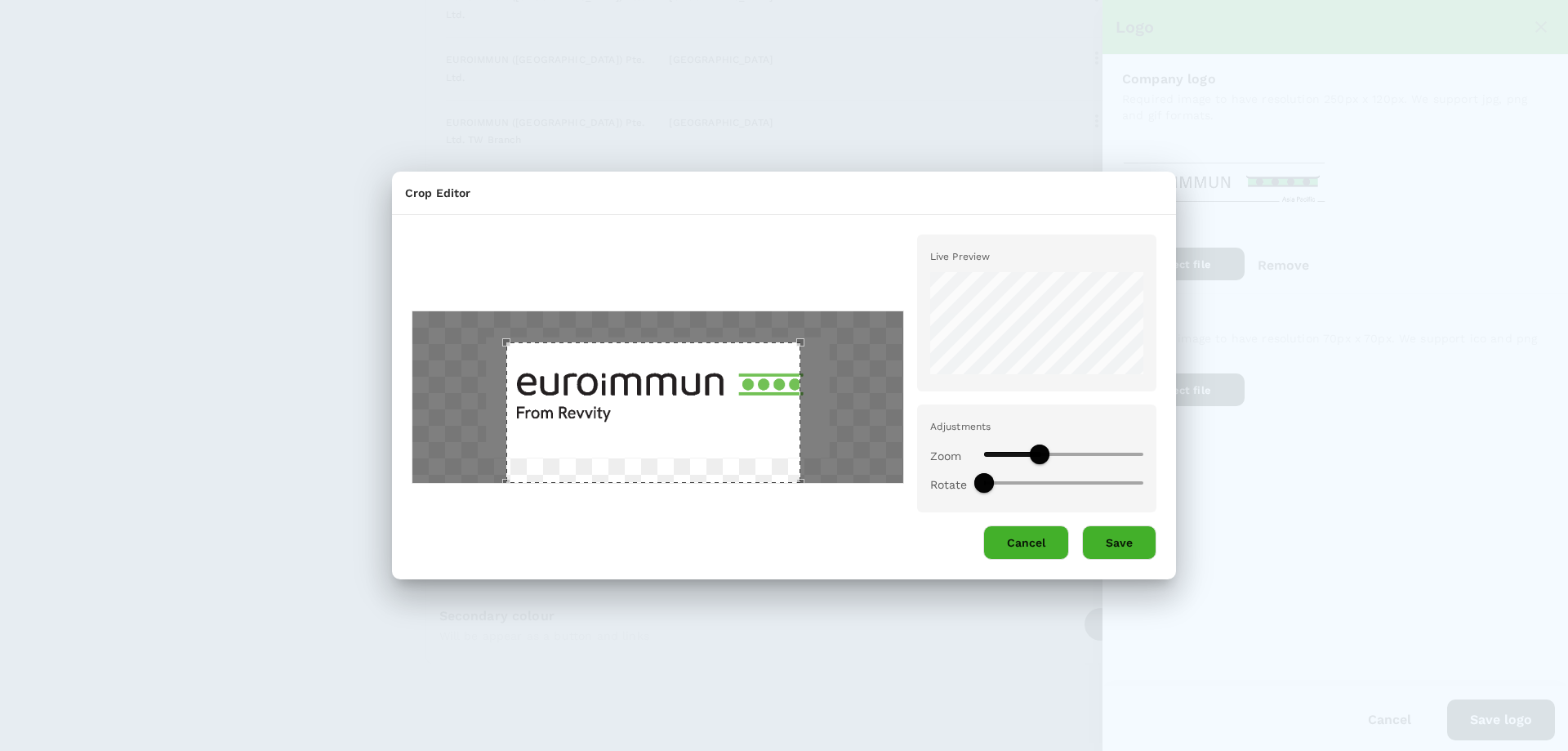
click at [799, 353] on div "Use the arrow keys to move the crop selection area" at bounding box center [653, 412] width 294 height 141
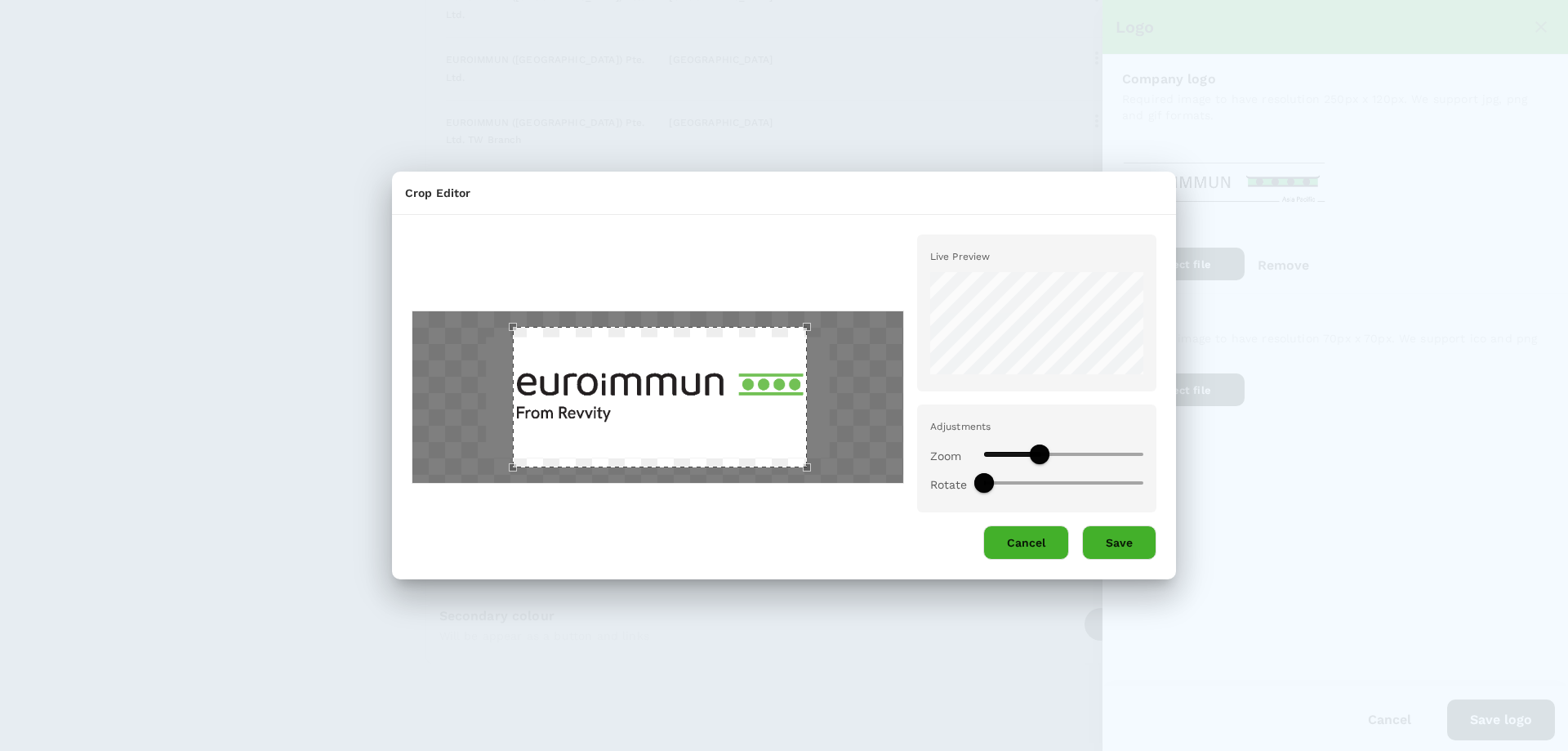
click at [714, 378] on div "Use the arrow keys to move the crop selection area" at bounding box center [659, 397] width 294 height 141
type input "0.65"
click at [1037, 458] on span at bounding box center [1035, 454] width 20 height 20
click at [734, 424] on div "Use the arrow keys to move the crop selection area" at bounding box center [665, 397] width 294 height 141
click at [1119, 549] on button "Save" at bounding box center [1119, 542] width 75 height 34
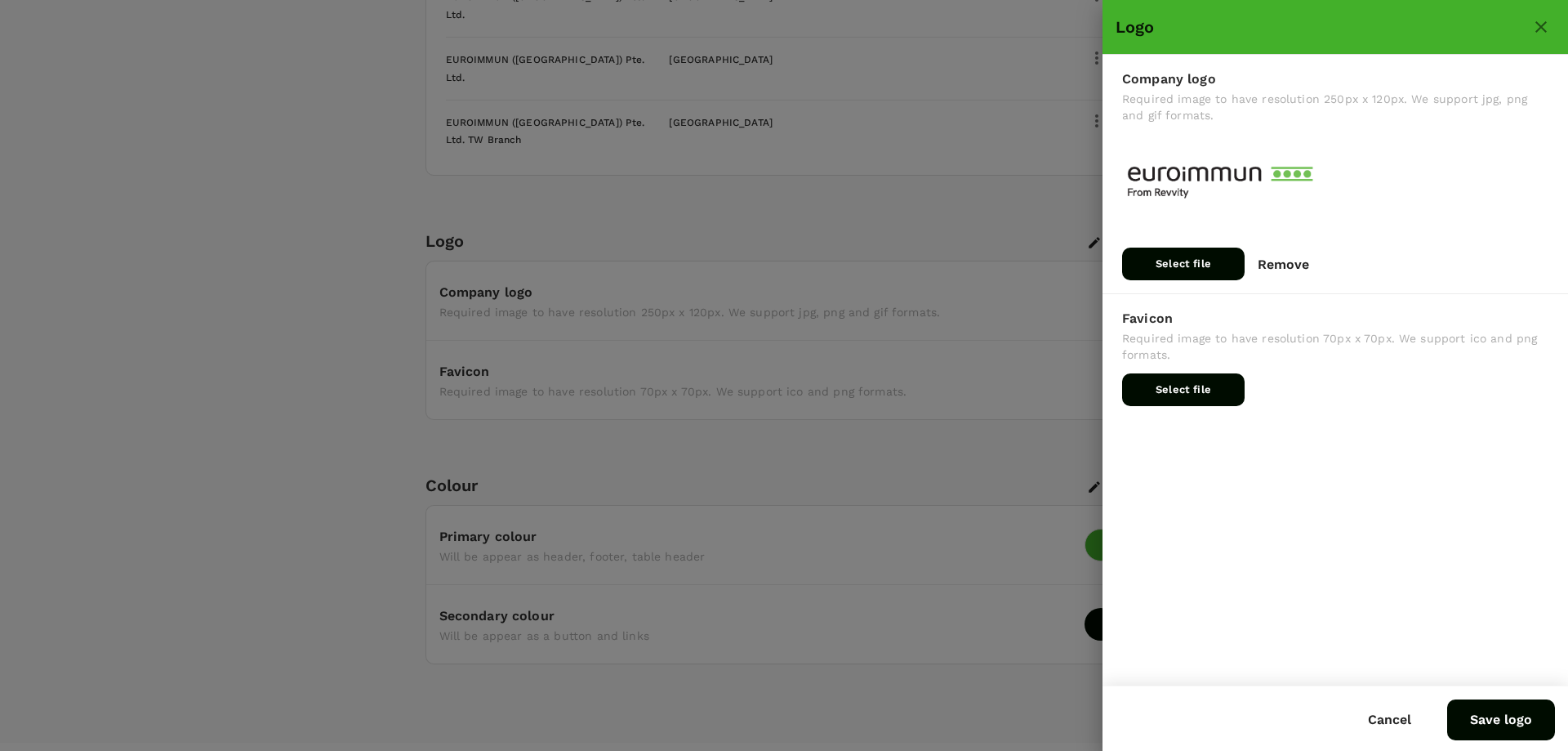
click at [1474, 715] on button "Save logo" at bounding box center [1501, 720] width 108 height 41
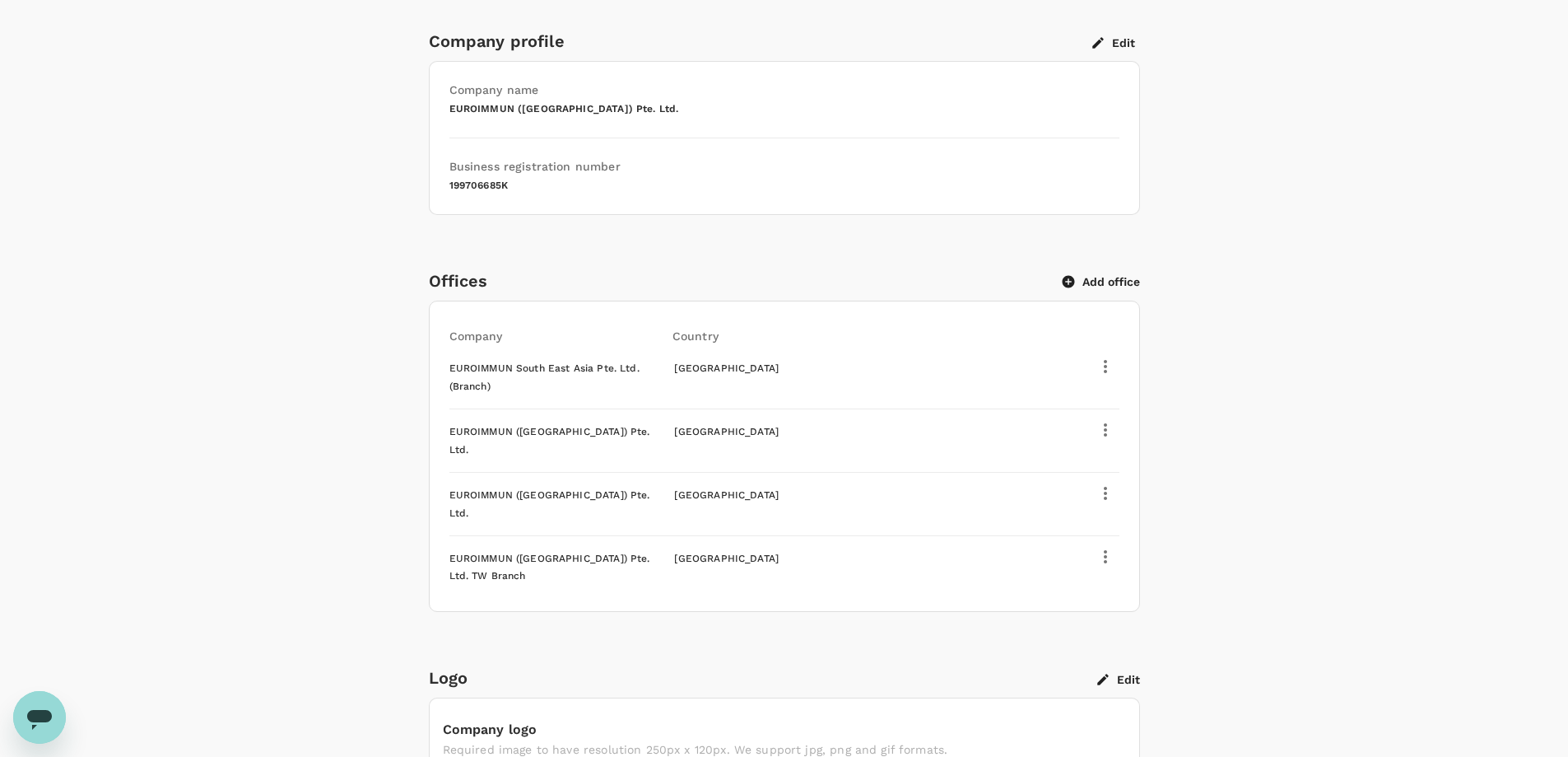
scroll to position [0, 0]
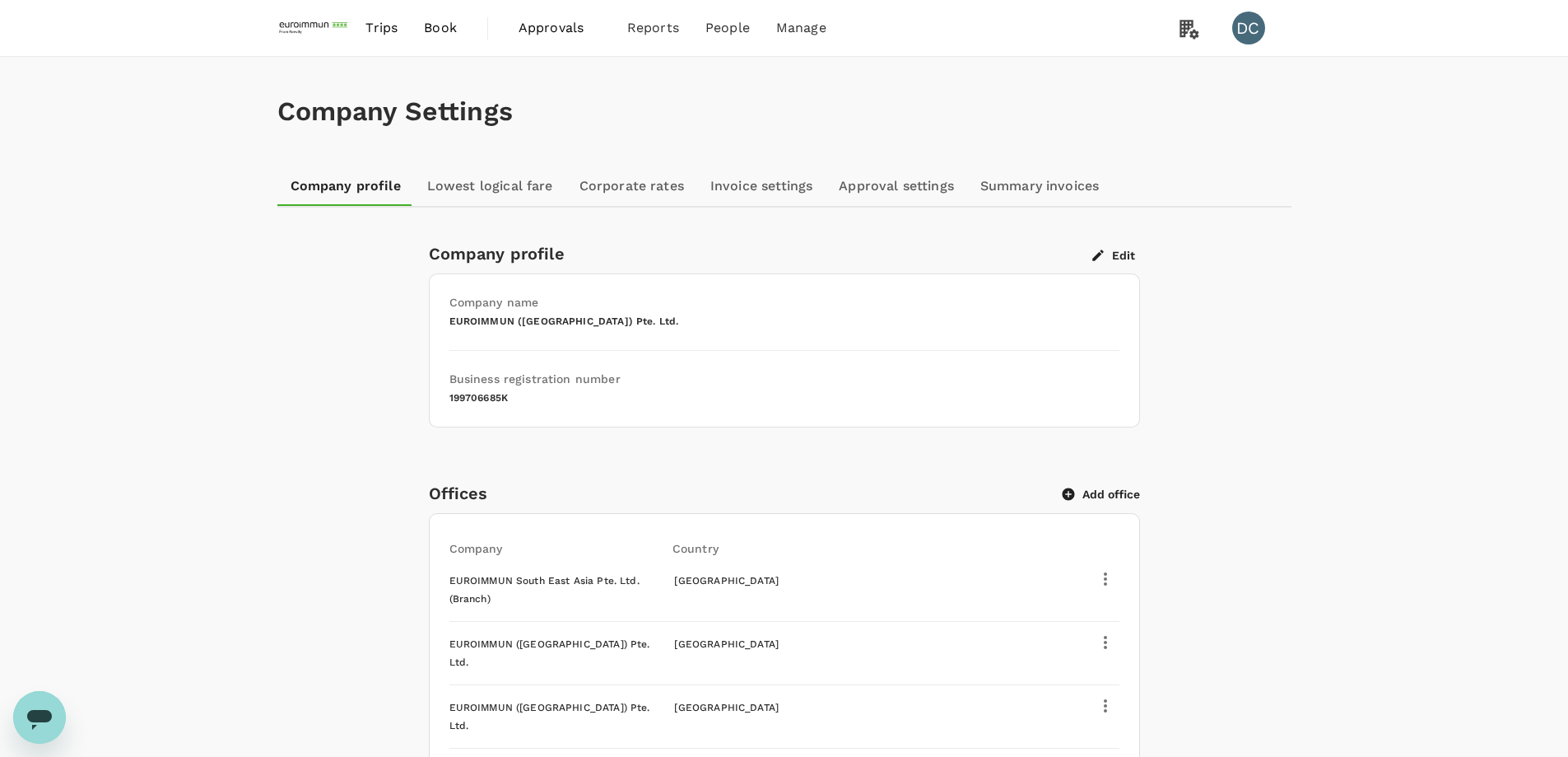
click at [374, 24] on span "Trips" at bounding box center [381, 28] width 32 height 20
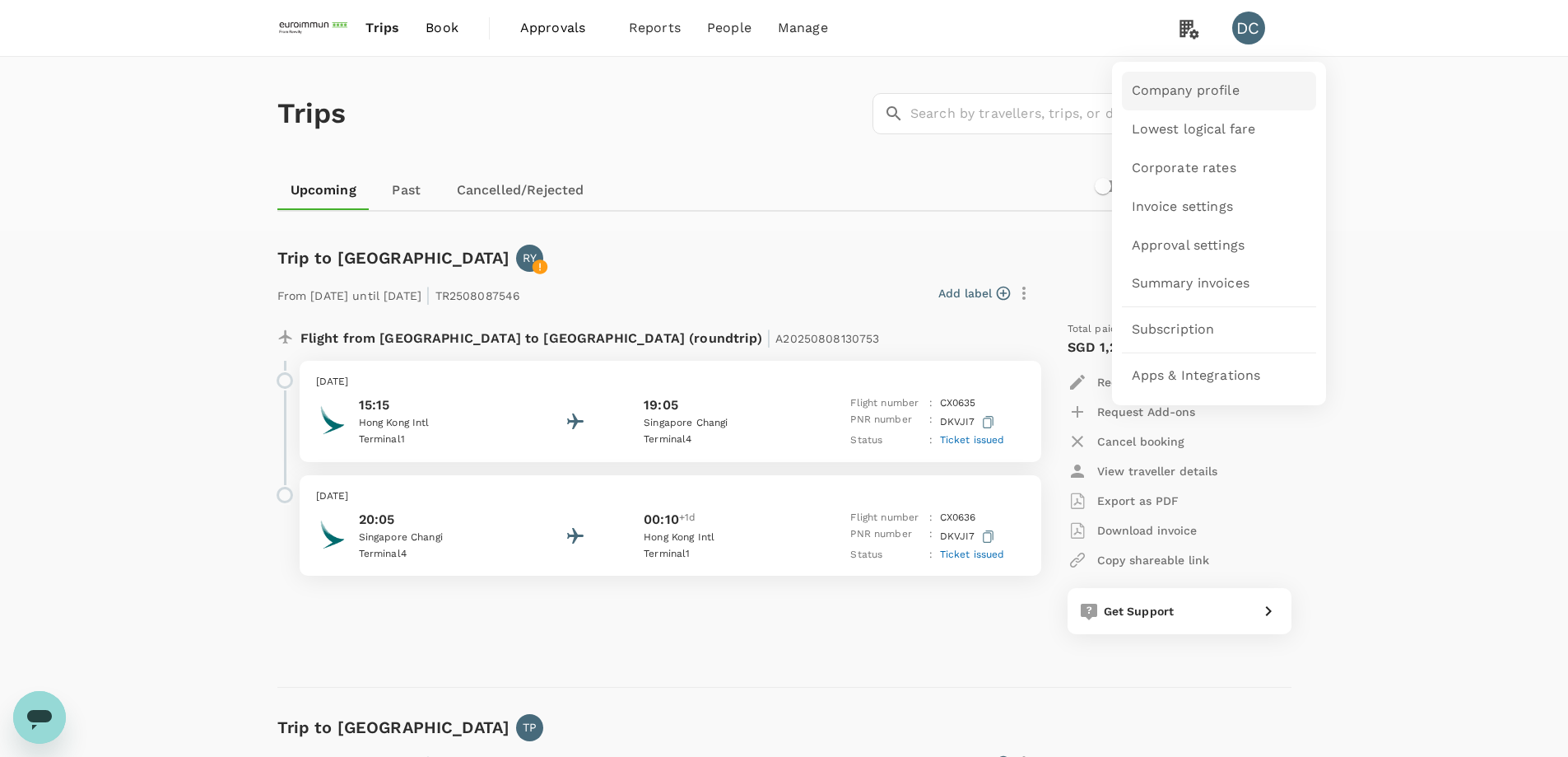
click at [1176, 90] on span "Company profile" at bounding box center [1185, 91] width 108 height 19
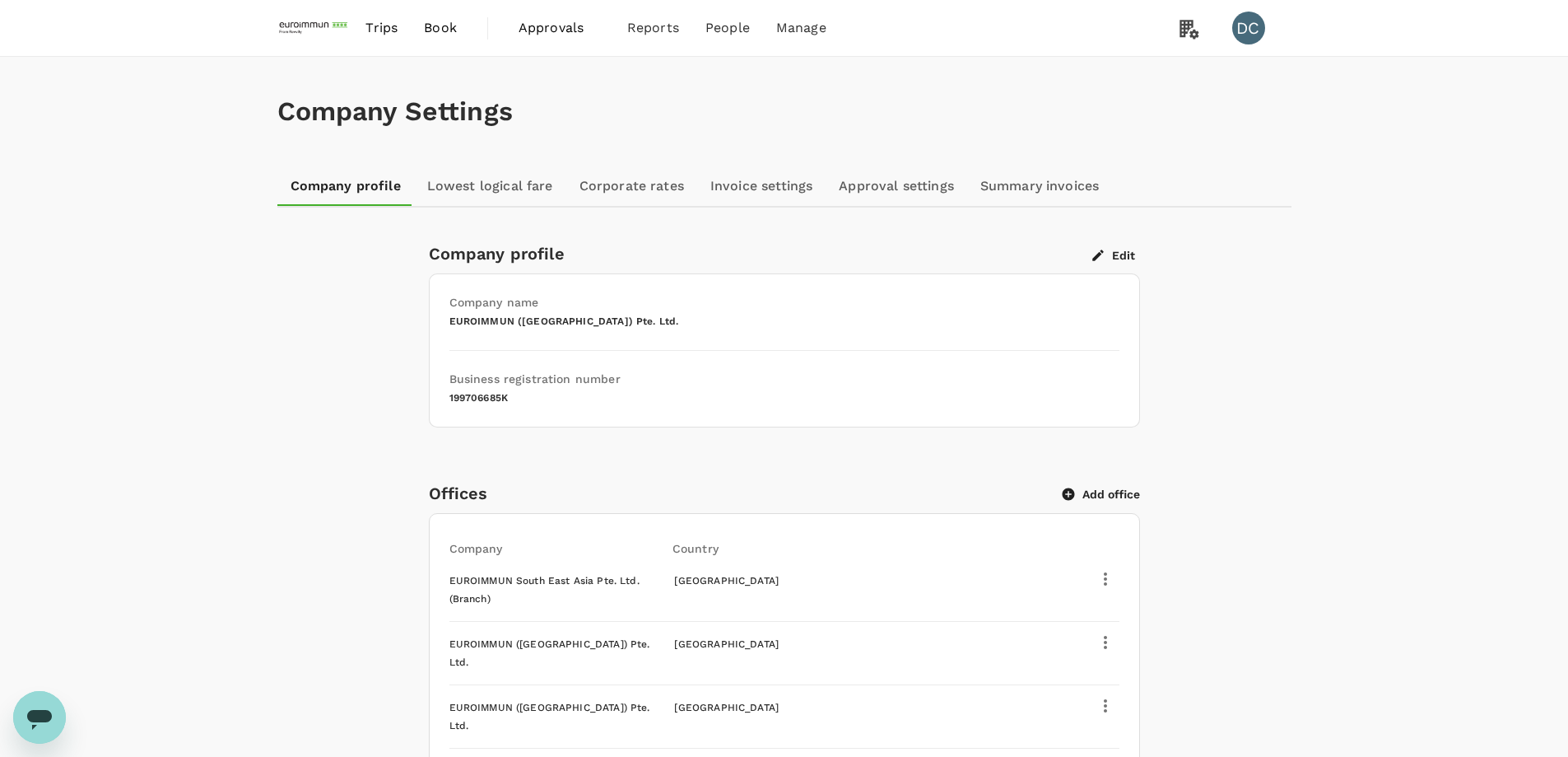
click at [762, 482] on div "Offices Add office" at bounding box center [781, 490] width 718 height 33
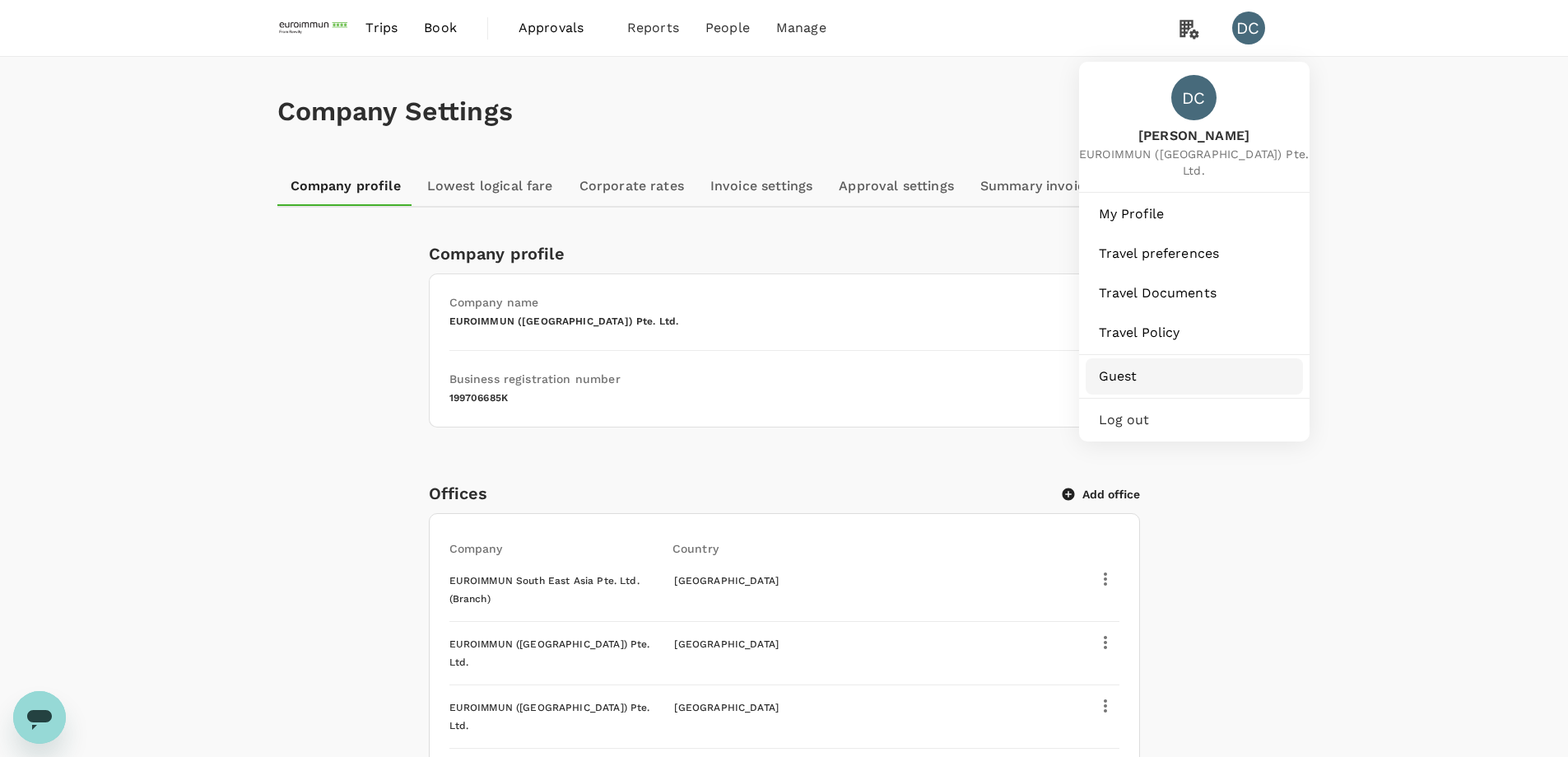
click at [1105, 366] on span "Guest" at bounding box center [1194, 376] width 191 height 20
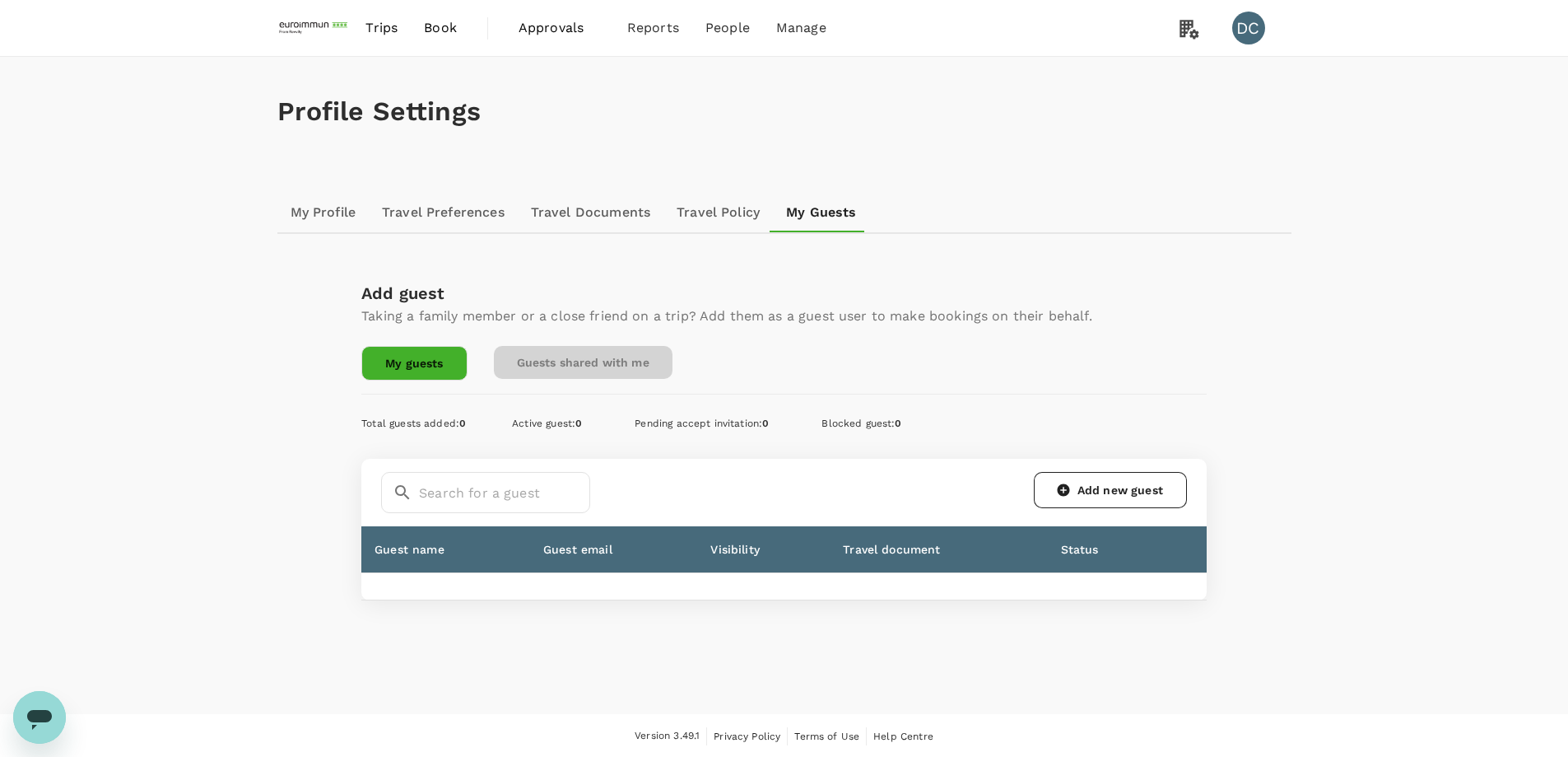
click at [628, 366] on link "Guests shared with me" at bounding box center [583, 362] width 178 height 33
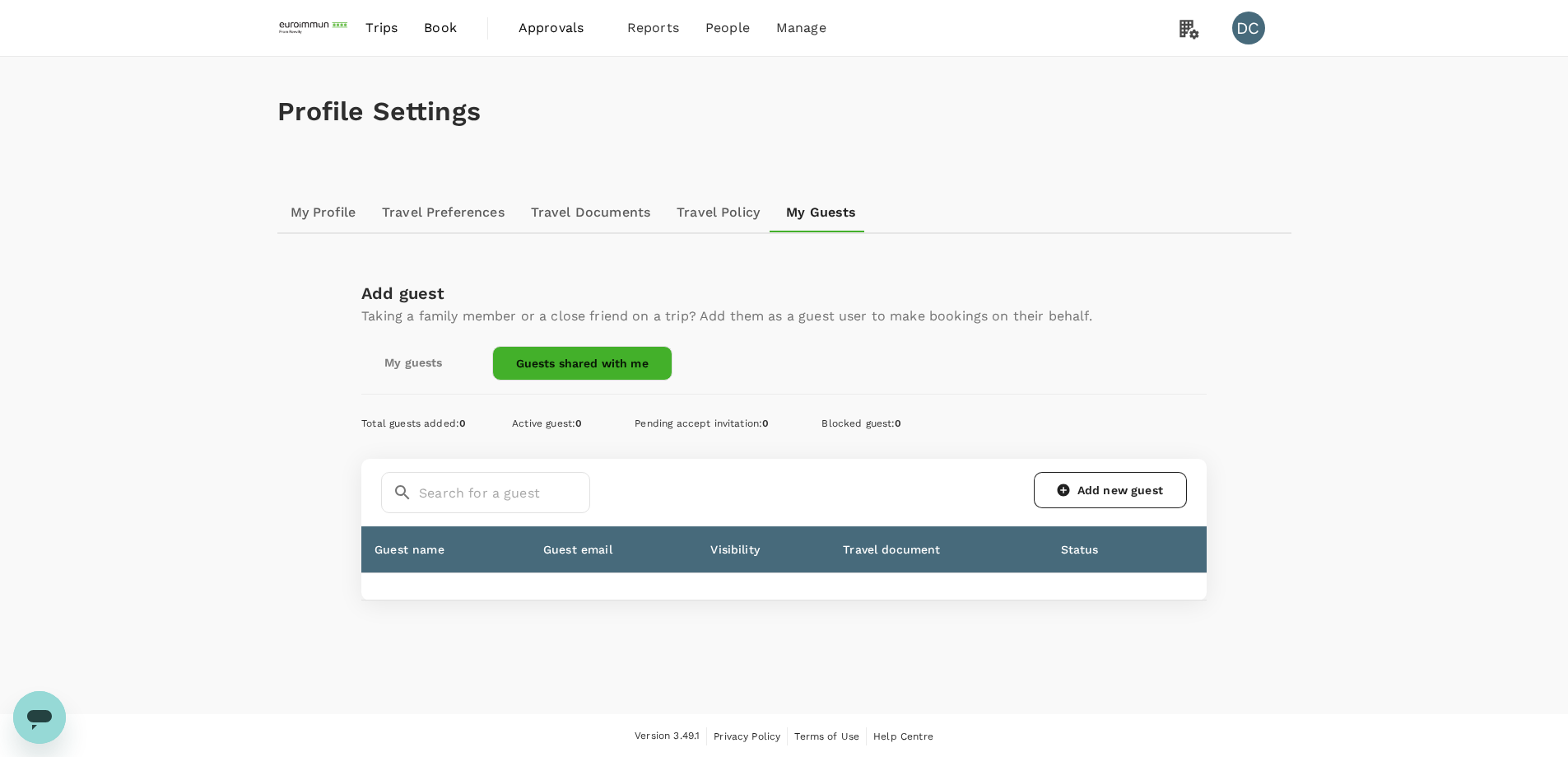
click at [424, 372] on link "My guests" at bounding box center [413, 362] width 104 height 33
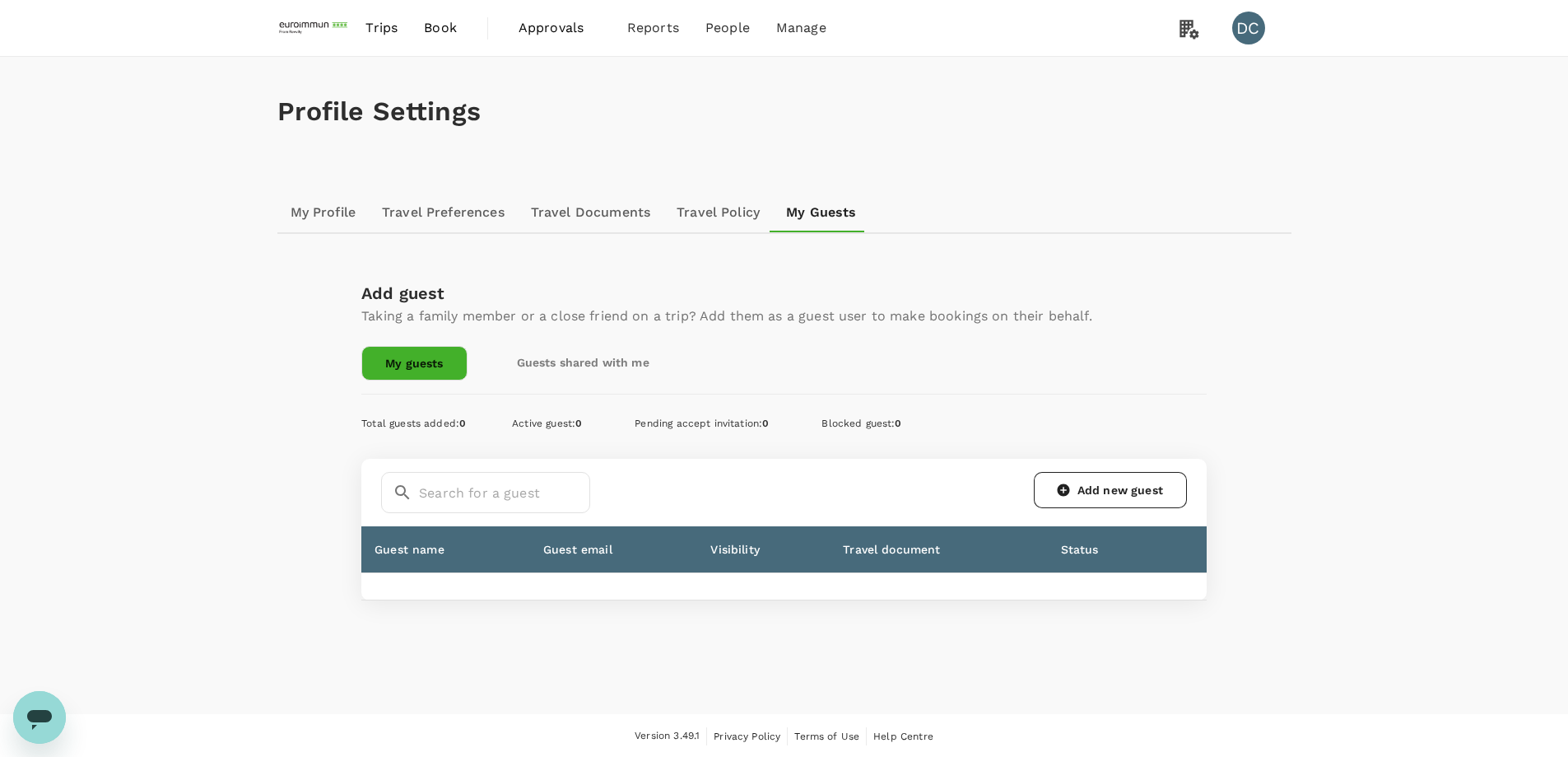
click at [210, 364] on div "Profile Settings My Profile Travel Preferences Travel Documents Travel Policy M…" at bounding box center [784, 385] width 1568 height 657
click at [699, 124] on span "Groups" at bounding box center [700, 130] width 48 height 19
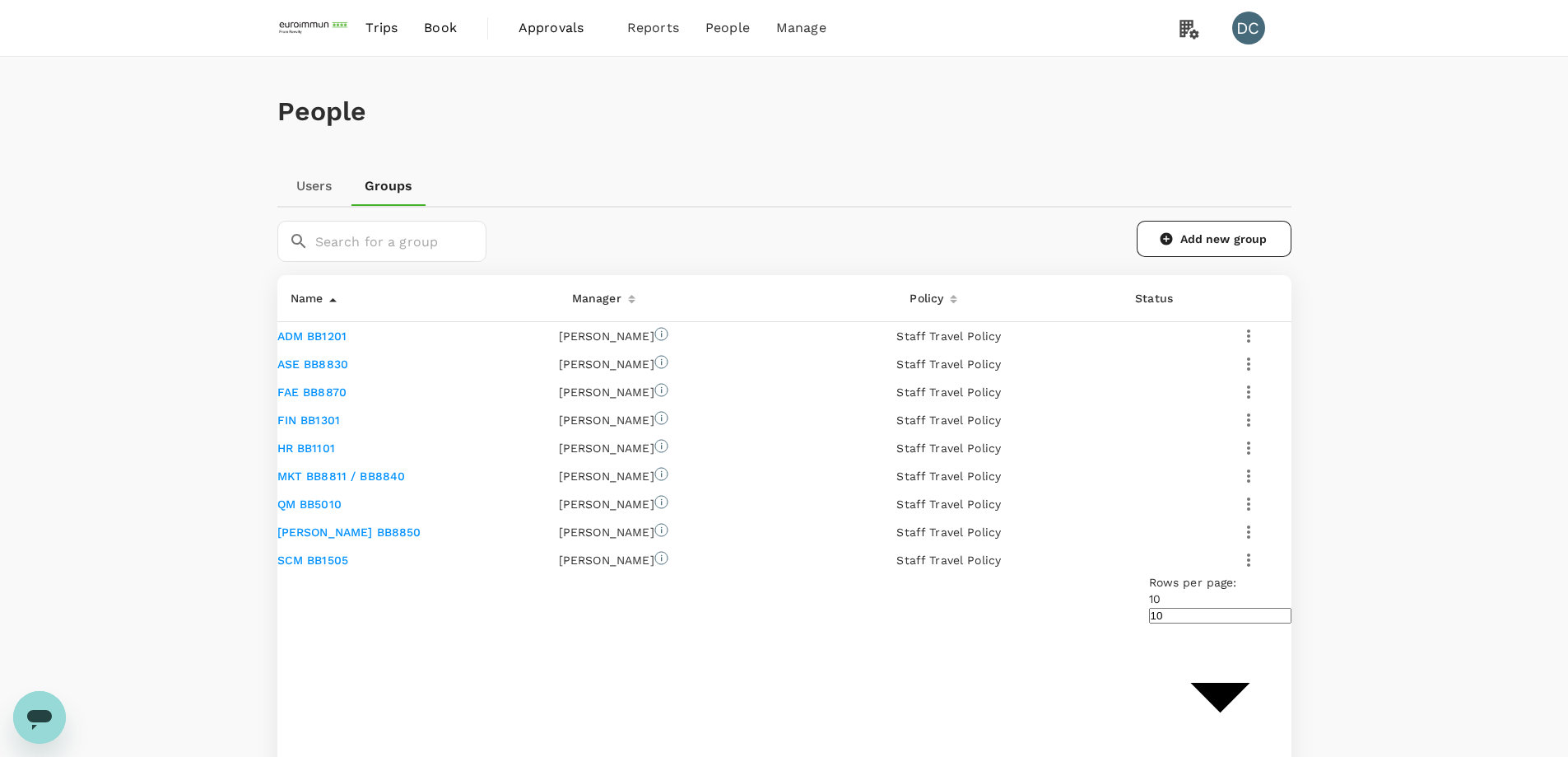
click at [1254, 346] on icon "button" at bounding box center [1249, 336] width 20 height 20
click at [728, 128] on div "People" at bounding box center [784, 112] width 1014 height 109
click at [784, 86] on span "Payment methods" at bounding box center [811, 91] width 119 height 19
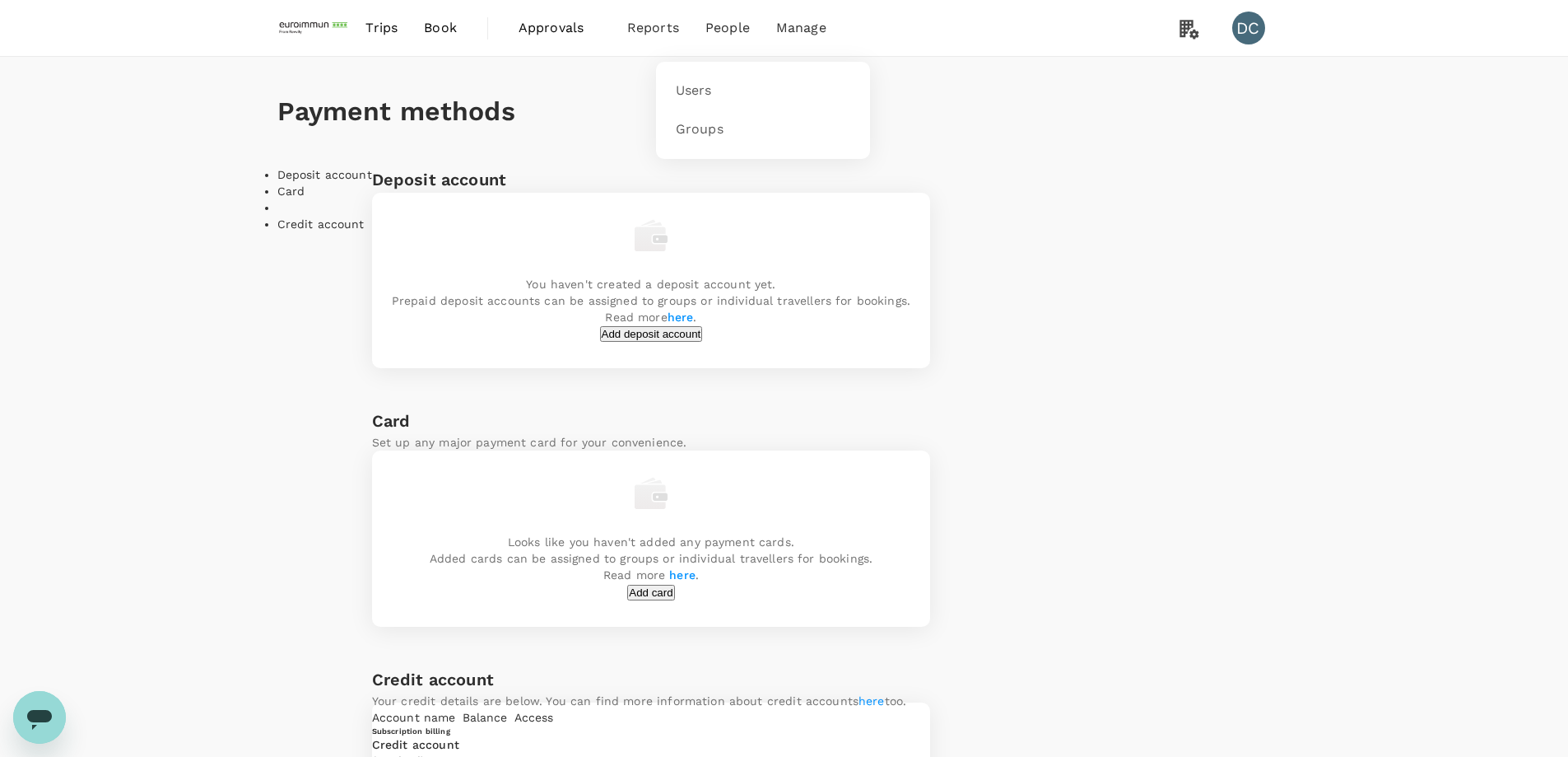
click at [721, 29] on span "People" at bounding box center [727, 28] width 44 height 20
click at [649, 86] on span "Bookings" at bounding box center [635, 91] width 59 height 19
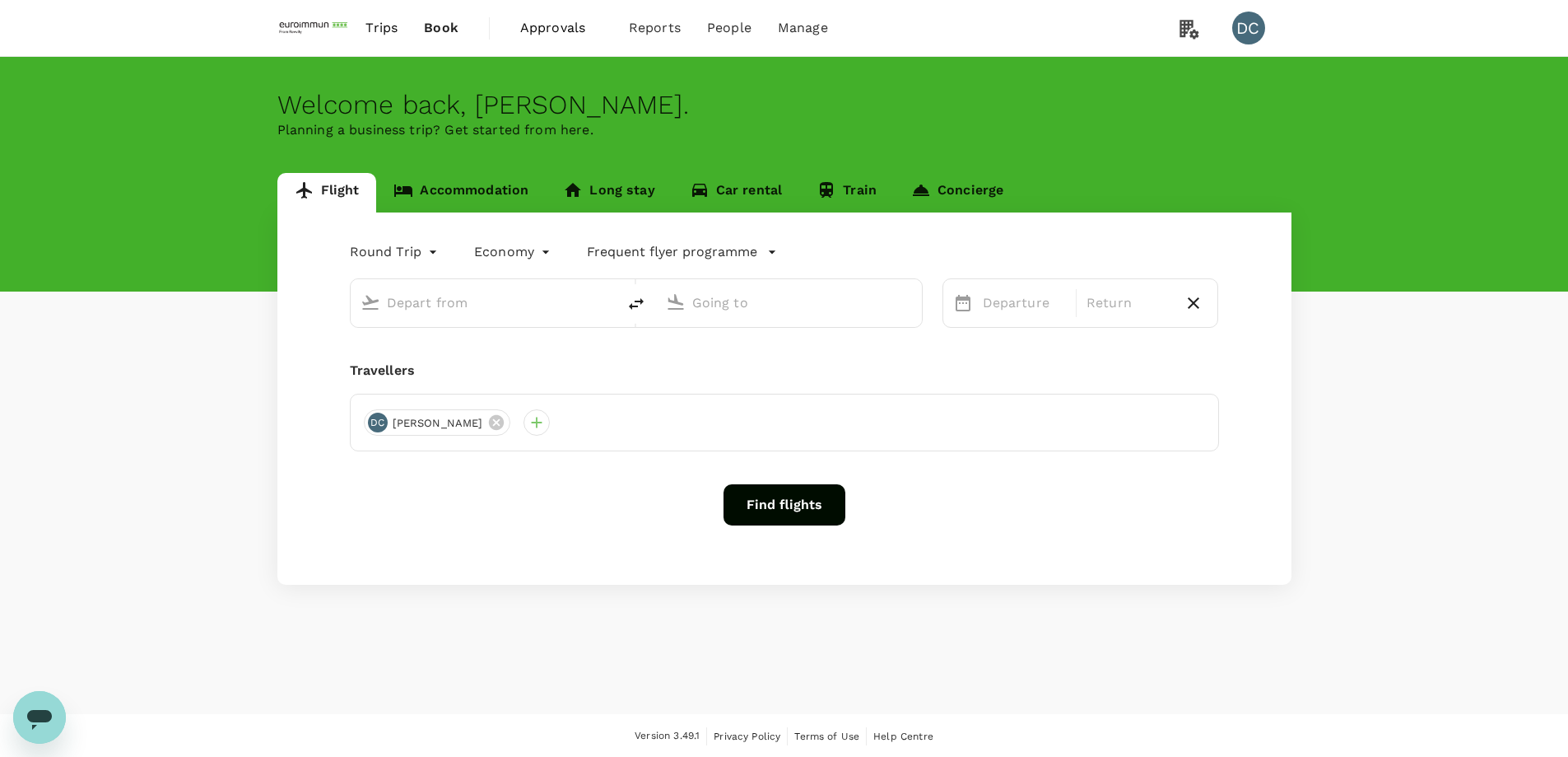
type input "Hong Kong, Hong Kong (any)"
type input "Singapore Changi (SIN)"
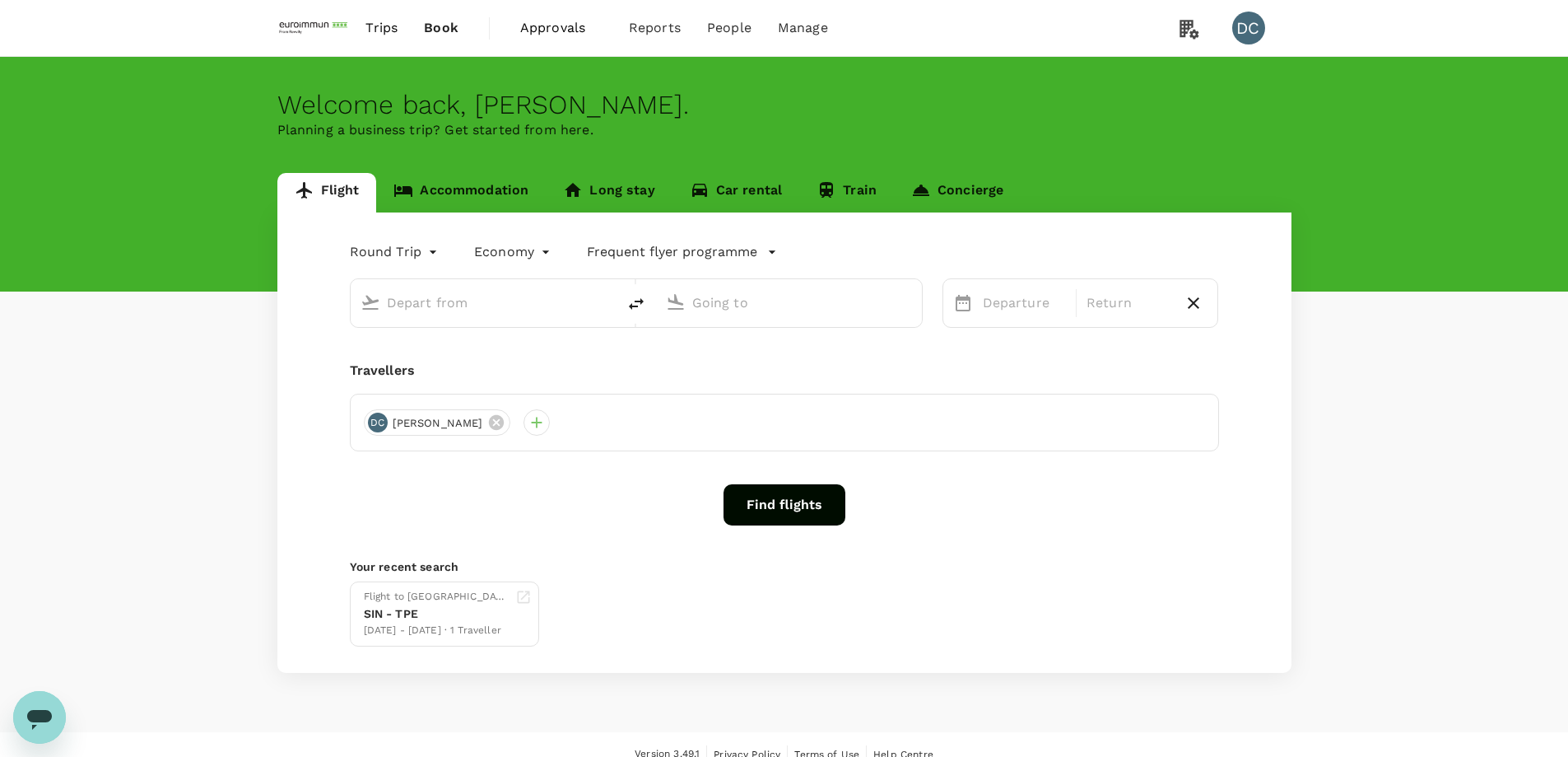
type input "Hong Kong, Hong Kong (any)"
type input "Singapore Changi (SIN)"
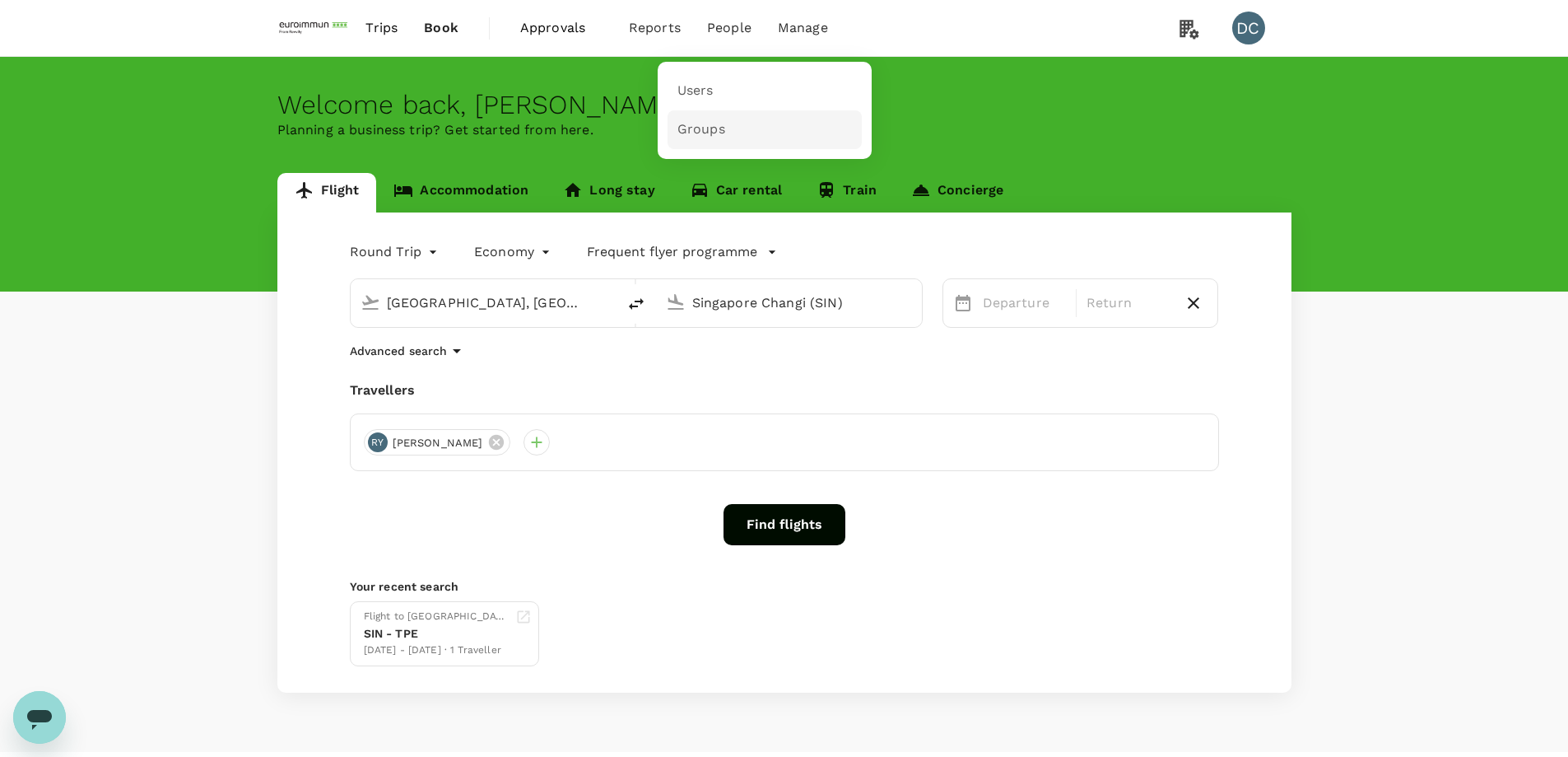
click at [696, 126] on span "Groups" at bounding box center [701, 130] width 48 height 19
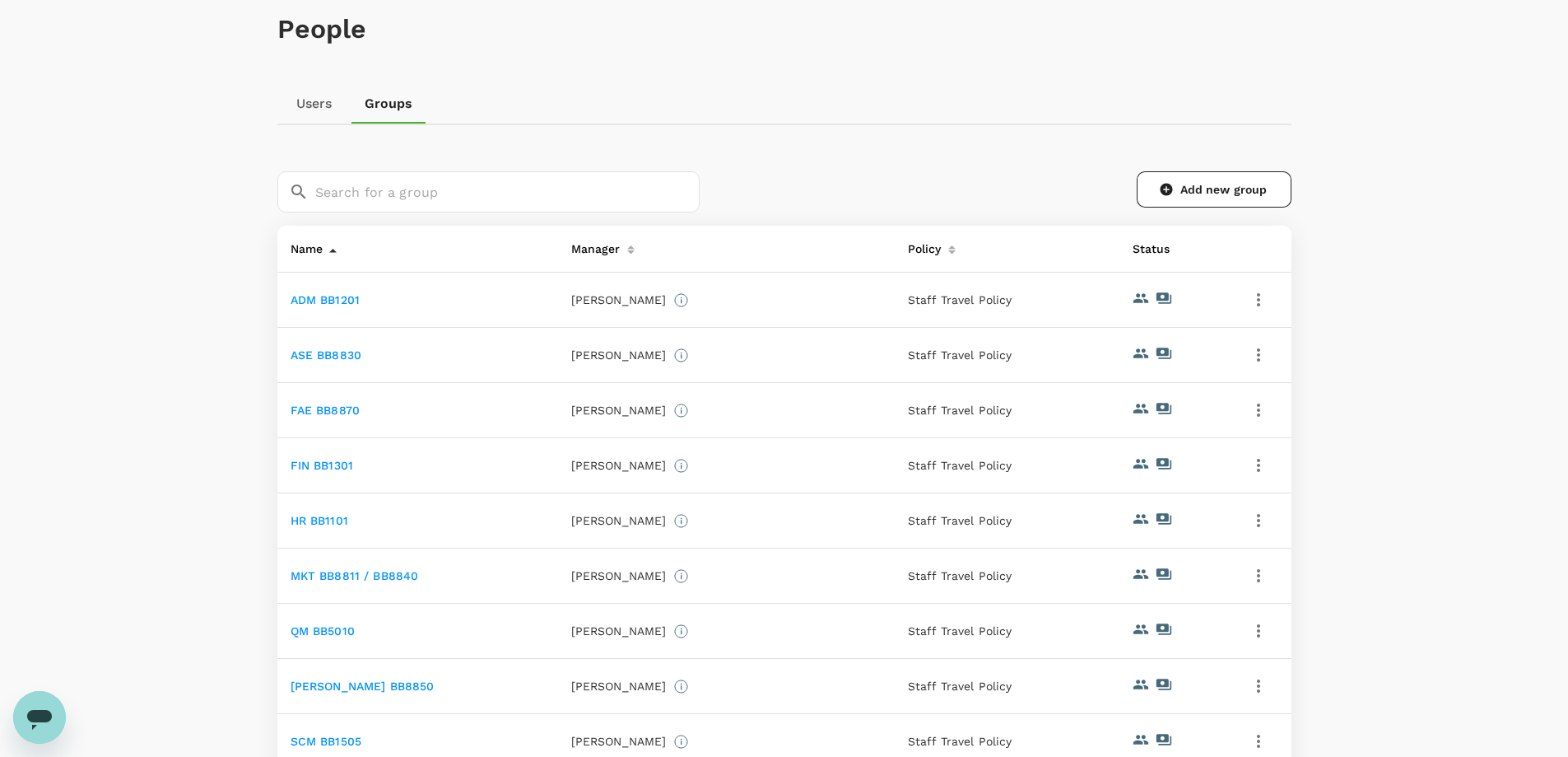
scroll to position [41, 0]
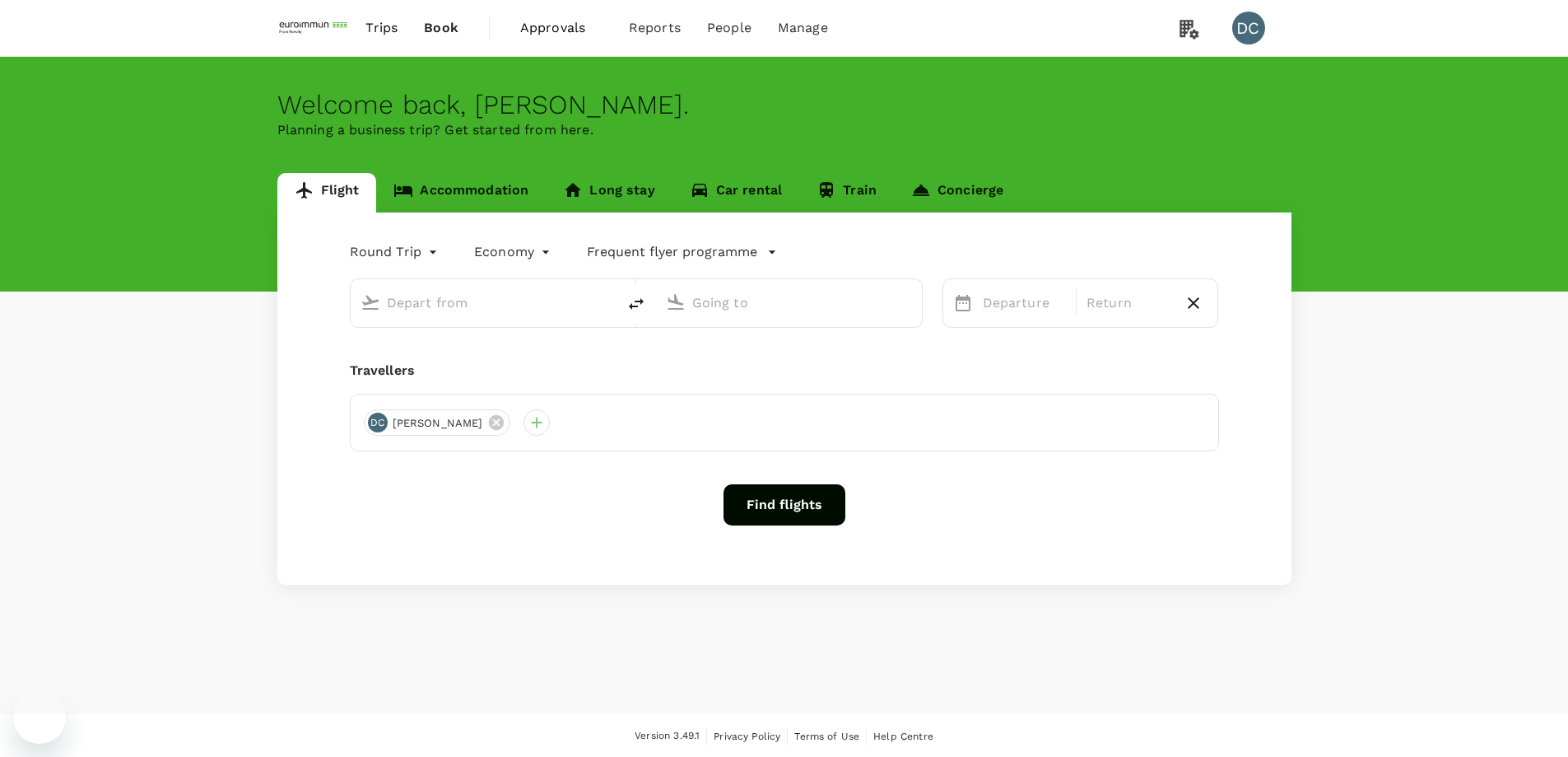
type input "[GEOGRAPHIC_DATA], [GEOGRAPHIC_DATA] (any)"
type input "Singapore Changi (SIN)"
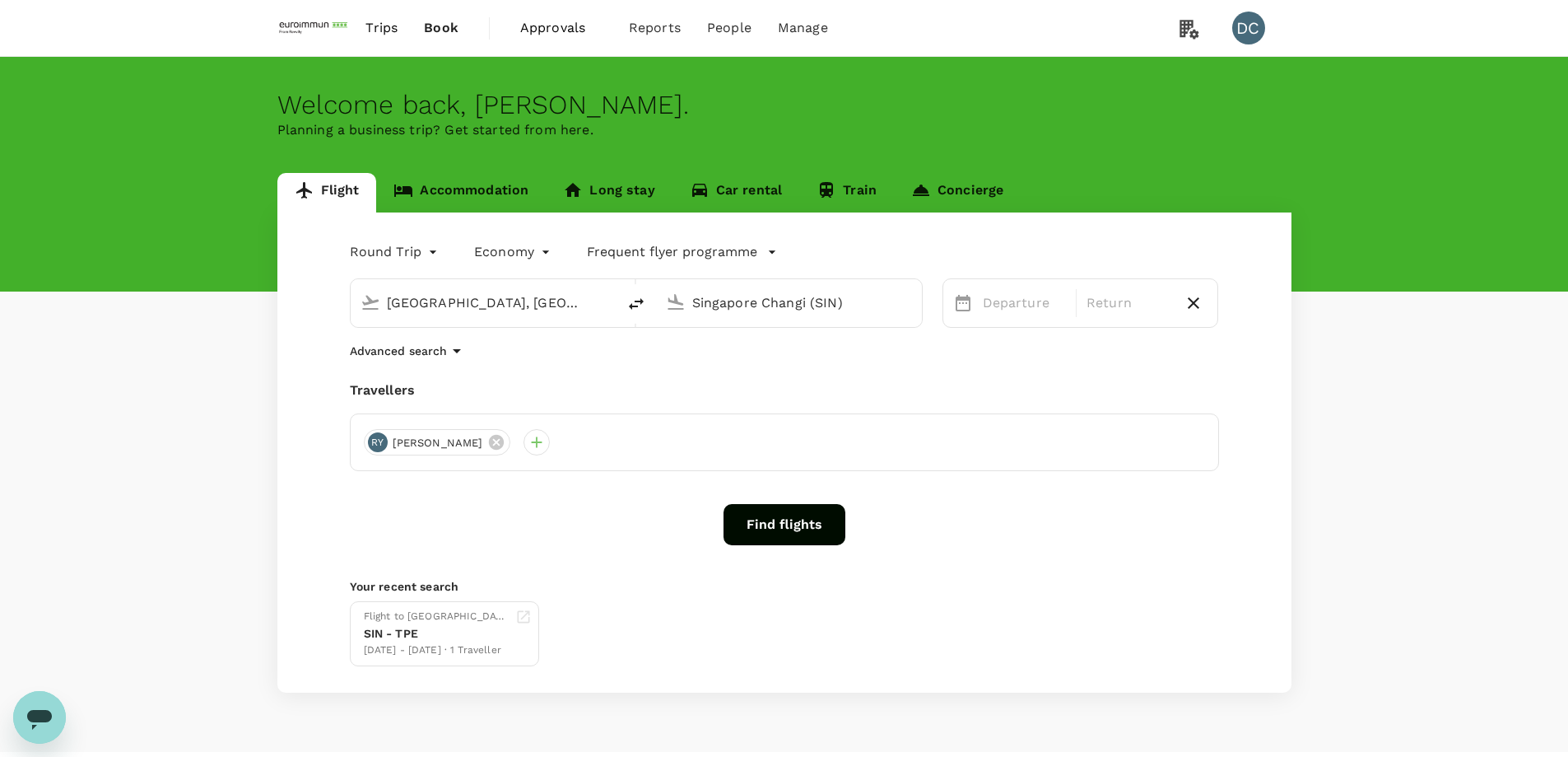
click at [997, 139] on p "Planning a business trip? Get started from here." at bounding box center [784, 130] width 1014 height 20
click at [904, 42] on div "Trips Book Approvals 0 Reports People Manage DC" at bounding box center [784, 28] width 1014 height 56
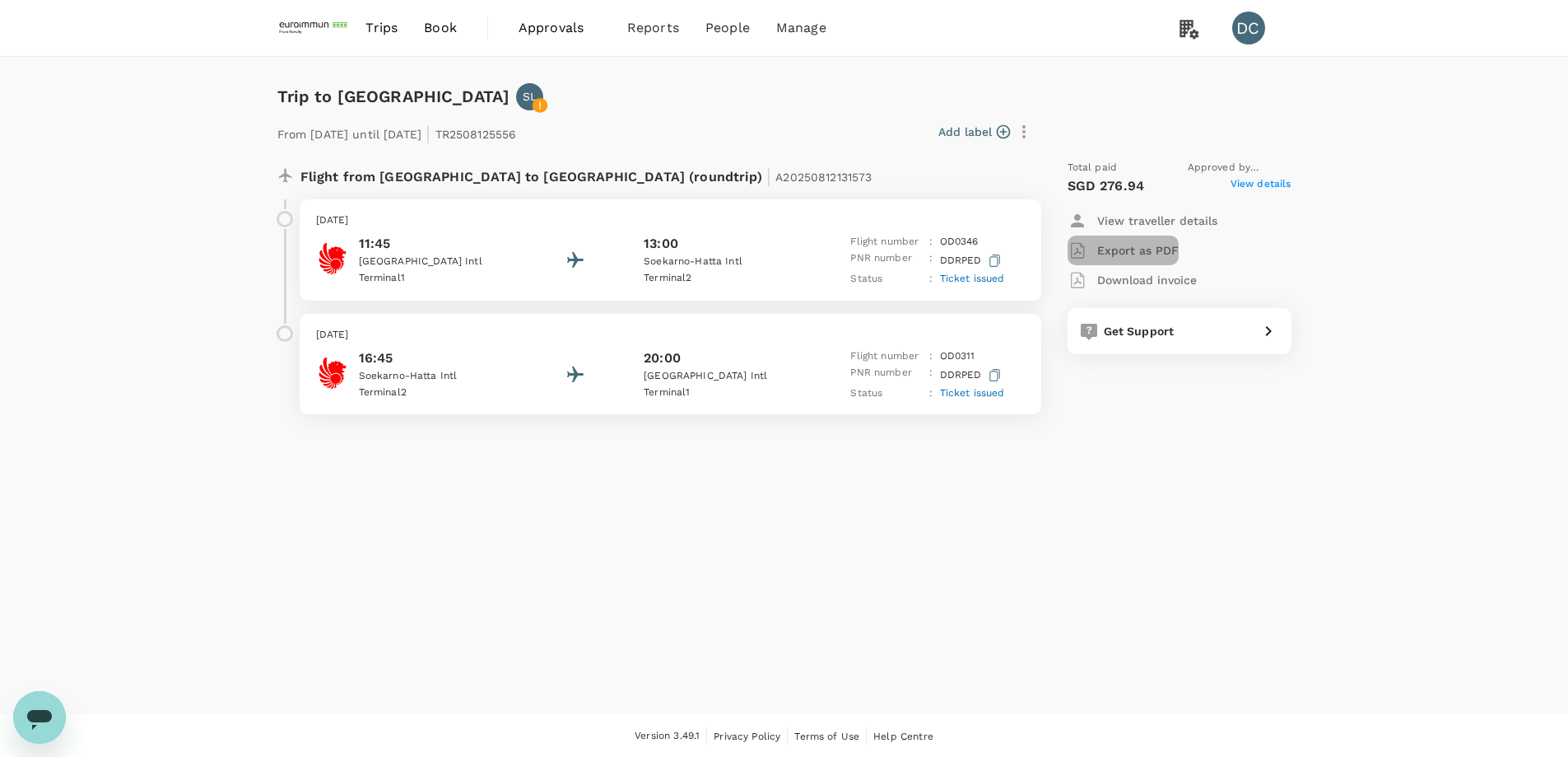
click at [1132, 248] on p "Export as PDF" at bounding box center [1138, 250] width 81 height 16
click at [1261, 178] on span "View details" at bounding box center [1261, 185] width 61 height 20
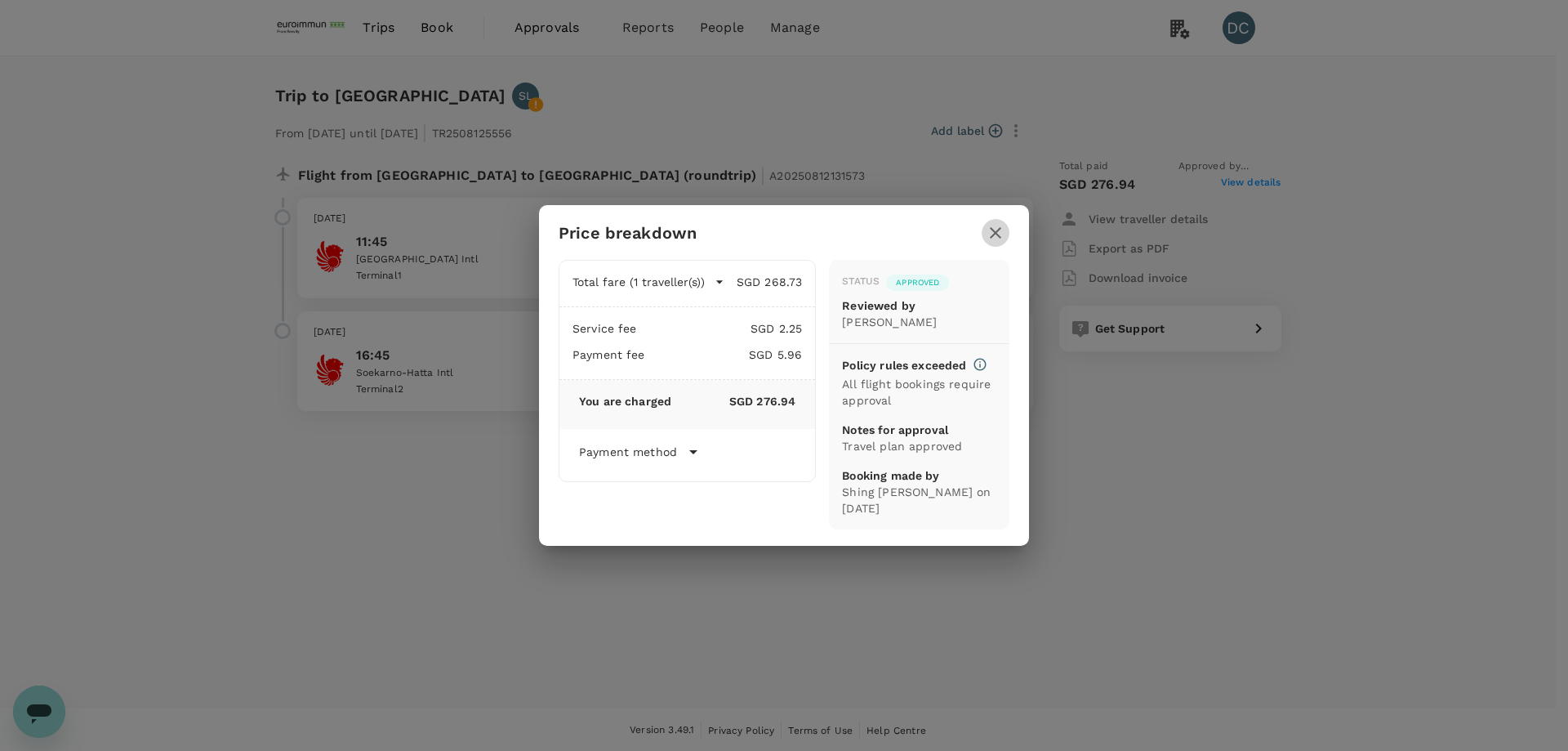
click at [1005, 233] on button "button" at bounding box center [995, 233] width 27 height 27
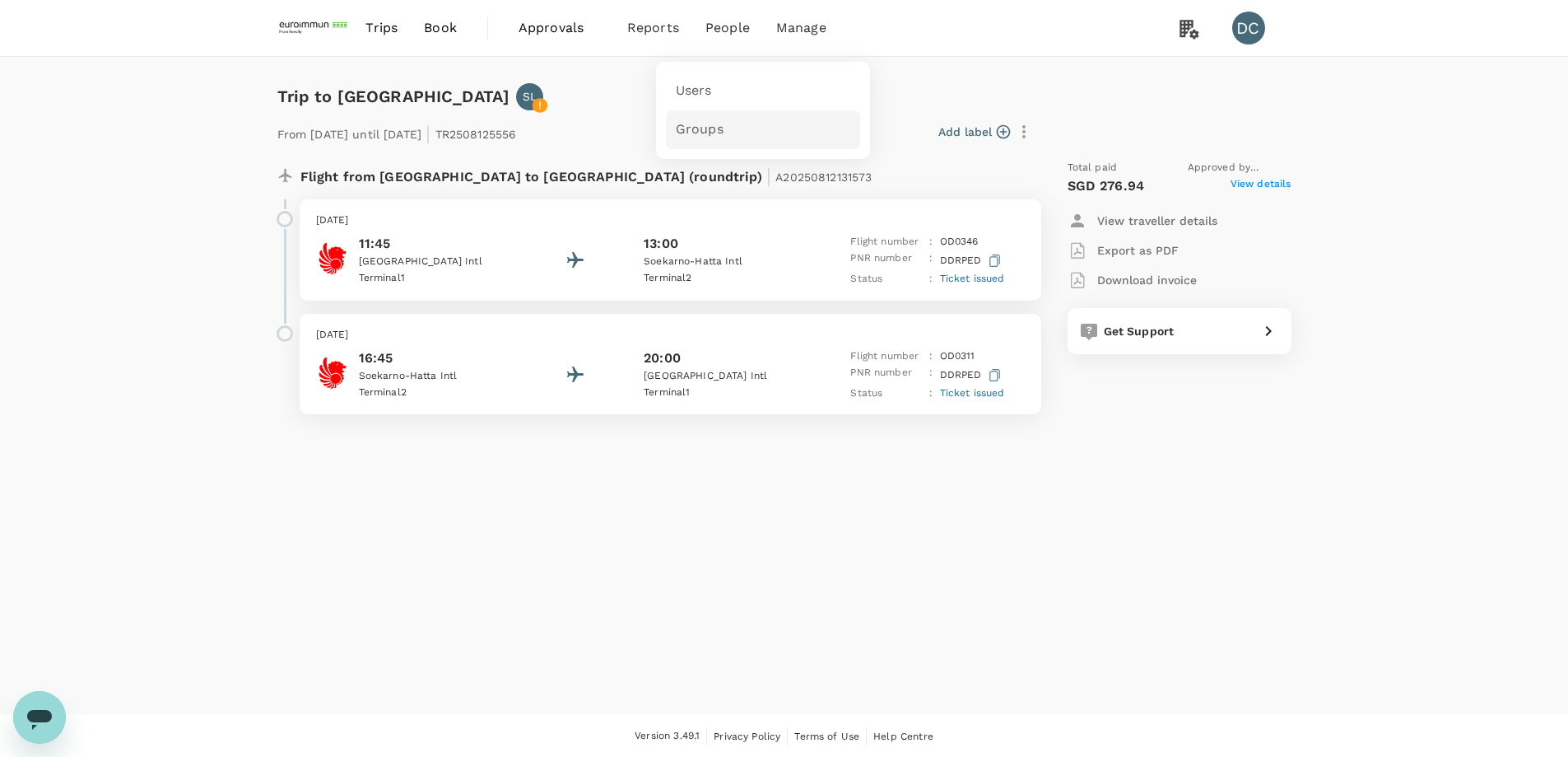
click at [702, 129] on span "Groups" at bounding box center [700, 130] width 48 height 19
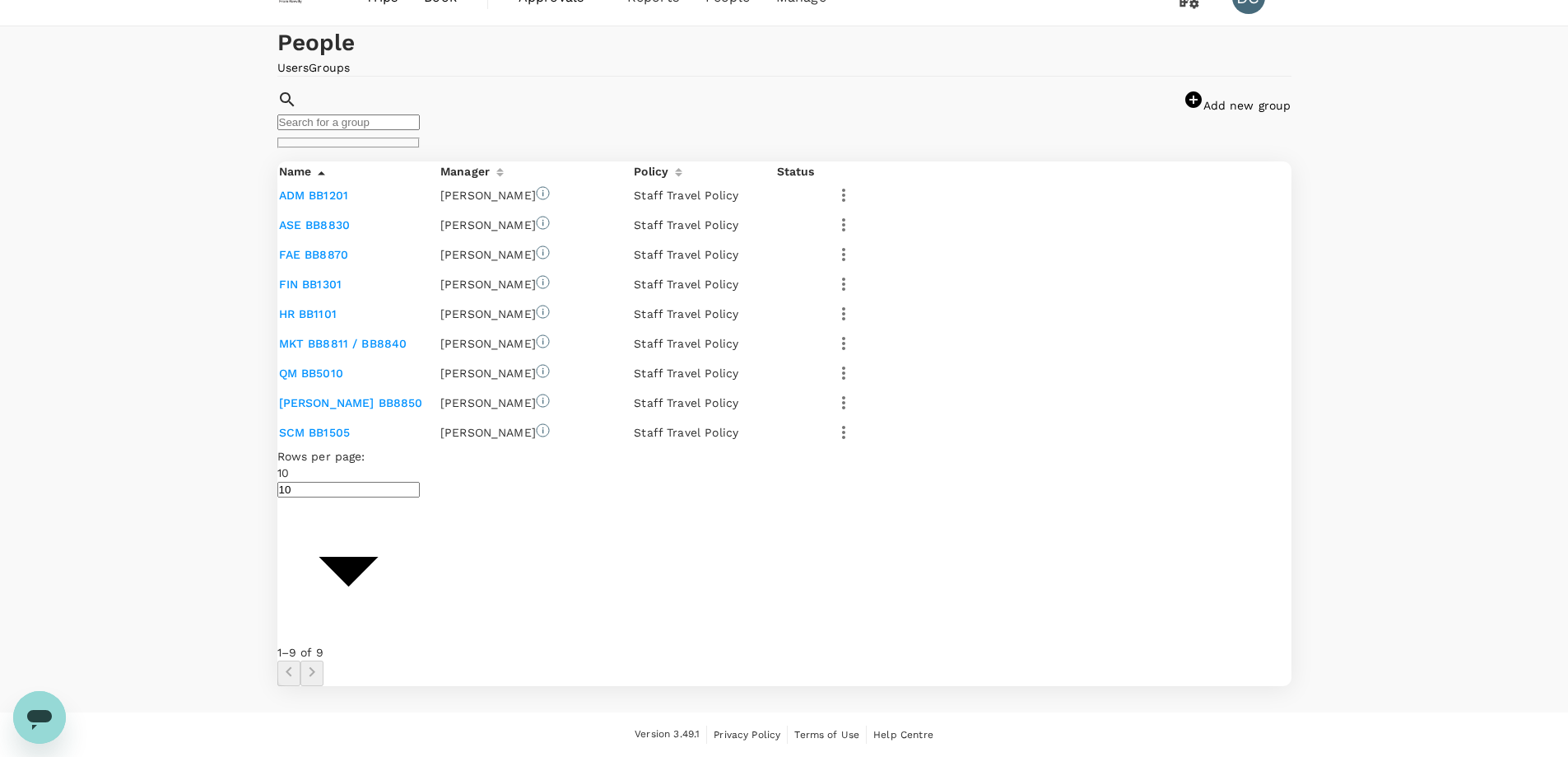
scroll to position [247, 0]
click at [319, 439] on link "SCM BB1505" at bounding box center [314, 432] width 72 height 13
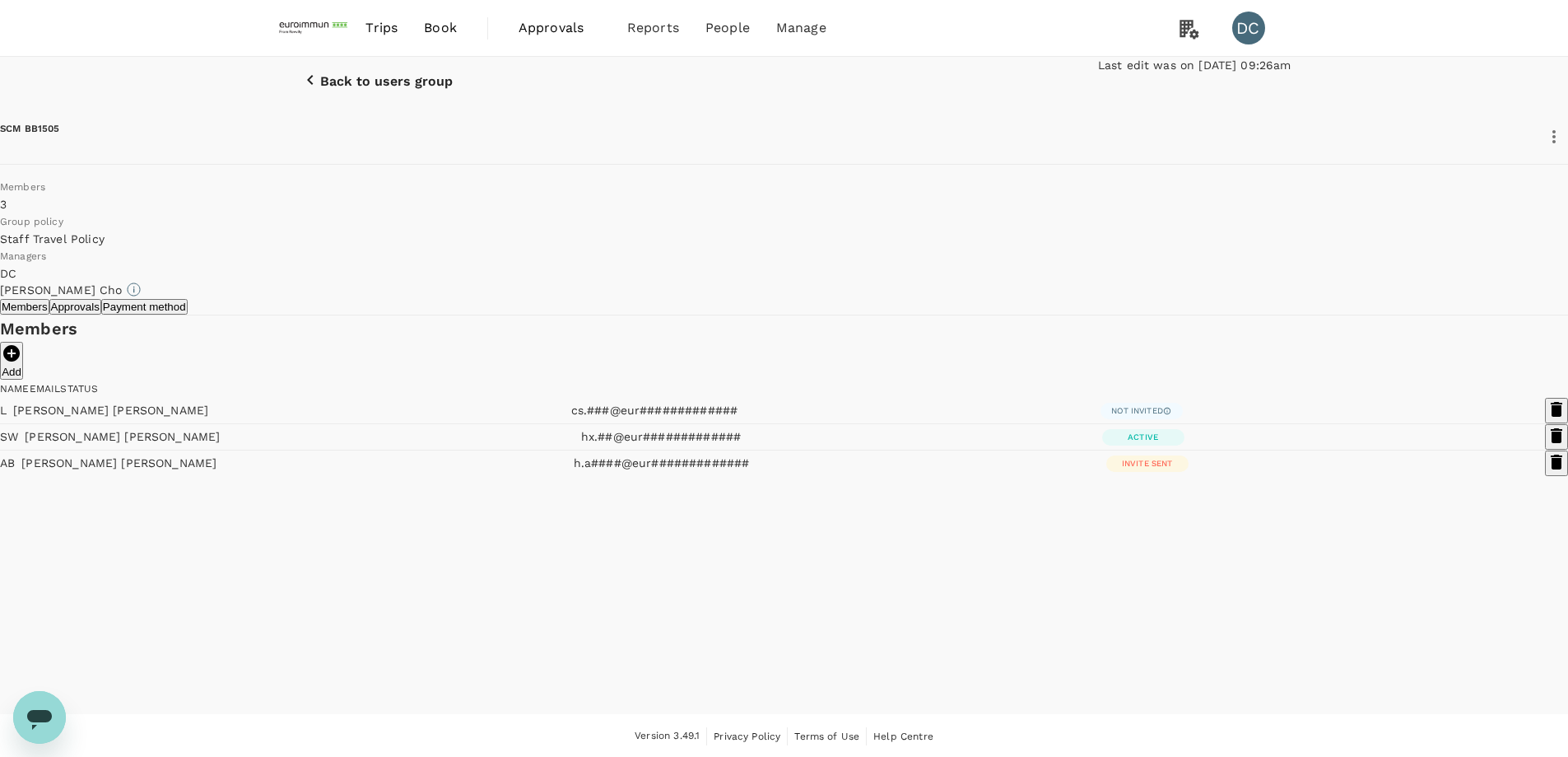
click at [1272, 345] on div "Back to users group Last edit was on [DATE] 09:26am SCM BB1505 Members 3 Group …" at bounding box center [784, 267] width 1568 height 419
